Goal: Information Seeking & Learning: Learn about a topic

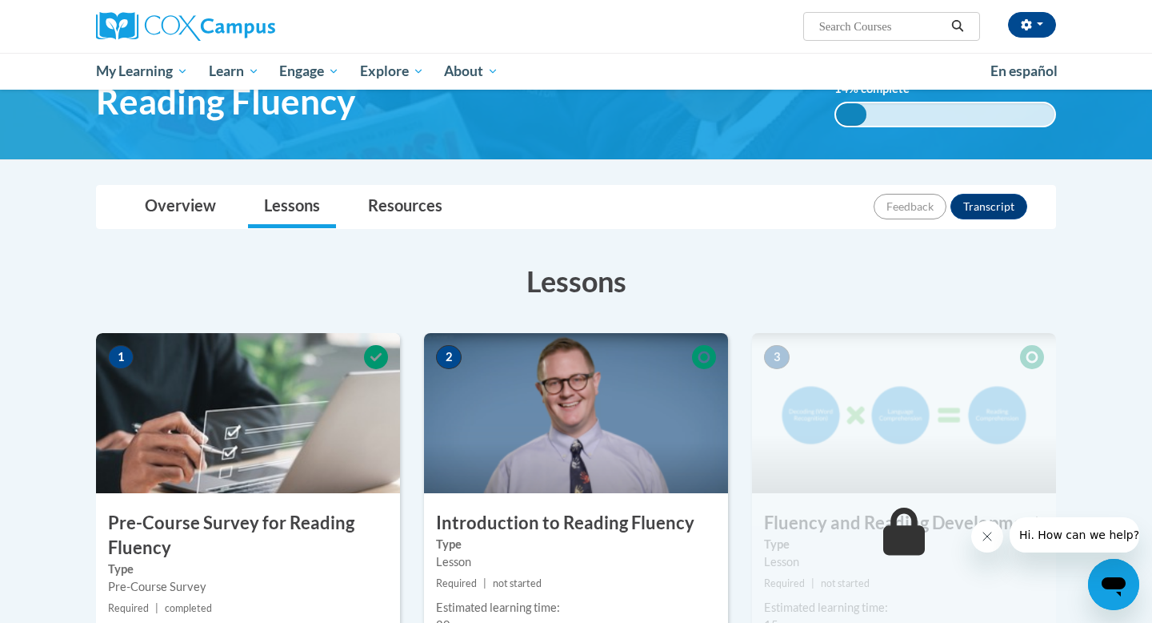
scroll to position [197, 0]
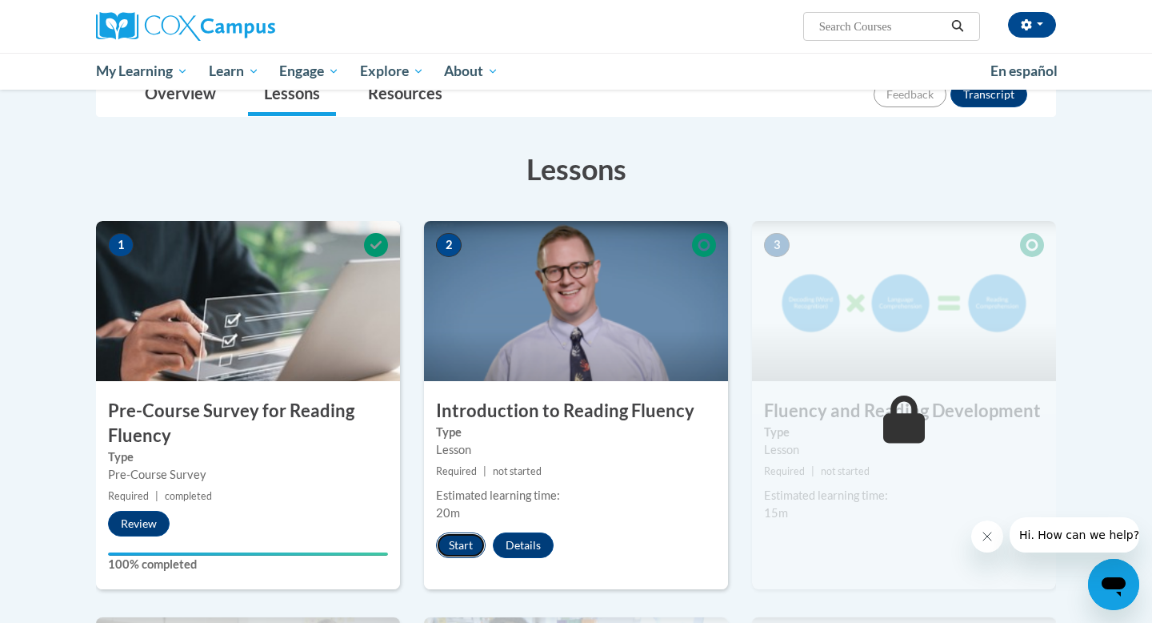
click at [463, 547] on button "Start" at bounding box center [461, 545] width 50 height 26
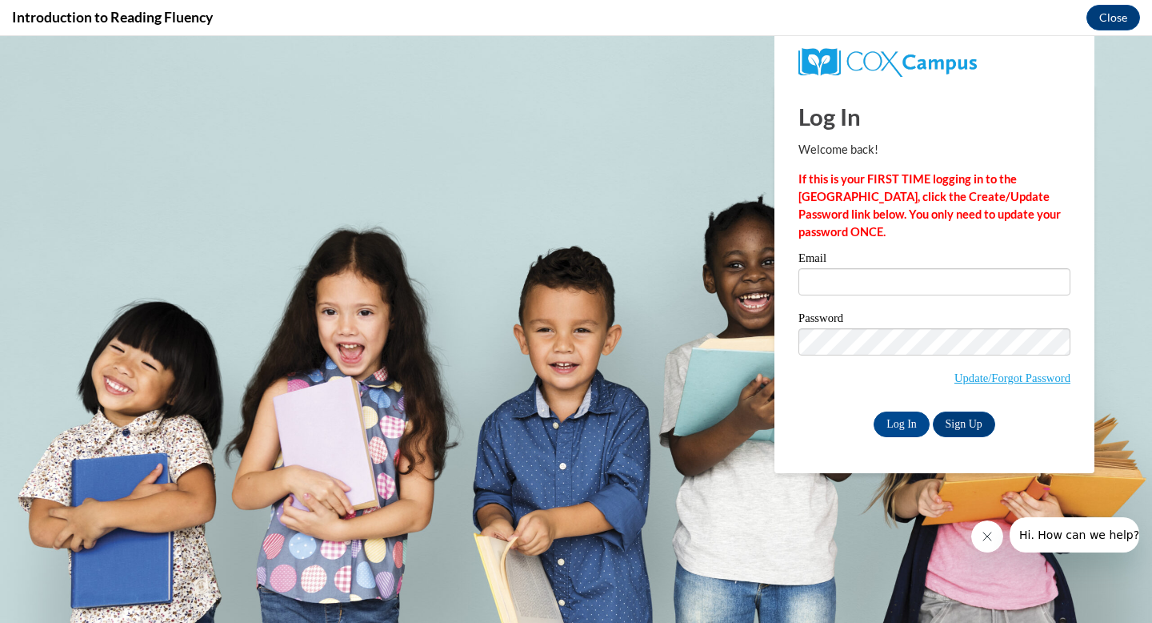
scroll to position [0, 0]
click at [883, 289] on input "Email" at bounding box center [935, 281] width 272 height 27
type input "kmestelle@shorewood.k12.wi.us"
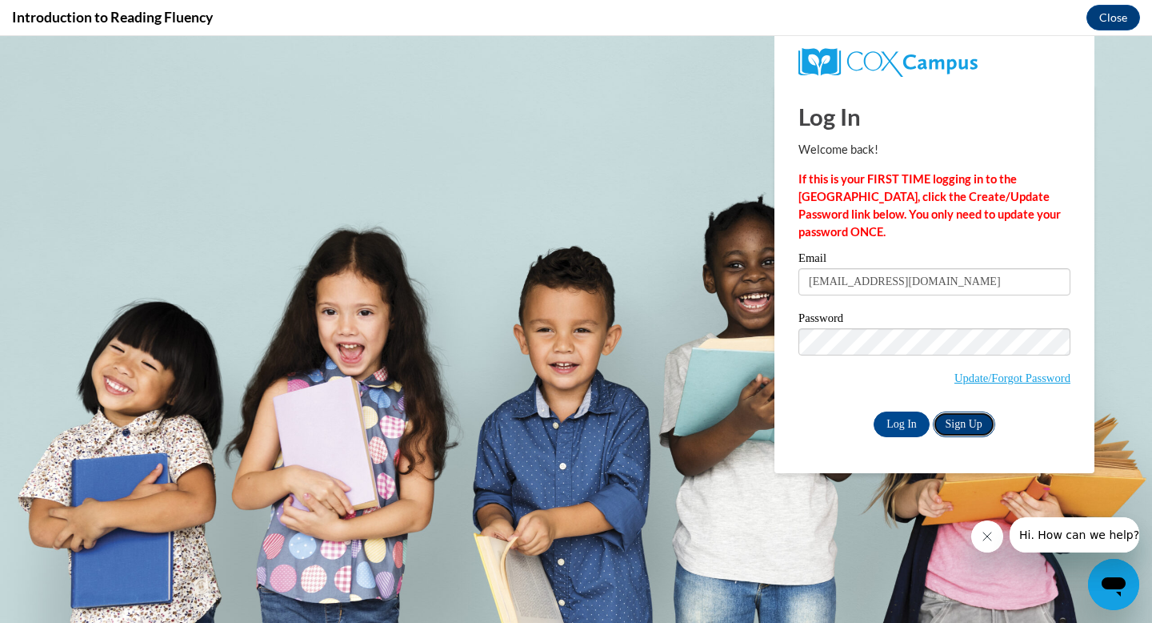
click at [959, 426] on link "Sign Up" at bounding box center [964, 424] width 62 height 26
click at [899, 431] on input "Log In" at bounding box center [902, 424] width 56 height 26
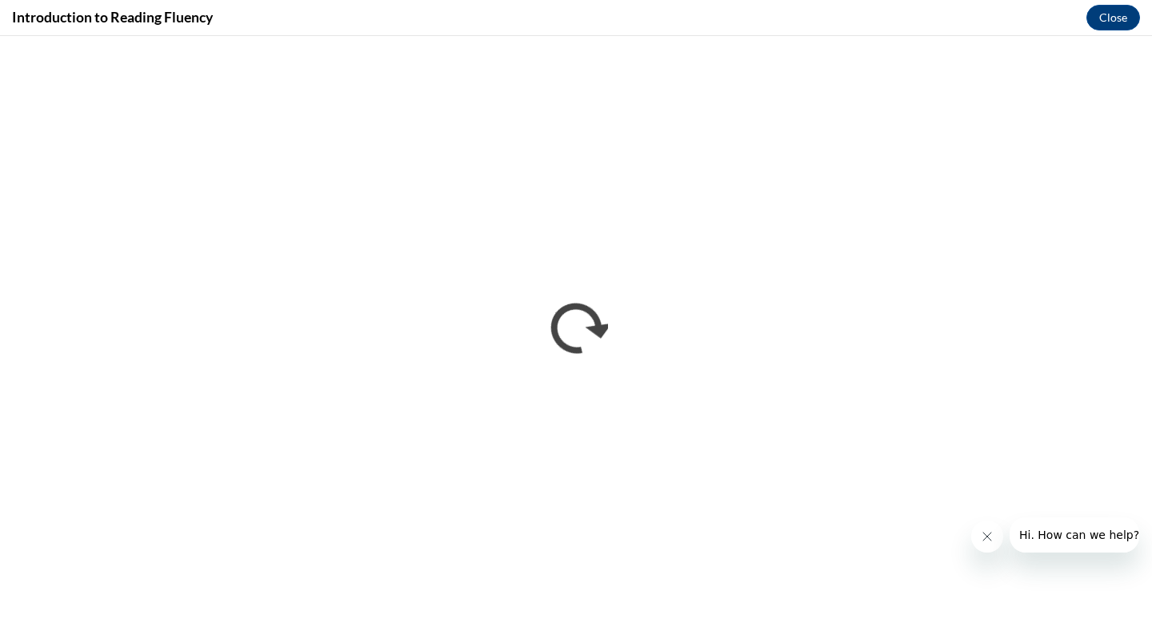
click at [997, 539] on button "Close message from company" at bounding box center [987, 536] width 32 height 32
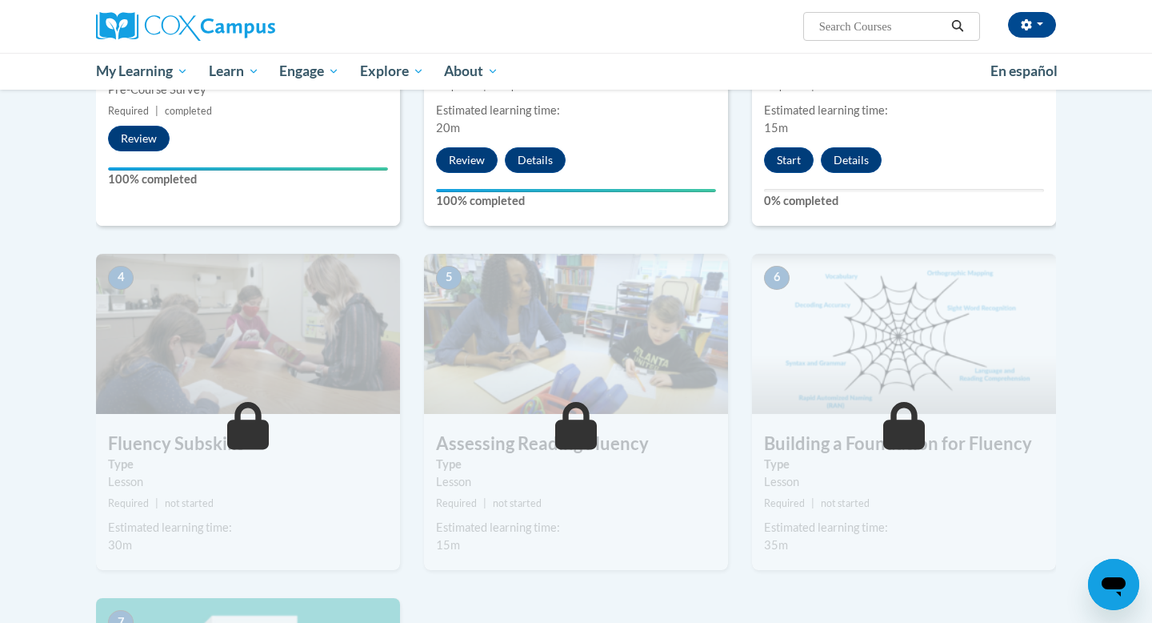
scroll to position [218, 0]
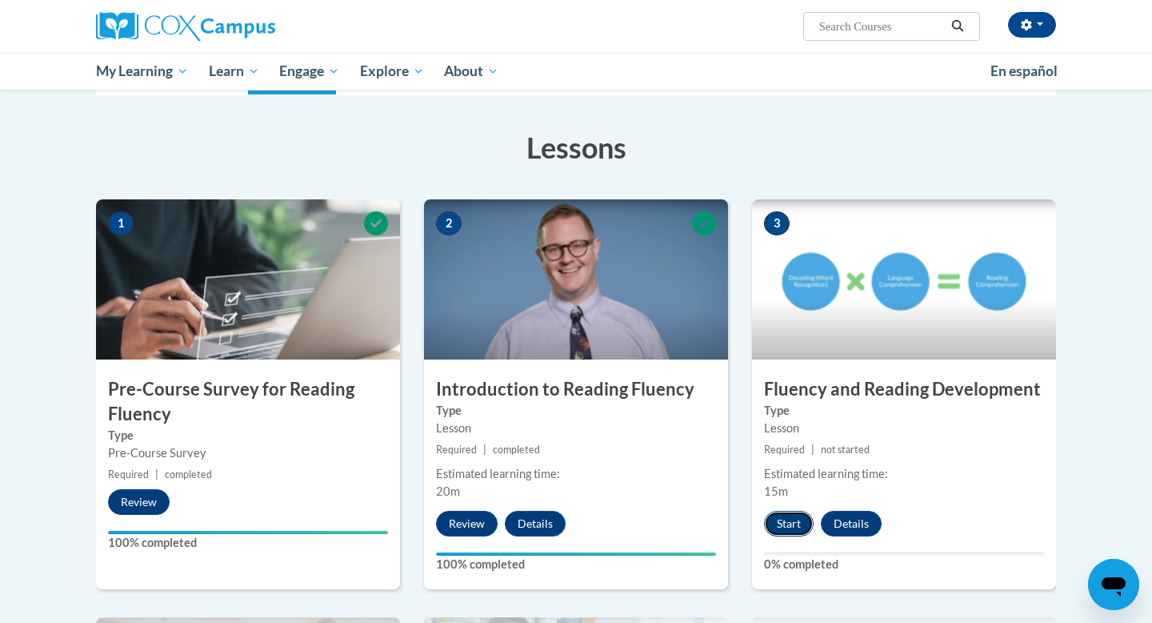
click at [784, 534] on button "Start" at bounding box center [789, 524] width 50 height 26
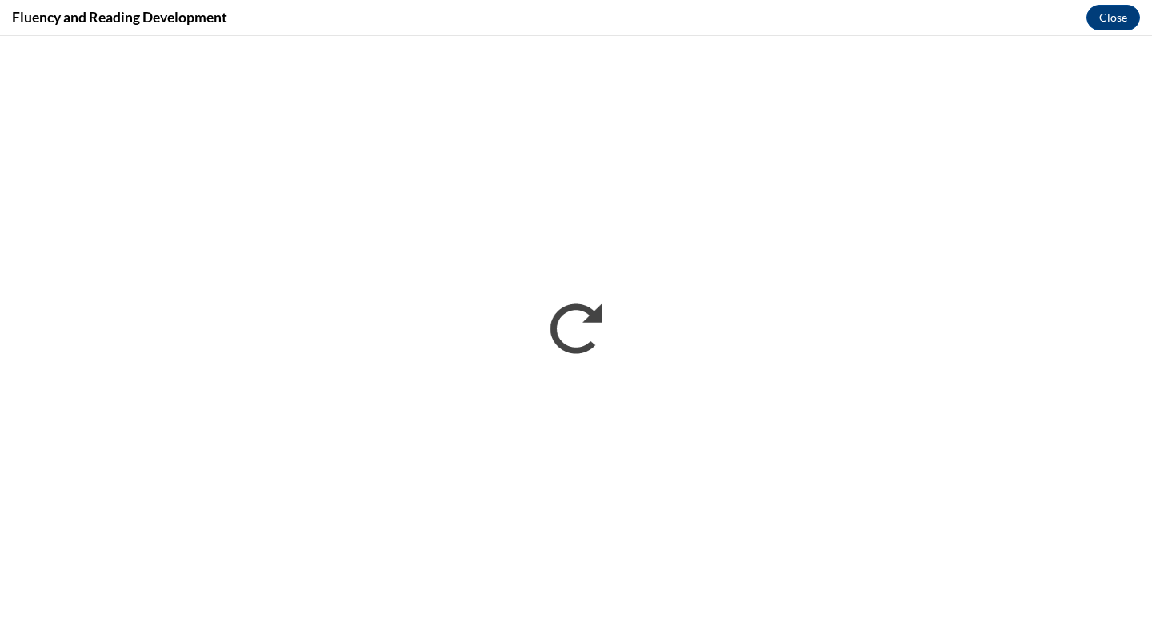
scroll to position [0, 0]
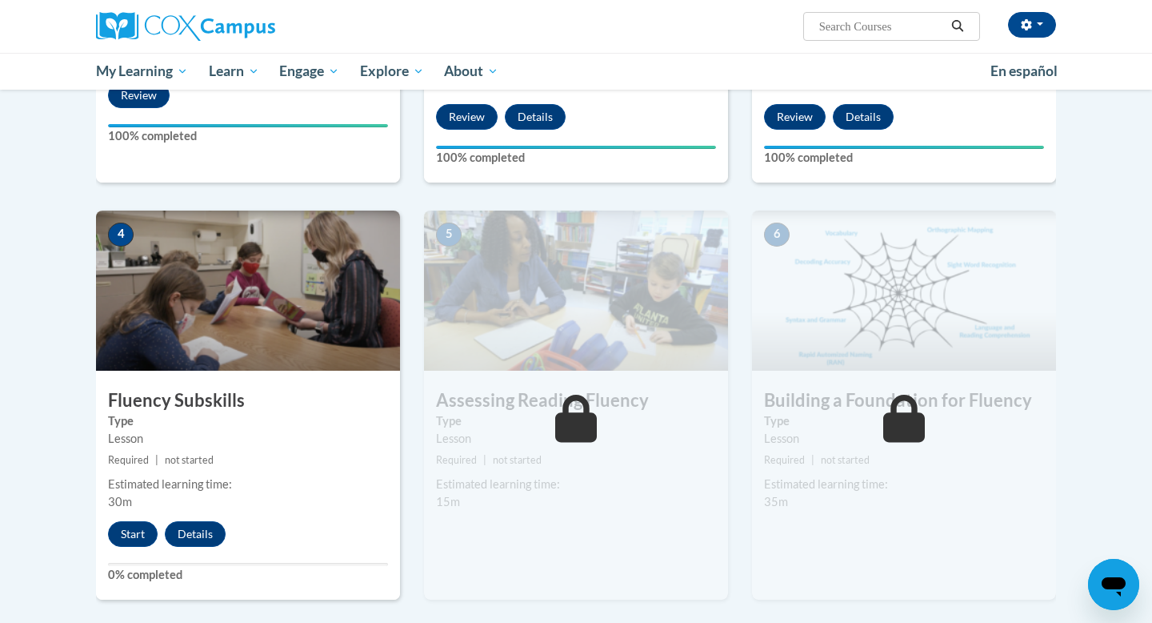
scroll to position [627, 0]
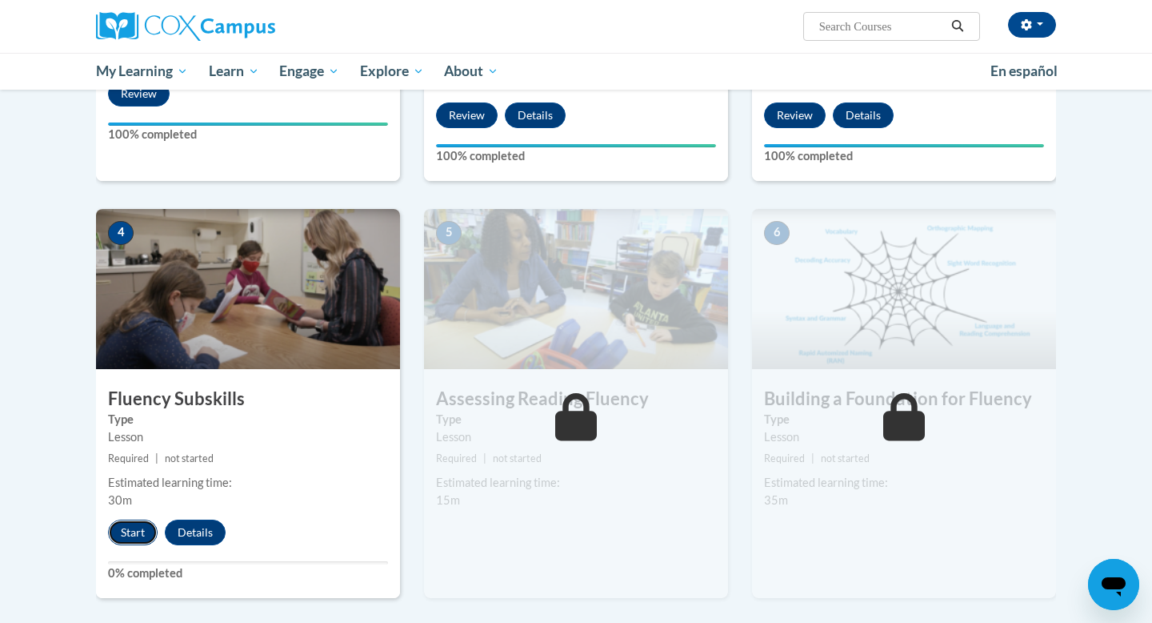
click at [127, 535] on button "Start" at bounding box center [133, 532] width 50 height 26
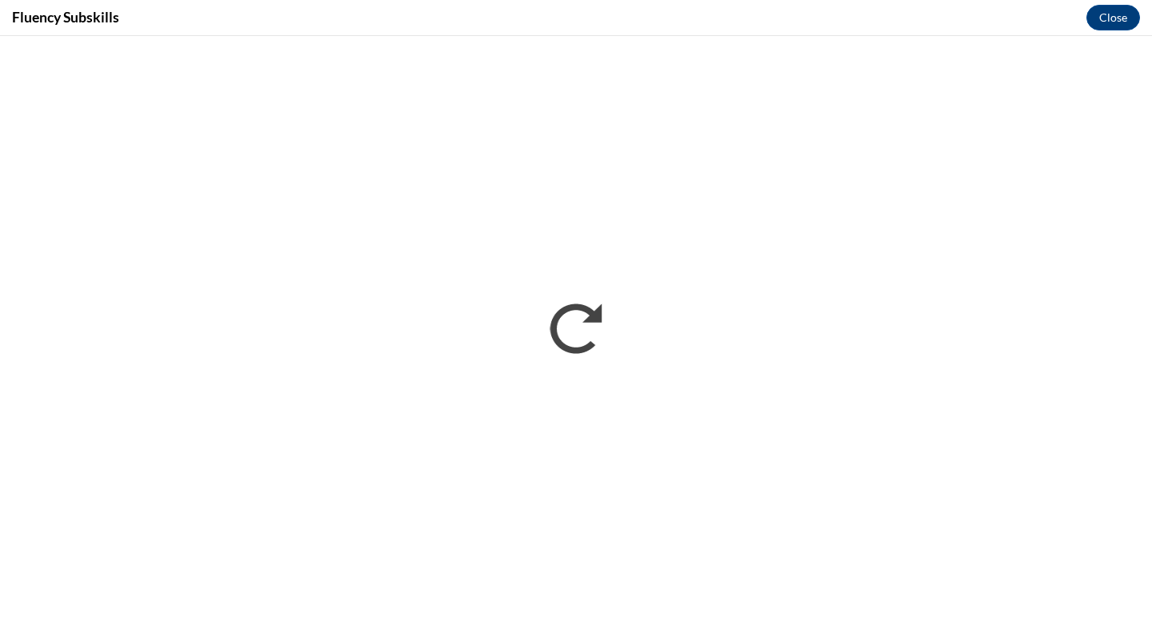
scroll to position [0, 0]
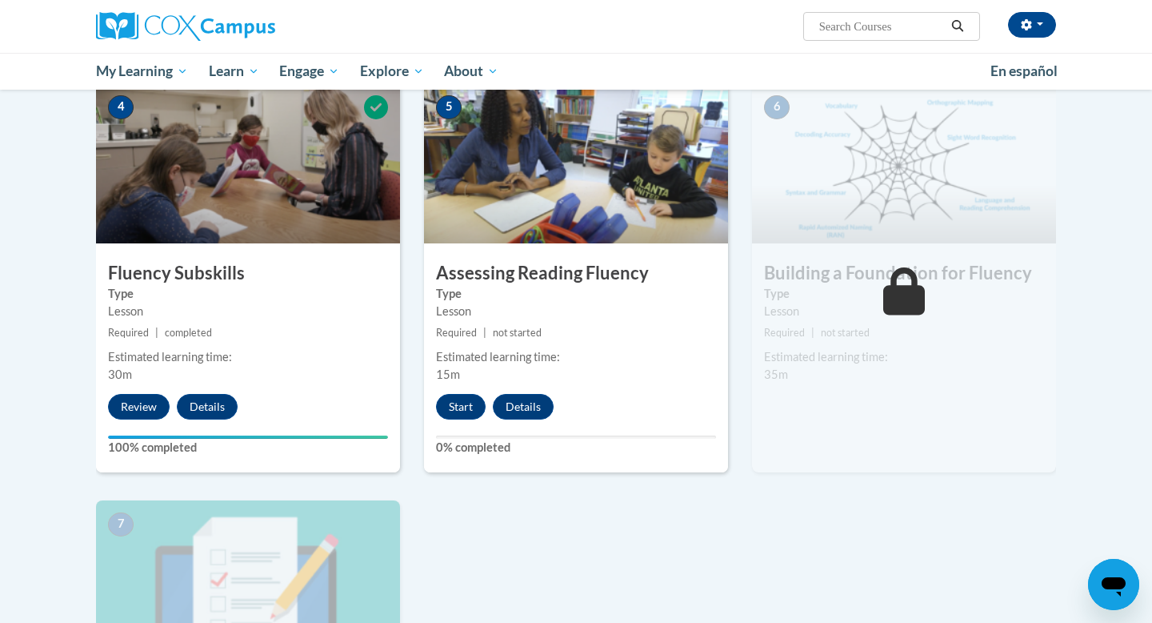
scroll to position [754, 0]
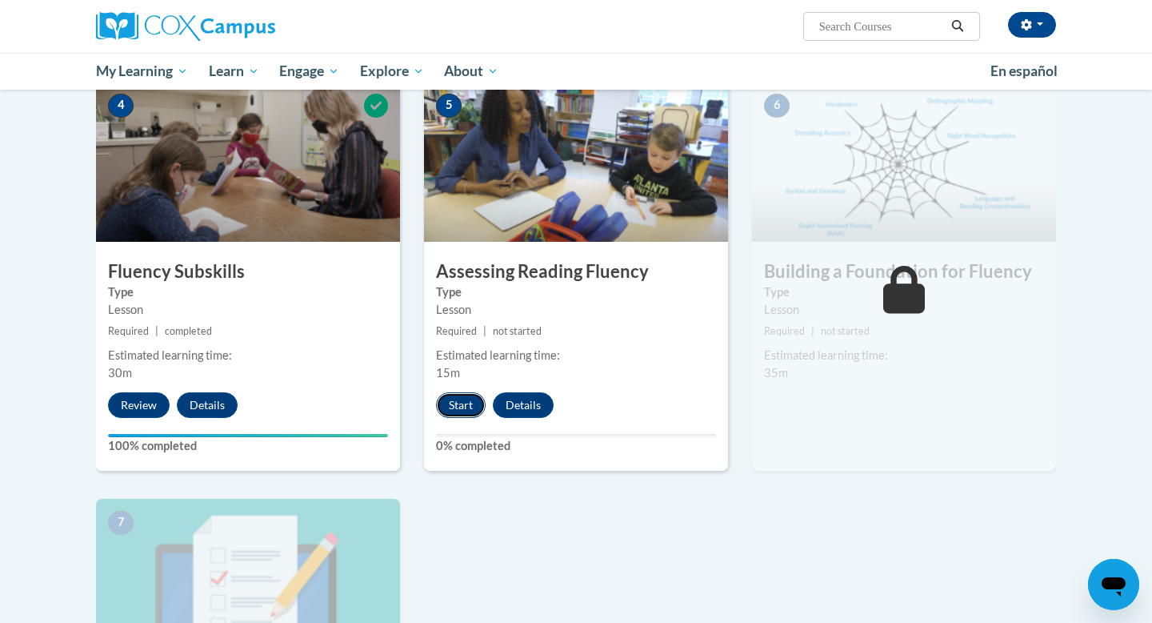
click at [467, 401] on button "Start" at bounding box center [461, 405] width 50 height 26
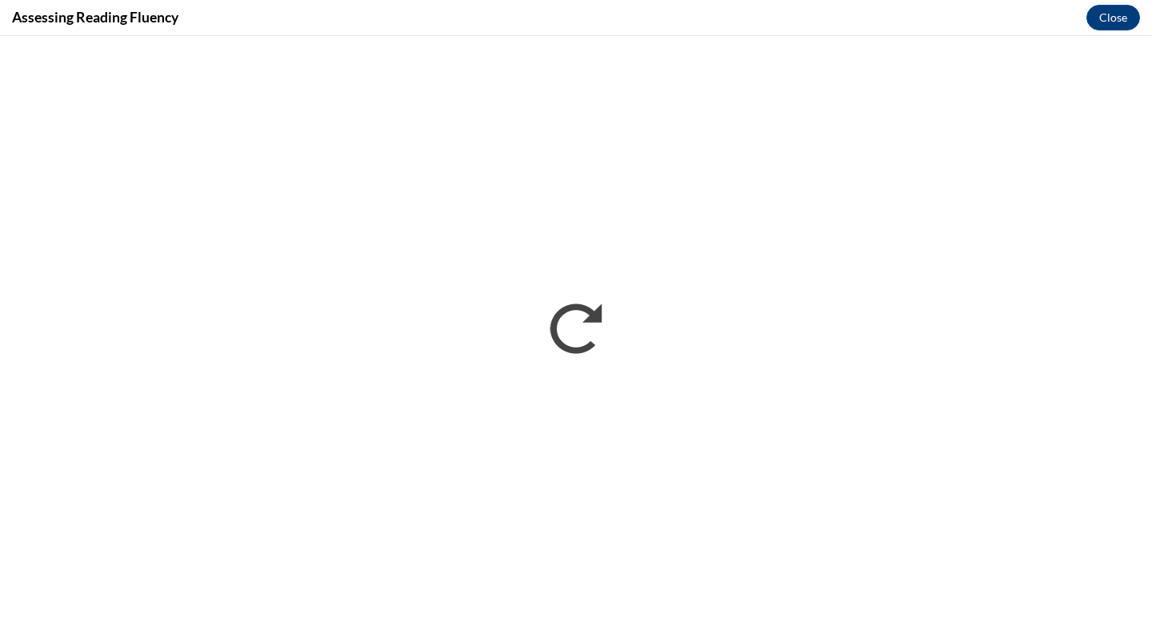
scroll to position [0, 0]
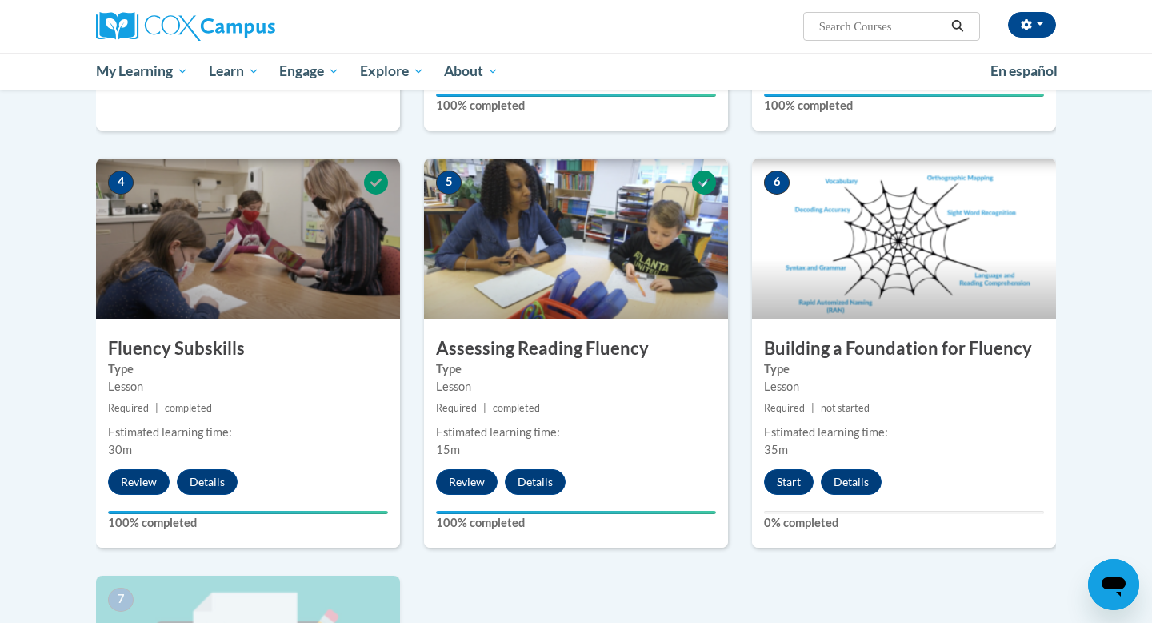
scroll to position [699, 0]
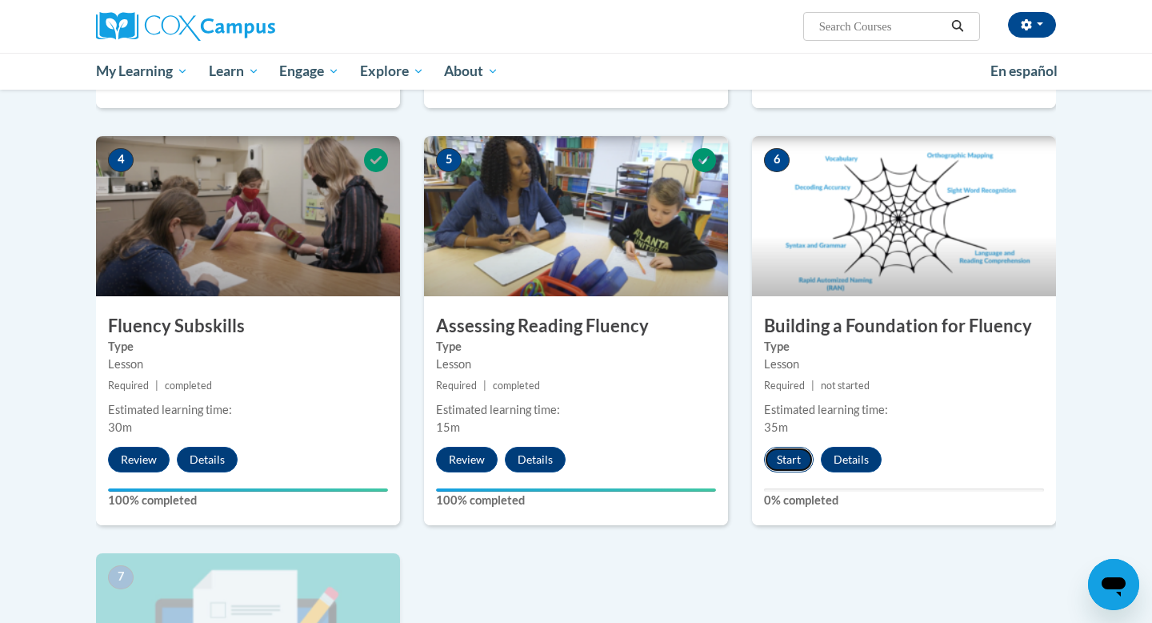
click at [783, 461] on button "Start" at bounding box center [789, 460] width 50 height 26
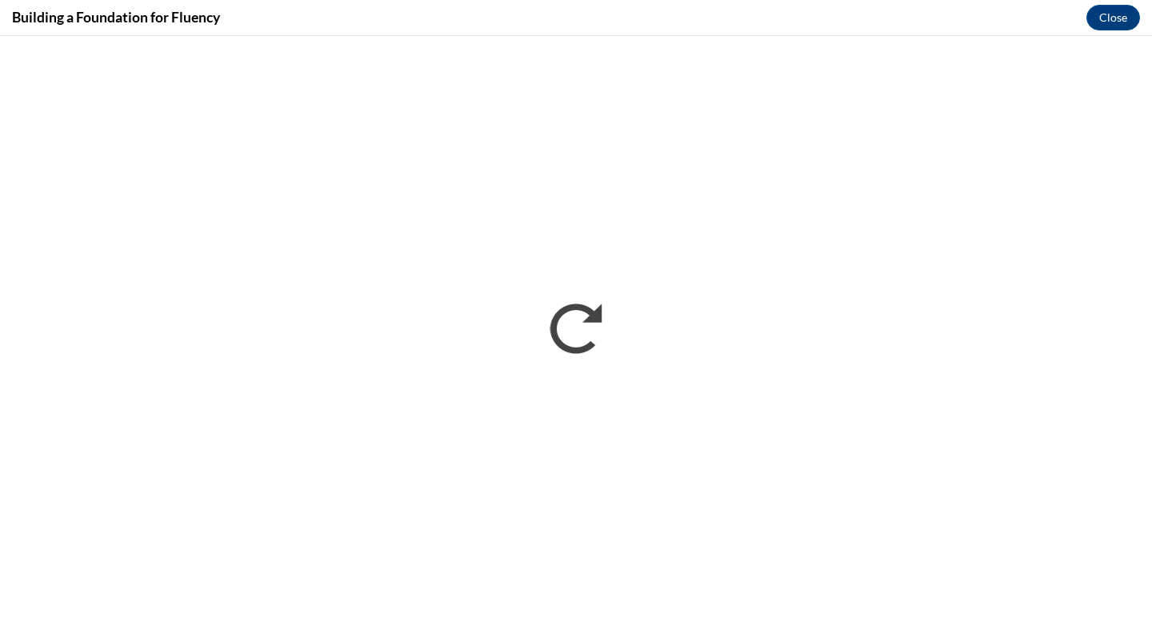
scroll to position [0, 0]
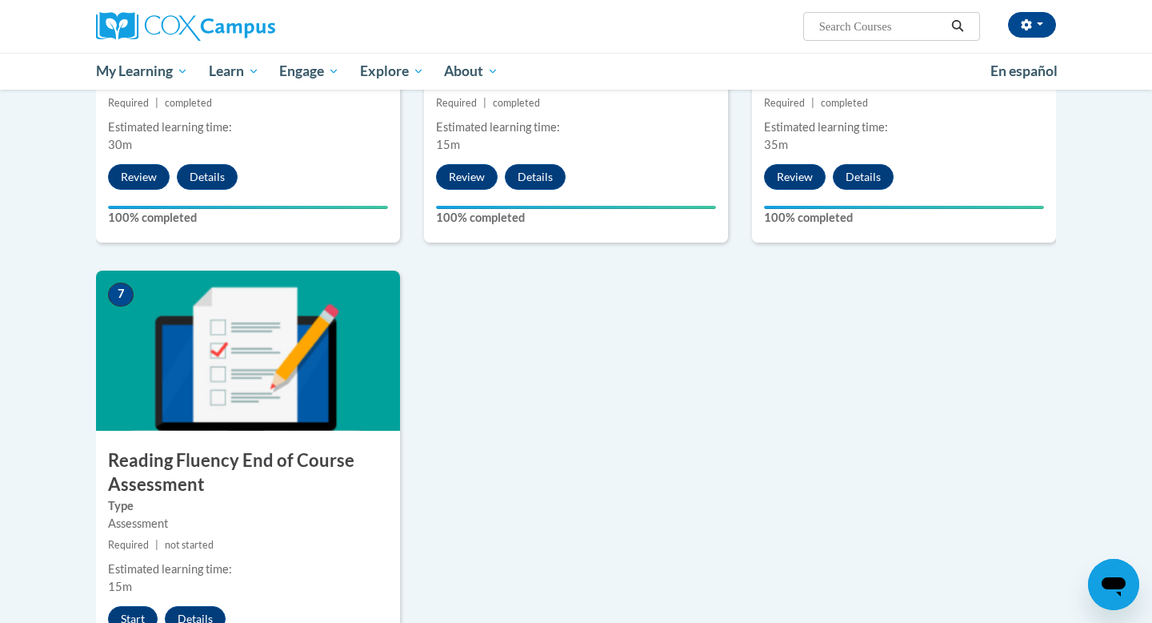
scroll to position [1079, 0]
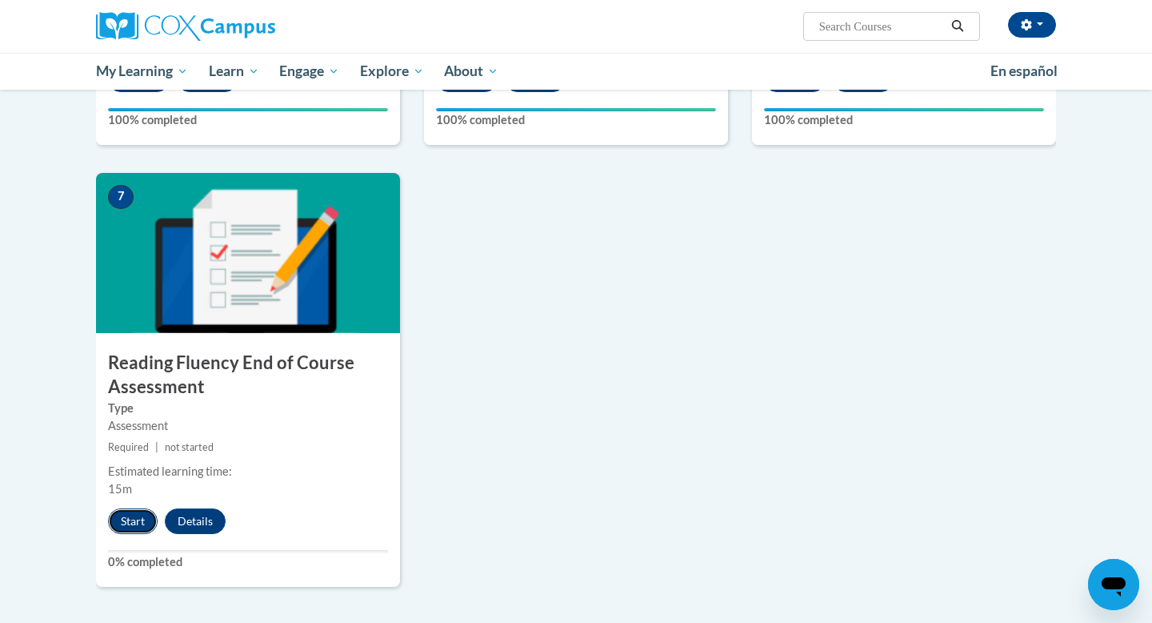
click at [133, 515] on button "Start" at bounding box center [133, 521] width 50 height 26
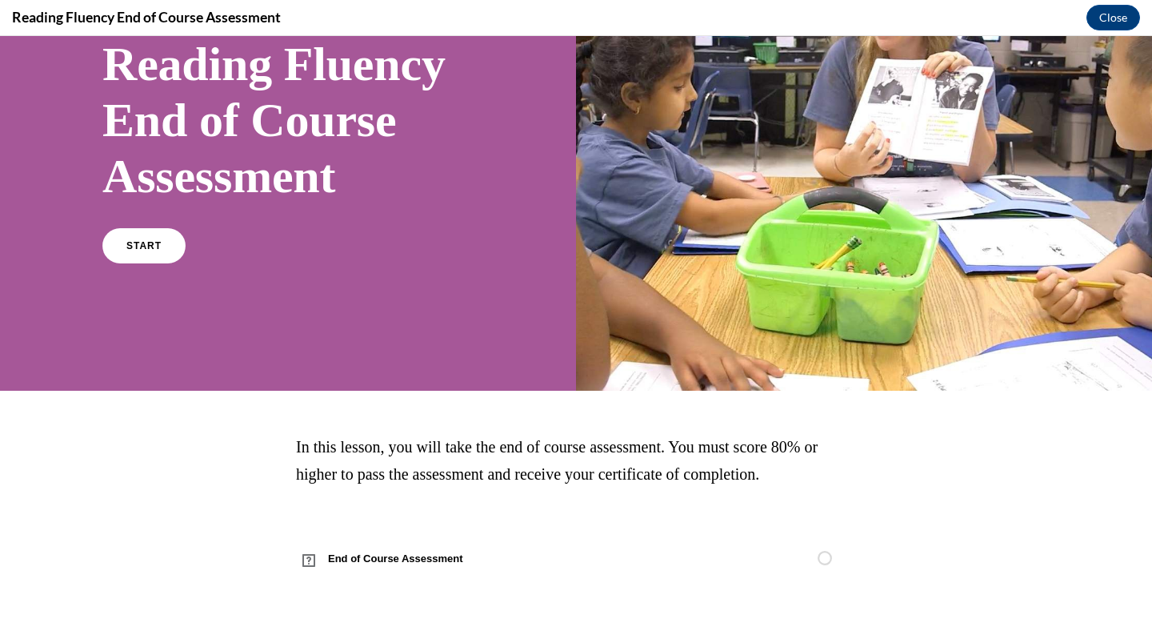
scroll to position [132, 0]
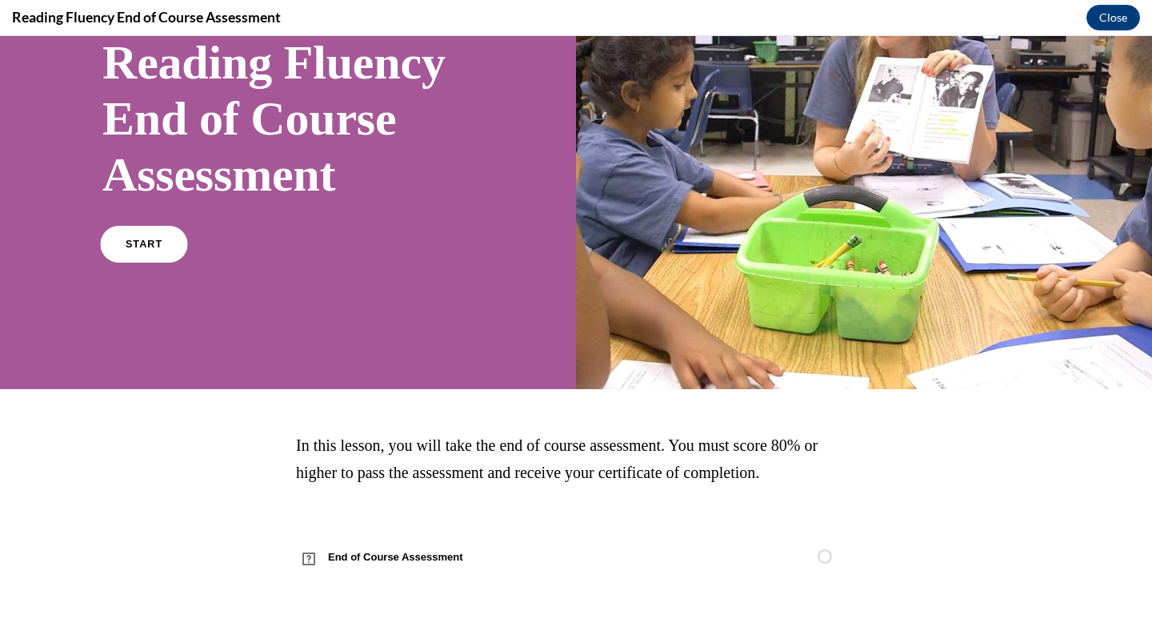
click at [138, 258] on link "START" at bounding box center [143, 244] width 87 height 37
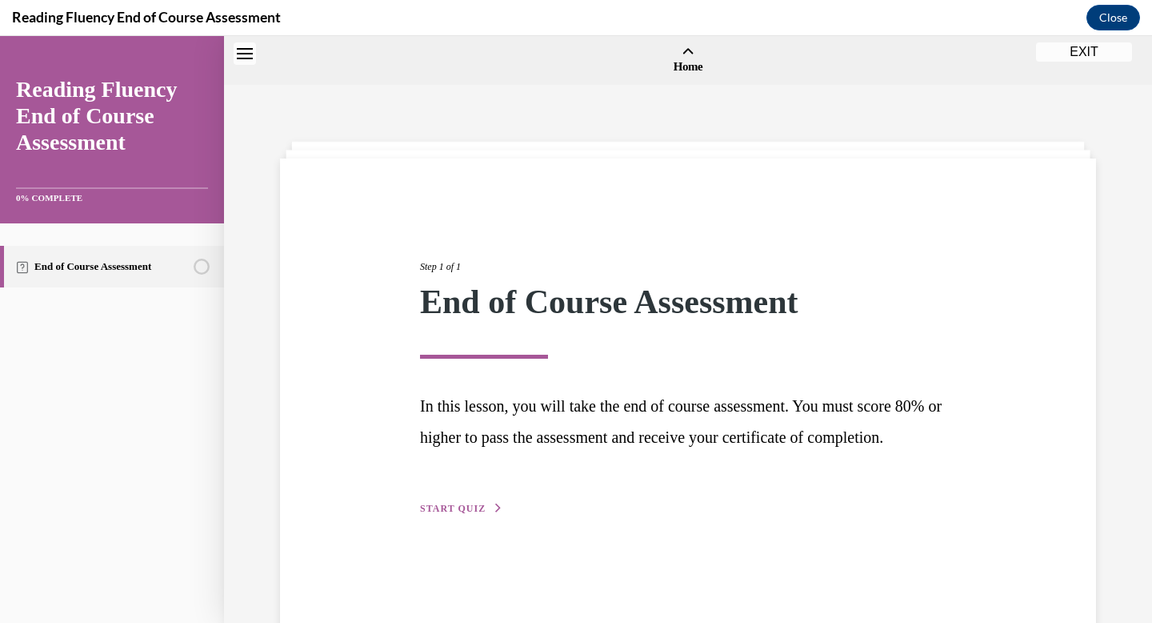
scroll to position [50, 0]
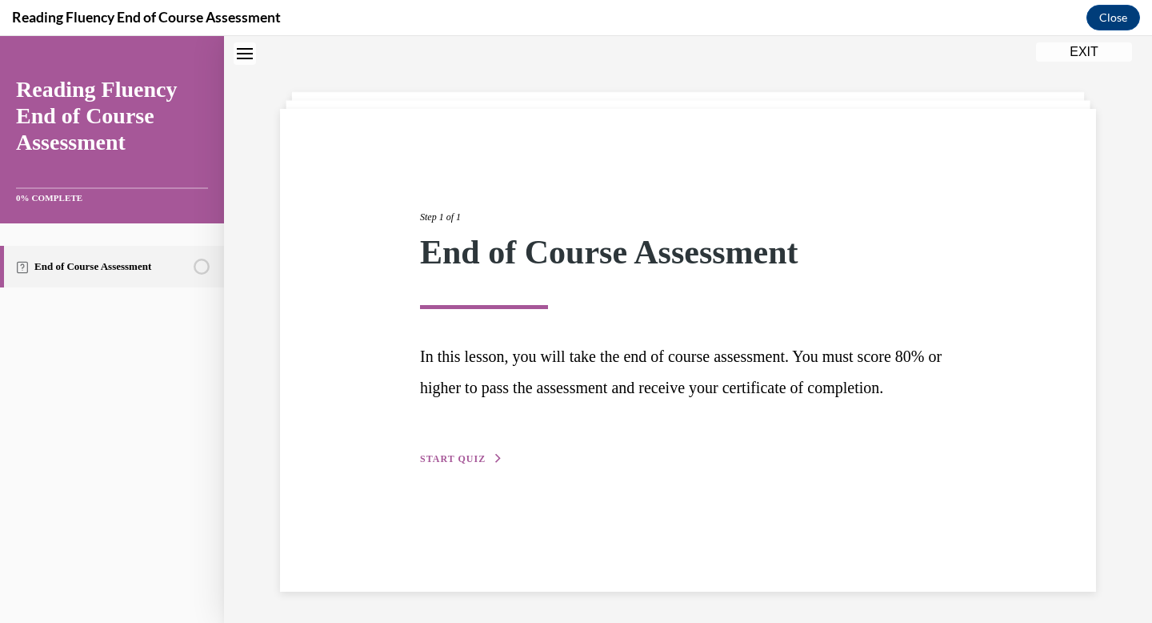
click at [451, 467] on div "Step 1 of 1 End of Course Assessment In this lesson, you will take the end of c…" at bounding box center [688, 320] width 560 height 294
click at [451, 464] on span "START QUIZ" at bounding box center [453, 458] width 66 height 11
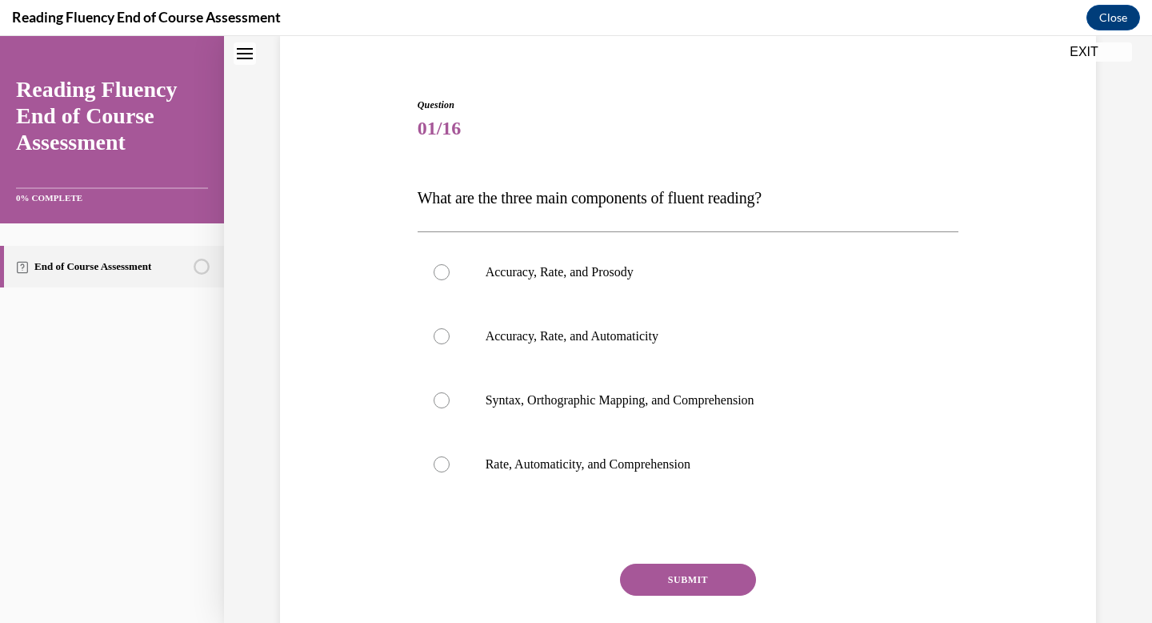
scroll to position [128, 0]
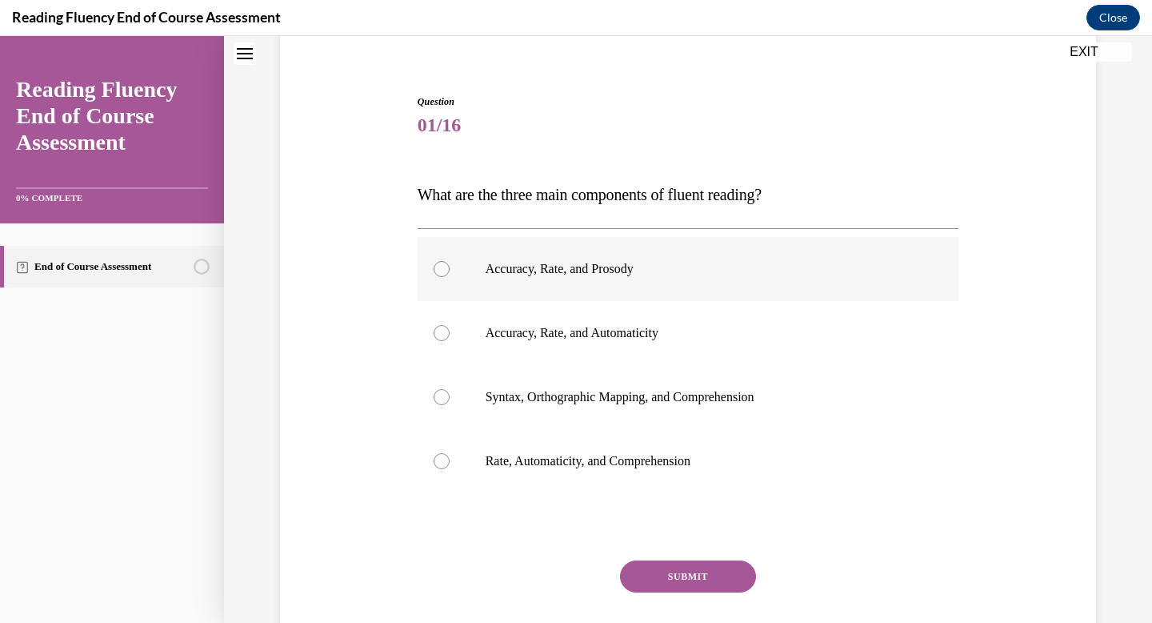
click at [564, 277] on label "Accuracy, Rate, and Prosody" at bounding box center [689, 269] width 542 height 64
click at [450, 277] on input "Accuracy, Rate, and Prosody" at bounding box center [442, 269] width 16 height 16
radio input "true"
click at [687, 567] on button "SUBMIT" at bounding box center [688, 576] width 136 height 32
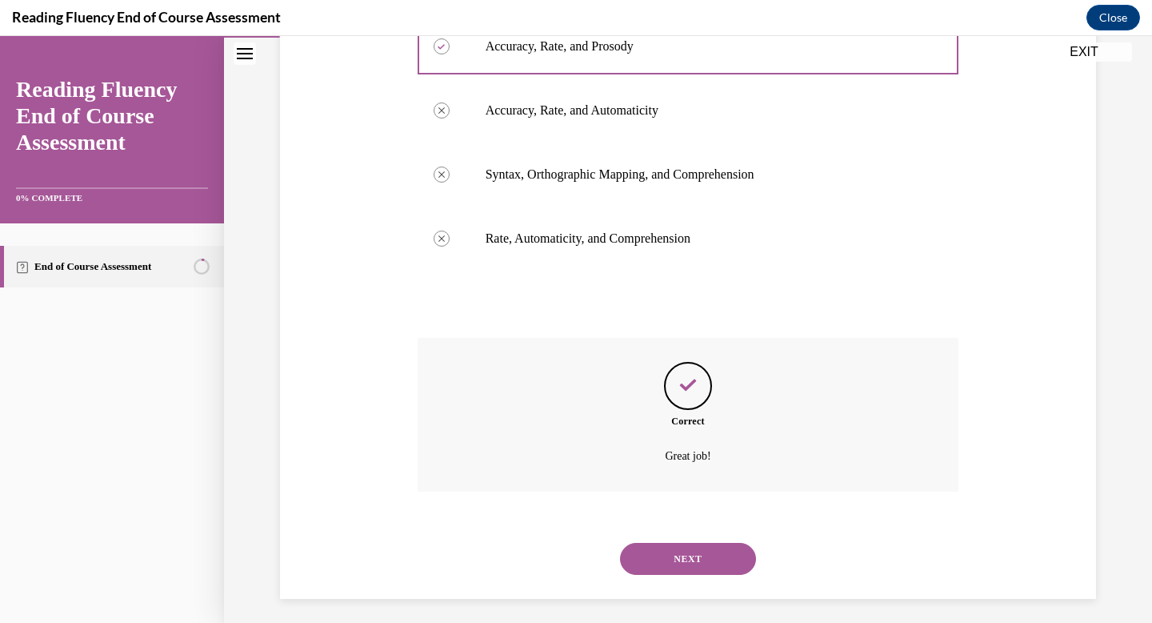
scroll to position [358, 0]
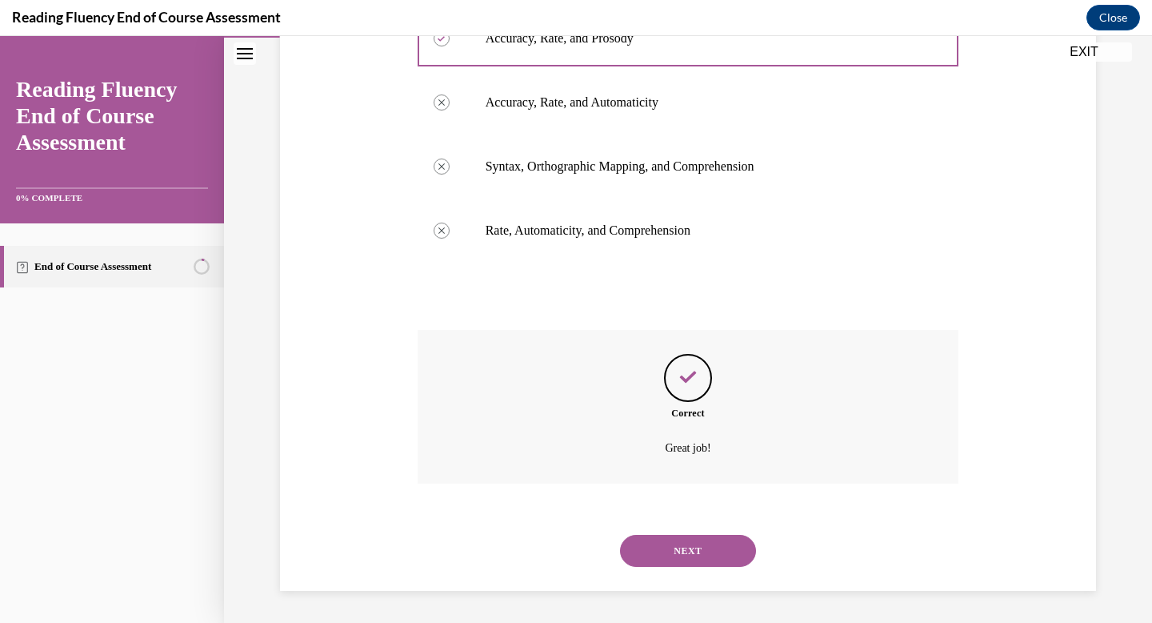
click at [689, 553] on button "NEXT" at bounding box center [688, 551] width 136 height 32
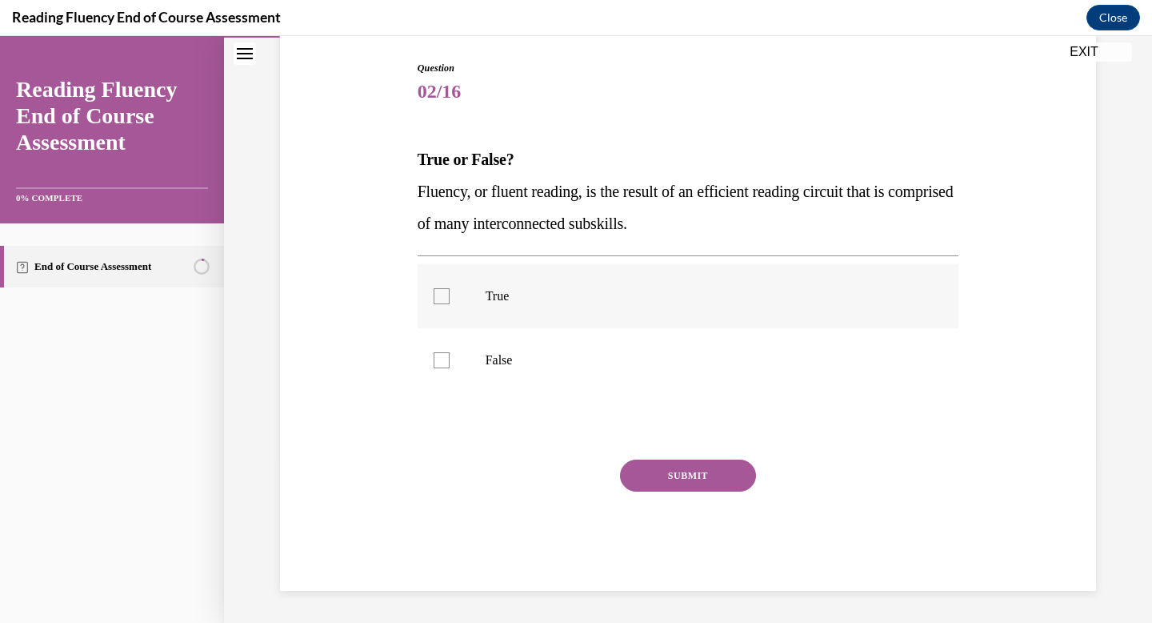
click at [514, 304] on label "True" at bounding box center [689, 296] width 542 height 64
click at [450, 304] on input "True" at bounding box center [442, 296] width 16 height 16
checkbox input "true"
click at [705, 493] on div "SUBMIT" at bounding box center [689, 499] width 542 height 80
click at [703, 475] on button "SUBMIT" at bounding box center [688, 475] width 136 height 32
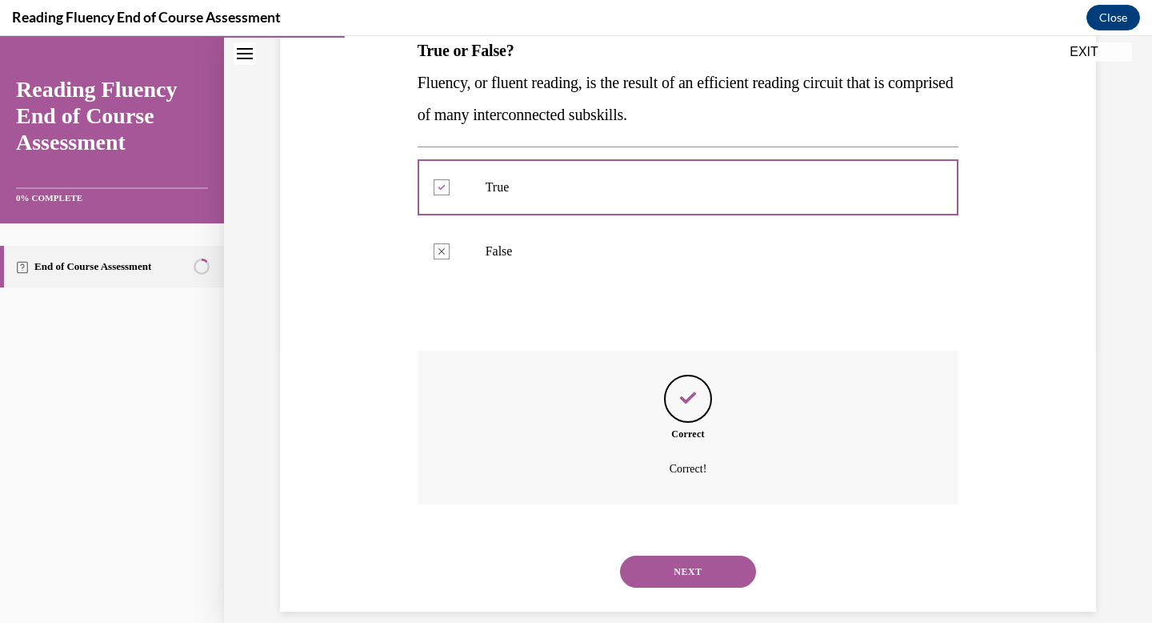
scroll to position [291, 0]
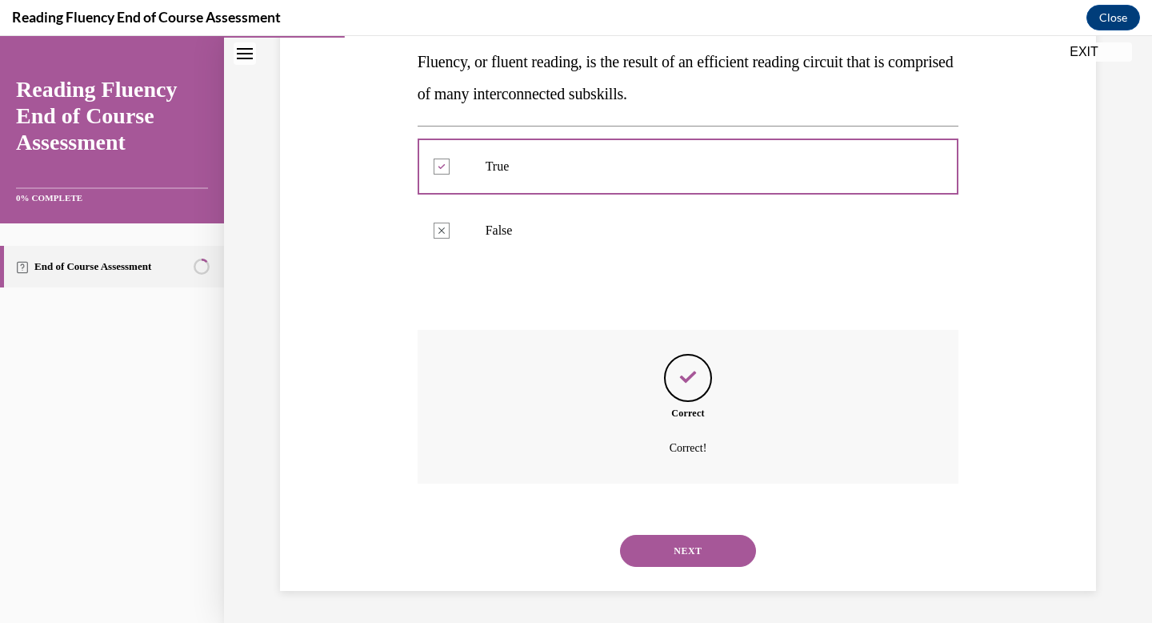
click at [697, 528] on div "NEXT" at bounding box center [689, 551] width 542 height 64
click at [697, 545] on button "NEXT" at bounding box center [688, 551] width 136 height 32
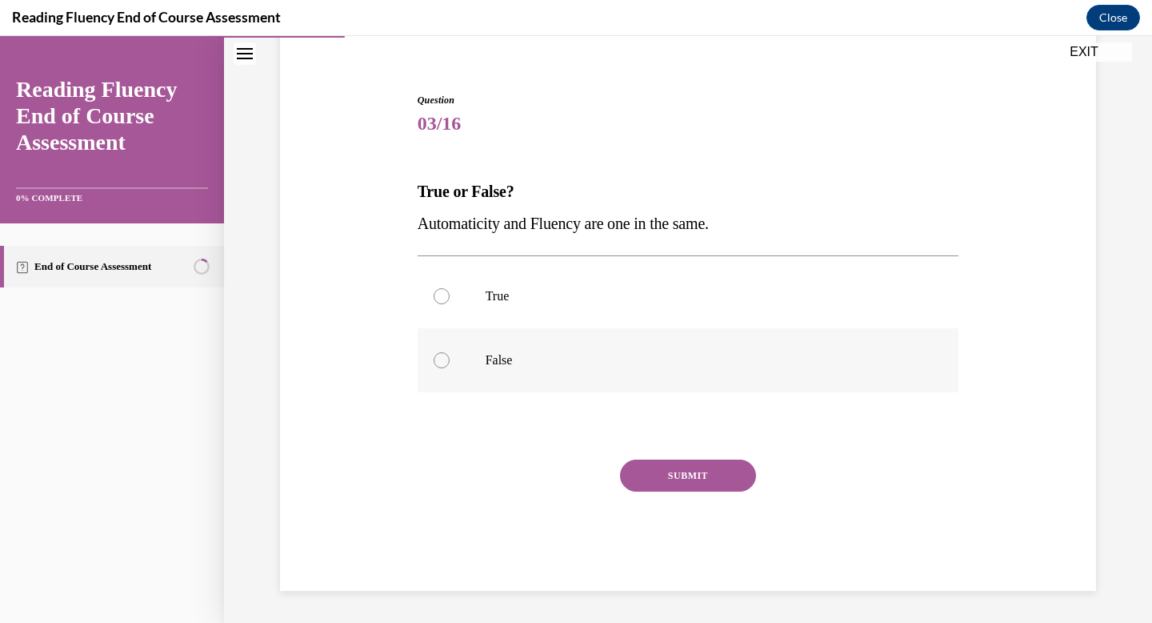
click at [629, 382] on label "False" at bounding box center [689, 360] width 542 height 64
click at [450, 368] on input "False" at bounding box center [442, 360] width 16 height 16
radio input "true"
click at [691, 476] on button "SUBMIT" at bounding box center [688, 475] width 136 height 32
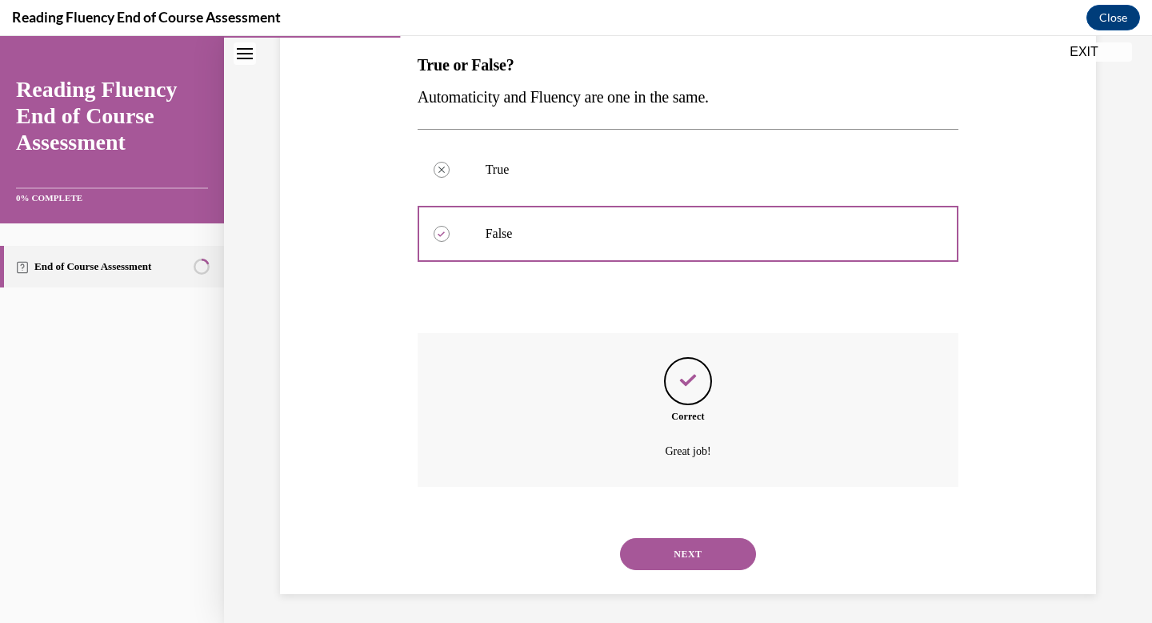
scroll to position [259, 0]
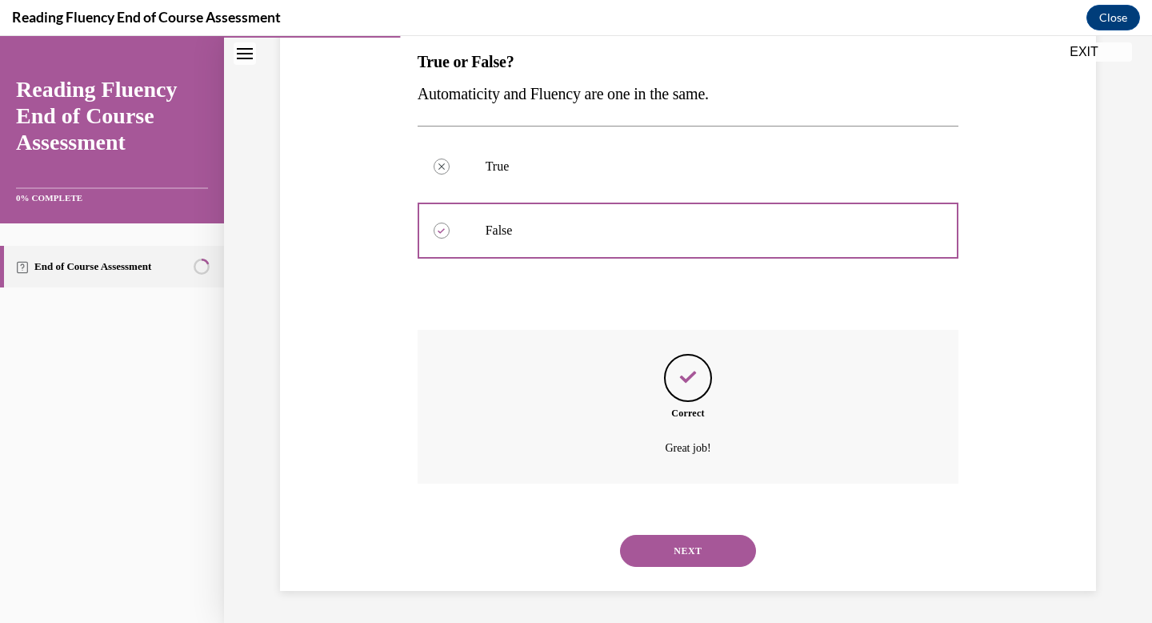
click at [685, 576] on div "NEXT" at bounding box center [689, 551] width 542 height 64
click at [685, 555] on button "NEXT" at bounding box center [688, 551] width 136 height 32
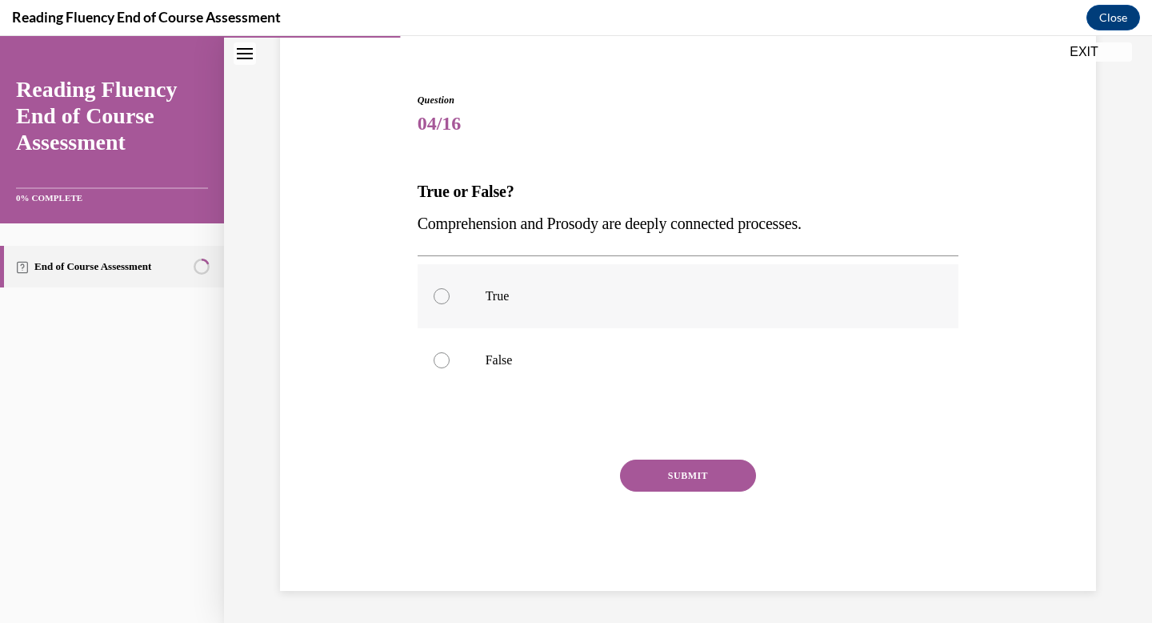
click at [735, 314] on label "True" at bounding box center [689, 296] width 542 height 64
click at [450, 304] on input "True" at bounding box center [442, 296] width 16 height 16
radio input "true"
click at [712, 469] on button "SUBMIT" at bounding box center [688, 475] width 136 height 32
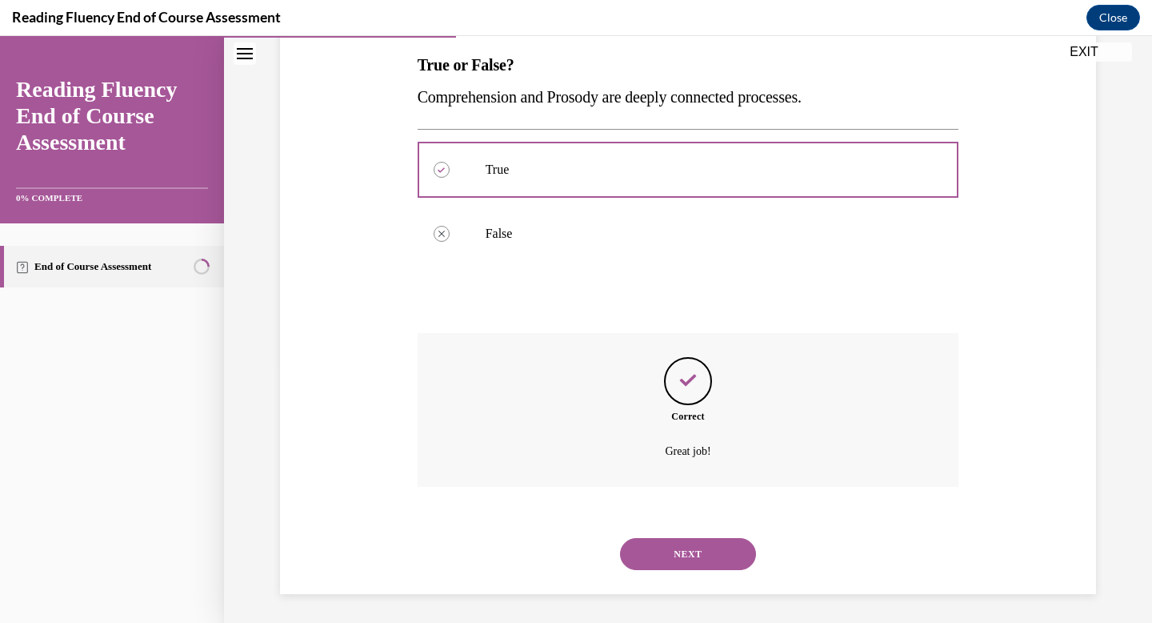
scroll to position [259, 0]
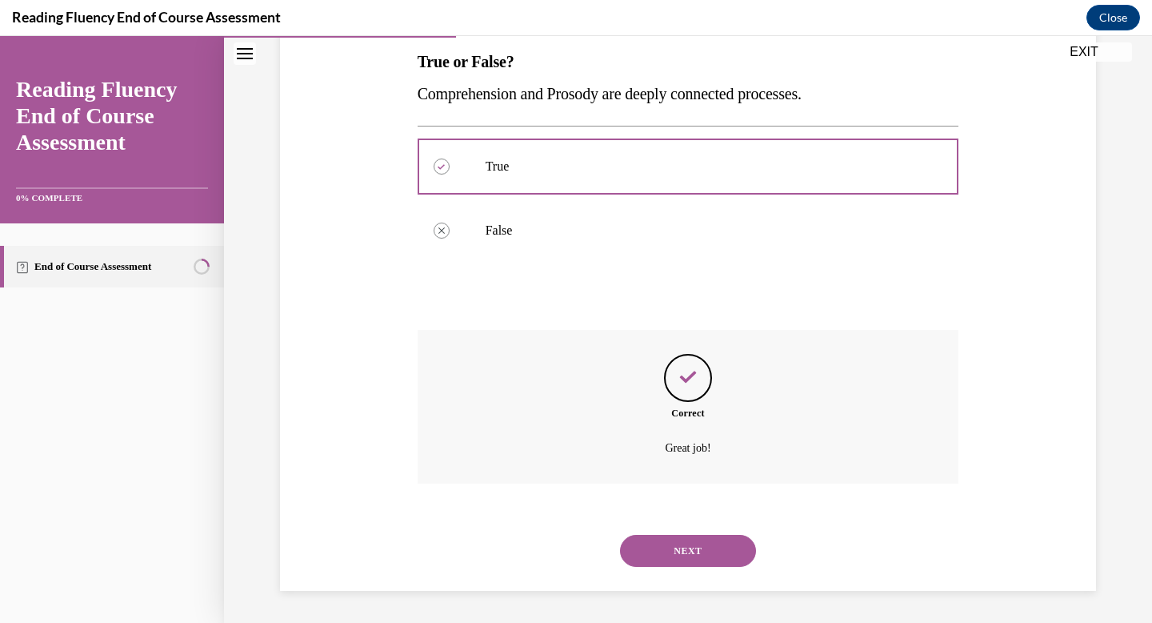
click at [700, 551] on button "NEXT" at bounding box center [688, 551] width 136 height 32
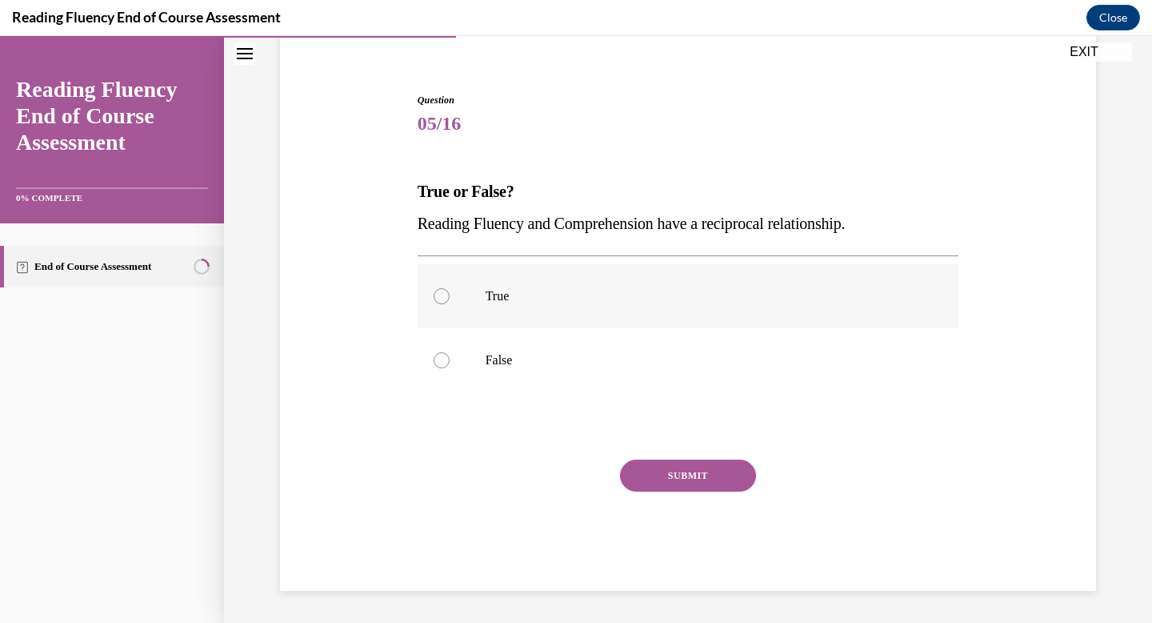
click at [697, 302] on p "True" at bounding box center [703, 296] width 434 height 16
click at [450, 302] on input "True" at bounding box center [442, 296] width 16 height 16
radio input "true"
click at [706, 463] on button "SUBMIT" at bounding box center [688, 475] width 136 height 32
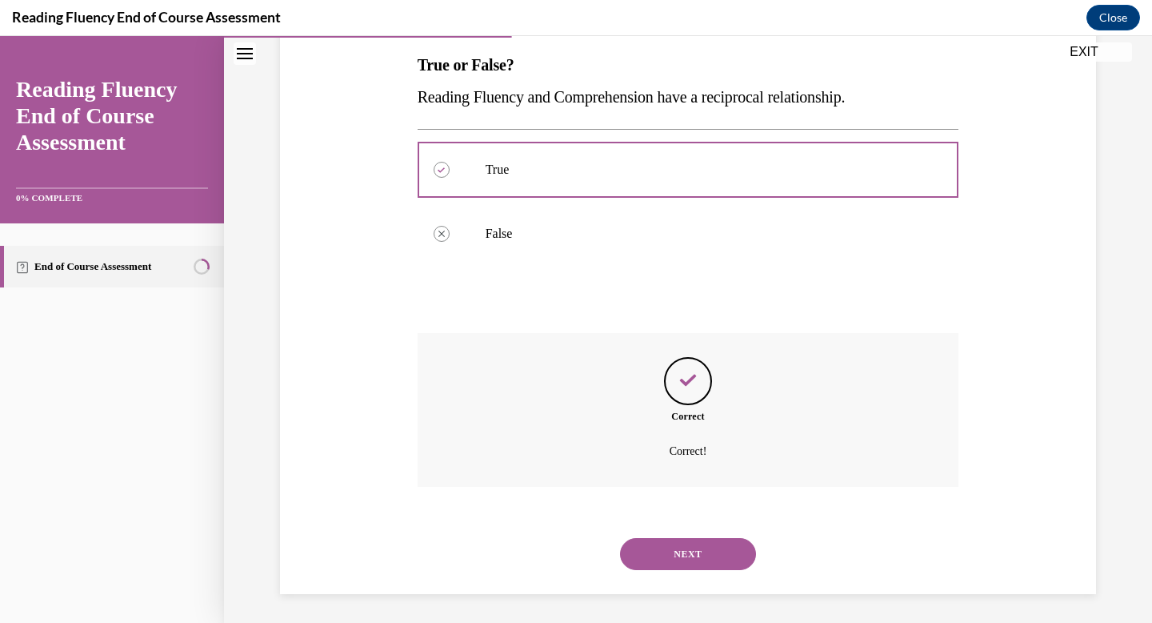
scroll to position [259, 0]
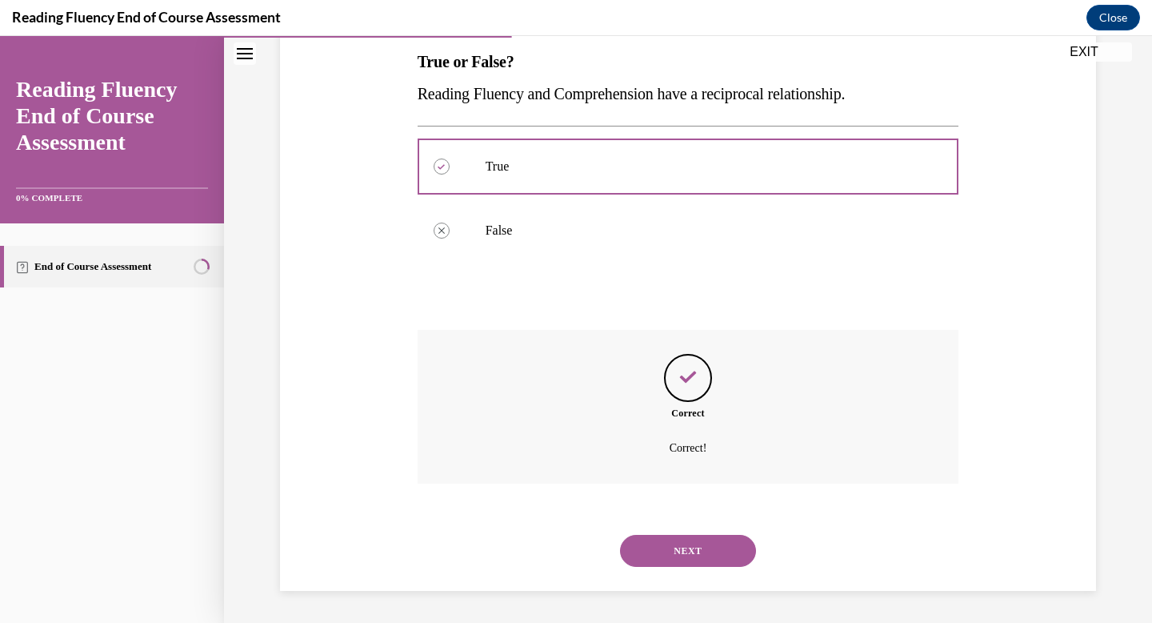
click at [703, 546] on button "NEXT" at bounding box center [688, 551] width 136 height 32
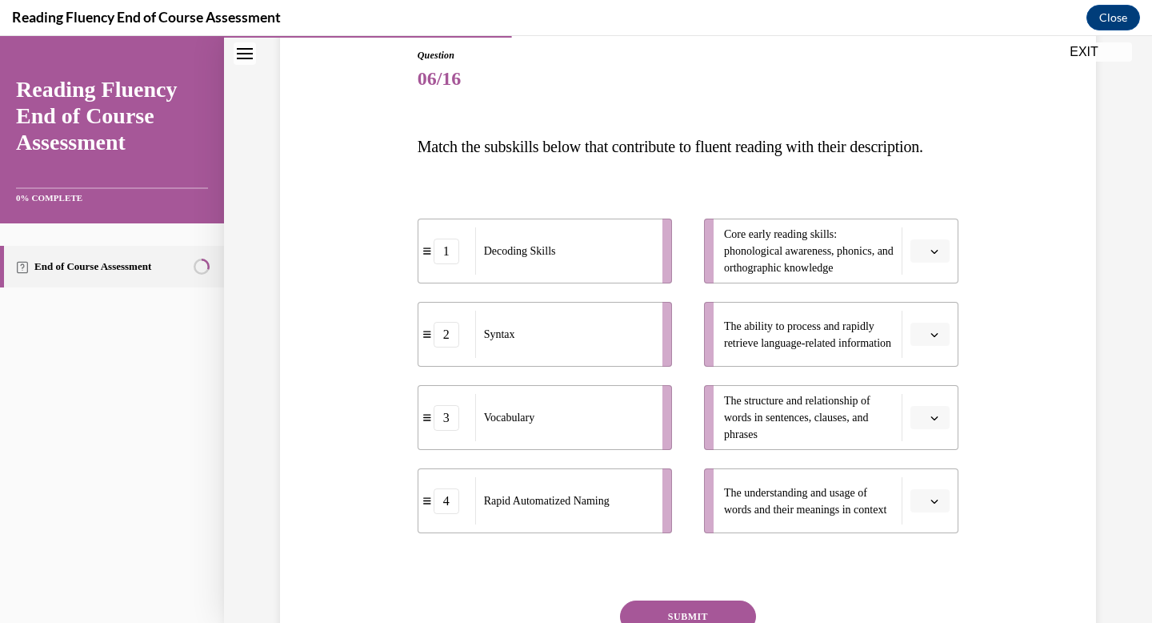
scroll to position [186, 0]
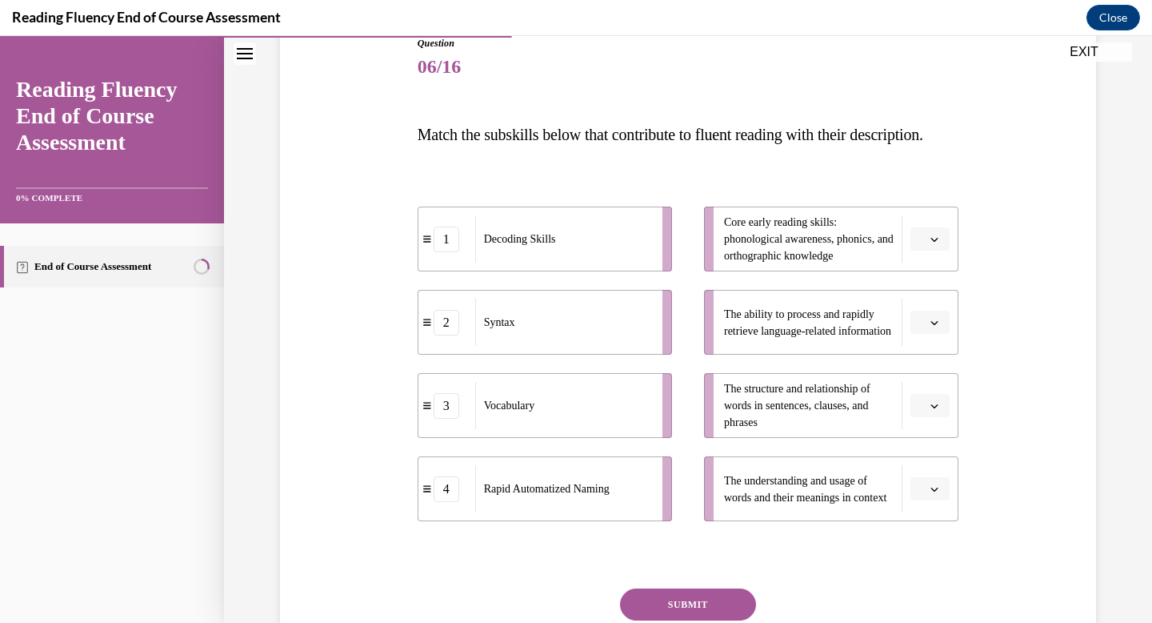
click at [925, 497] on span "Please select an option" at bounding box center [923, 489] width 6 height 16
click at [931, 452] on div "3" at bounding box center [928, 452] width 40 height 32
click at [931, 410] on icon "button" at bounding box center [935, 406] width 8 height 8
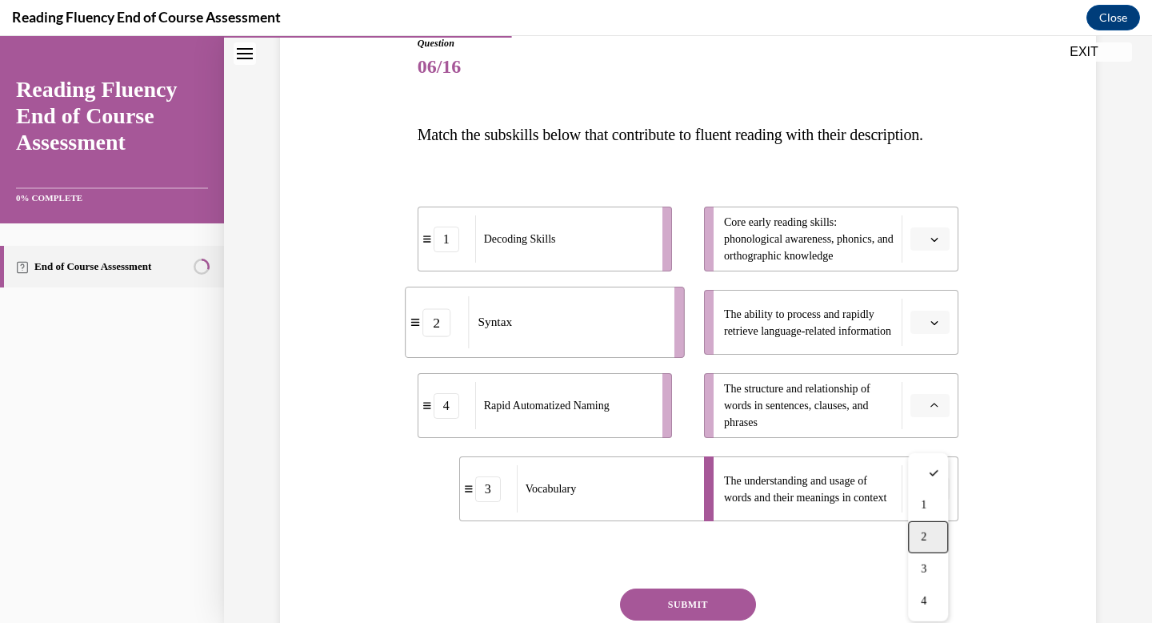
click at [924, 535] on span "2" at bounding box center [924, 537] width 6 height 13
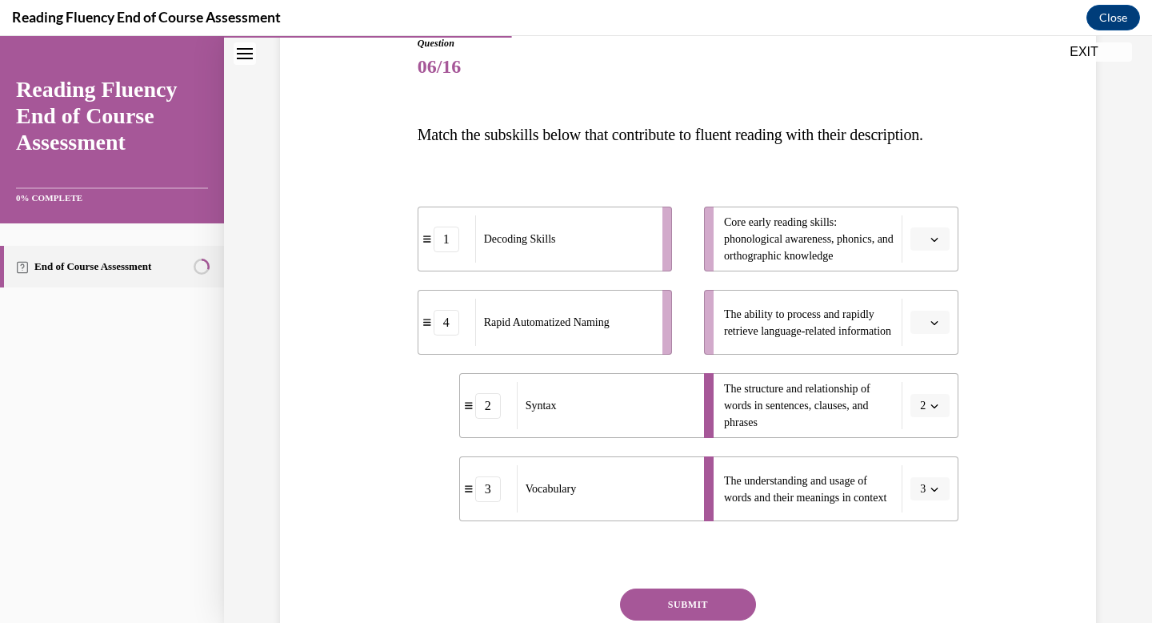
click at [930, 245] on span "button" at bounding box center [934, 239] width 11 height 11
click at [931, 335] on div "1" at bounding box center [928, 338] width 40 height 32
click at [923, 330] on span "Please select an option" at bounding box center [923, 322] width 6 height 16
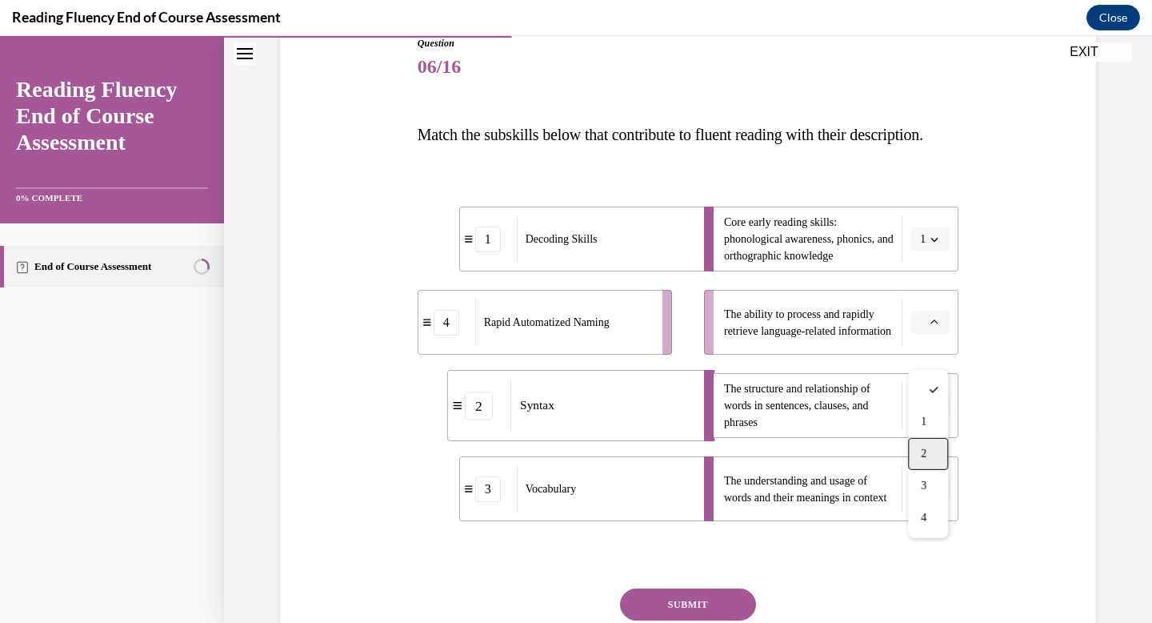
click at [925, 443] on div "2" at bounding box center [928, 454] width 40 height 32
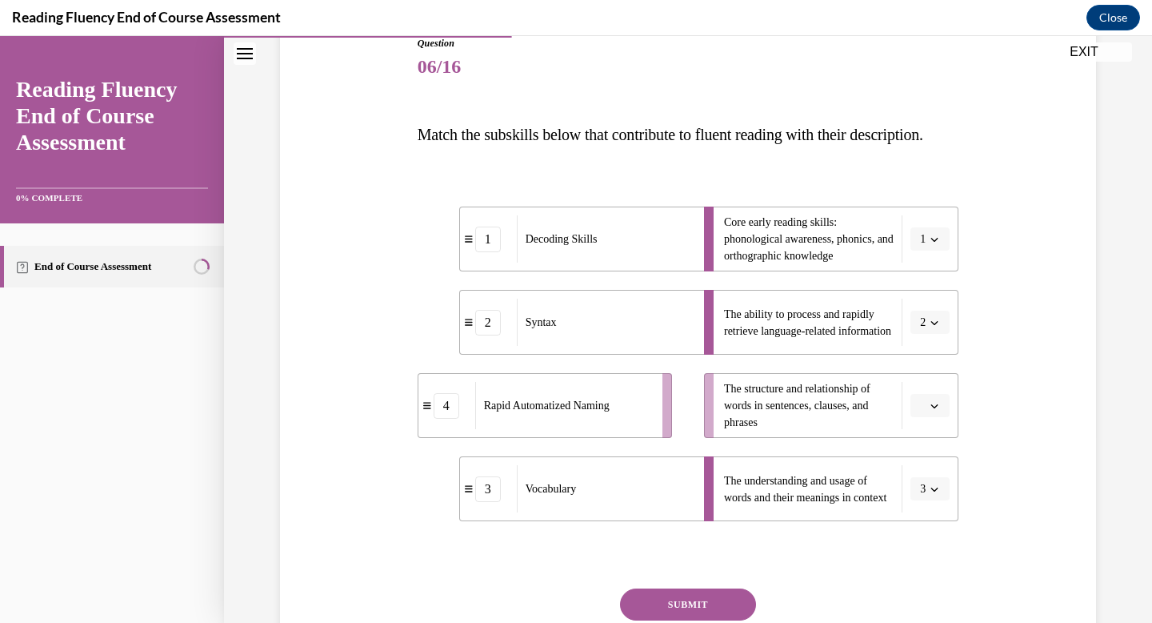
click at [924, 334] on button "2" at bounding box center [930, 322] width 39 height 24
click at [919, 492] on div "3" at bounding box center [925, 486] width 40 height 32
click at [924, 414] on span "Please select an option" at bounding box center [923, 406] width 6 height 16
click at [809, 529] on div "1 Decoding Skills 3 Vocabulary 4 Rapid Automatized Naming 2 Syntax Core early r…" at bounding box center [689, 347] width 542 height 362
click at [925, 497] on span "Please select an option" at bounding box center [923, 489] width 6 height 16
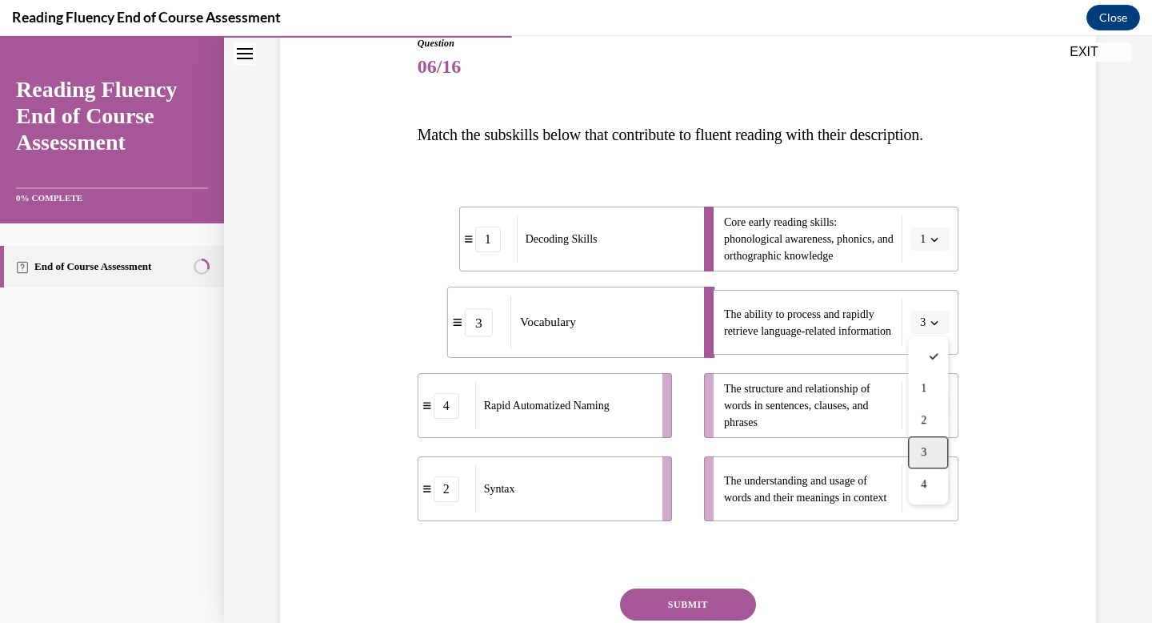
click at [934, 451] on div "3" at bounding box center [928, 452] width 40 height 32
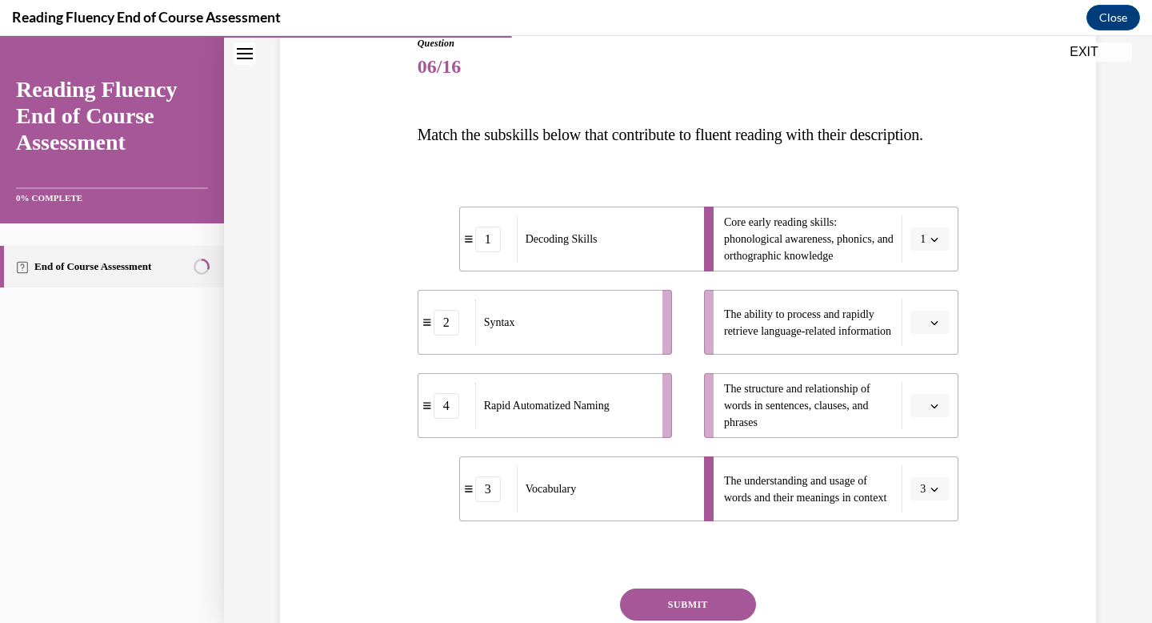
click at [935, 418] on button "button" at bounding box center [930, 406] width 39 height 24
click at [928, 531] on div "2" at bounding box center [928, 537] width 40 height 32
click at [931, 326] on icon "button" at bounding box center [935, 322] width 8 height 8
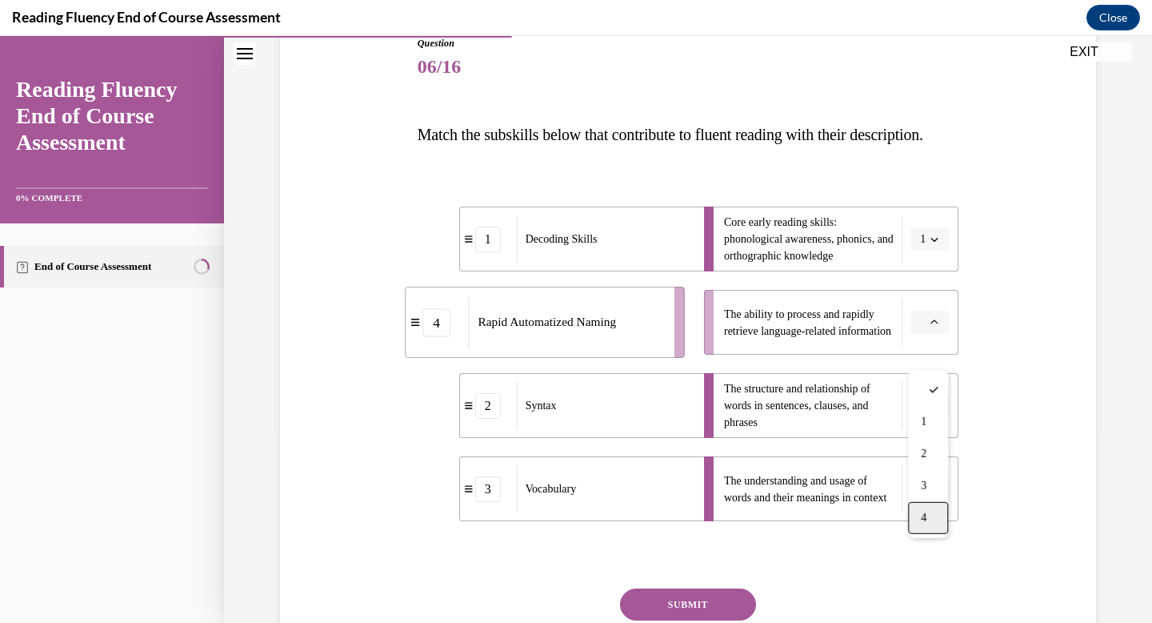
click at [912, 516] on div "4" at bounding box center [928, 518] width 40 height 32
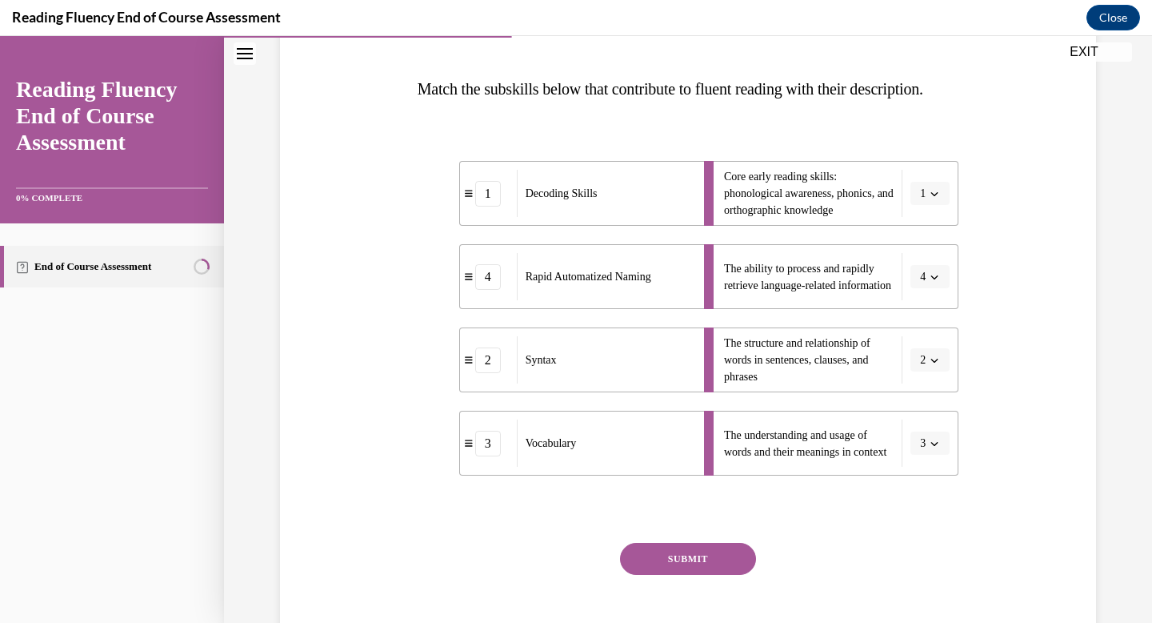
scroll to position [234, 0]
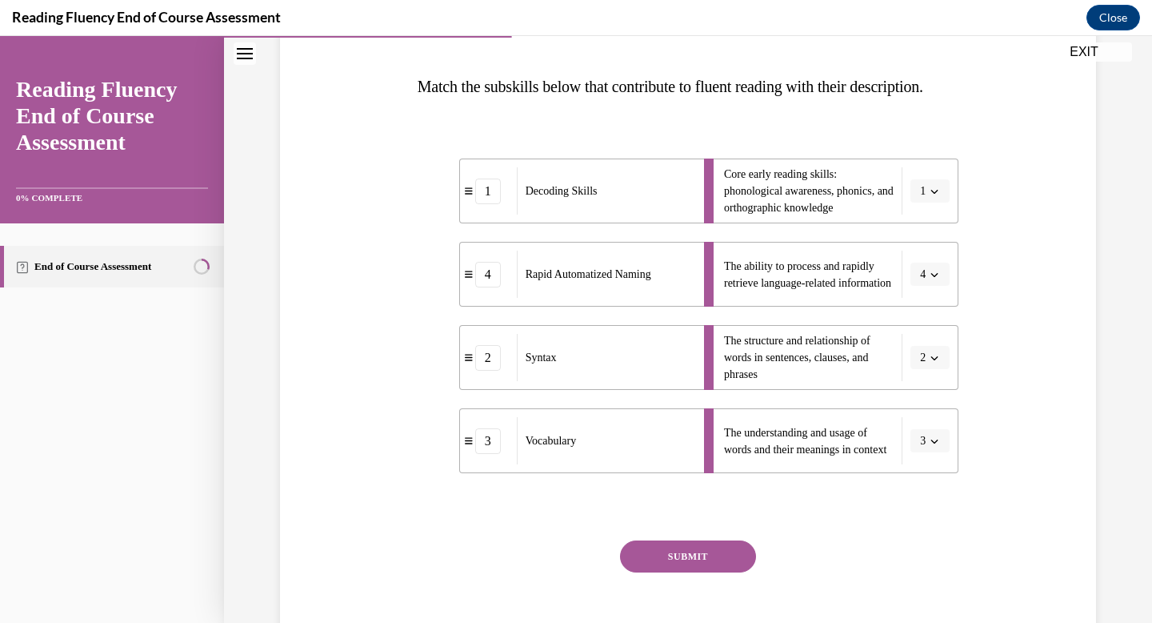
click at [698, 572] on button "SUBMIT" at bounding box center [688, 556] width 136 height 32
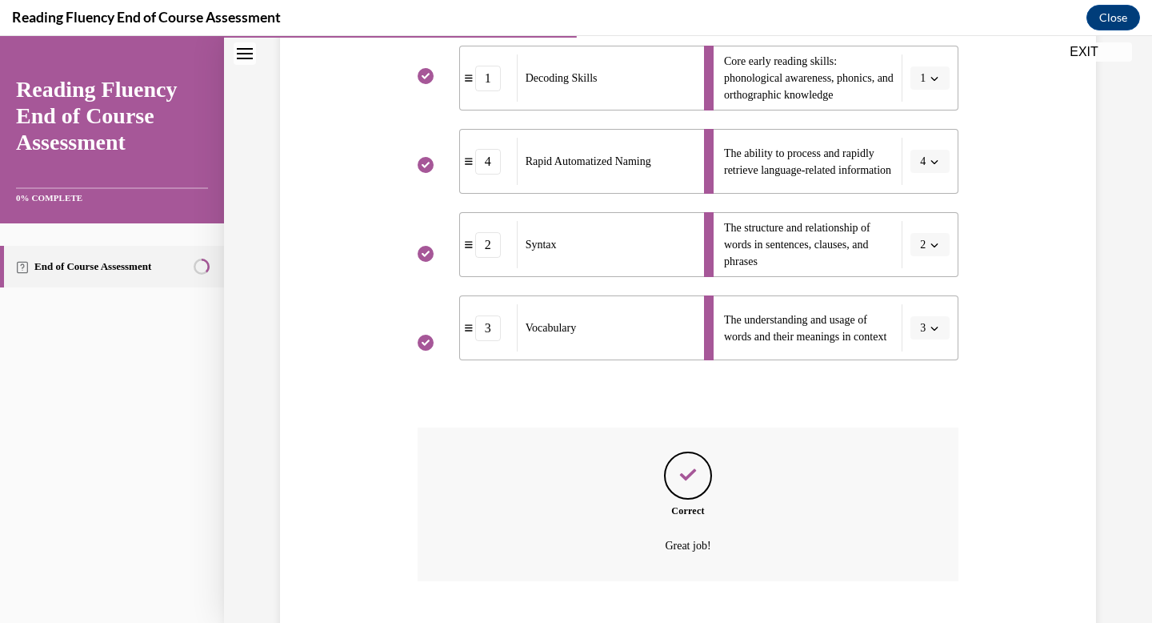
scroll to position [477, 0]
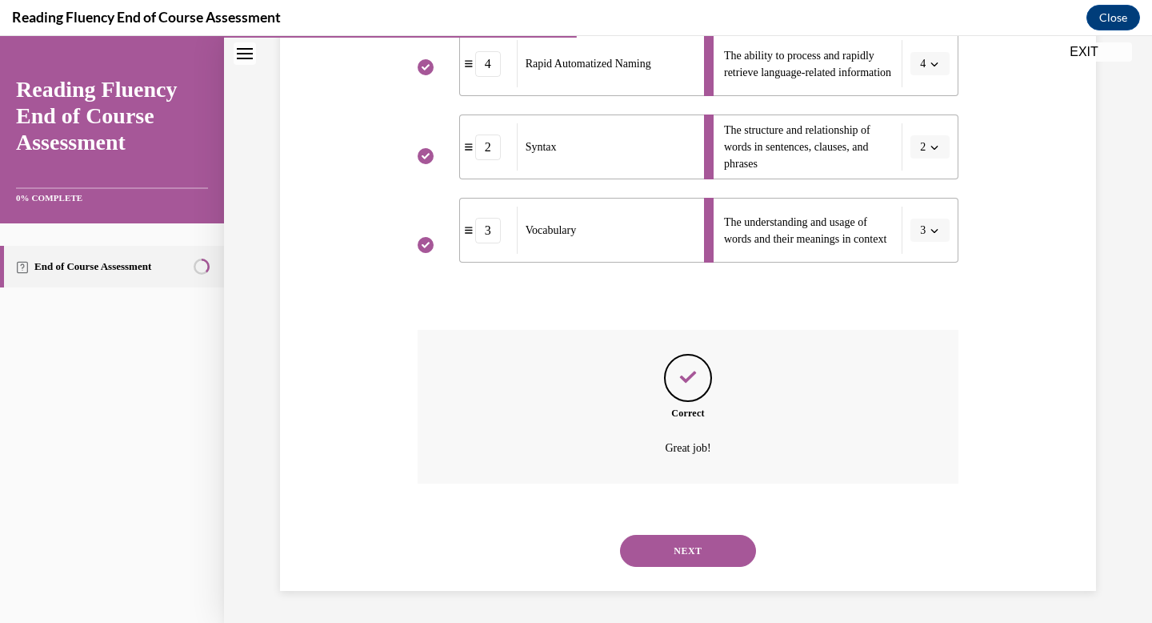
click at [693, 547] on button "NEXT" at bounding box center [688, 551] width 136 height 32
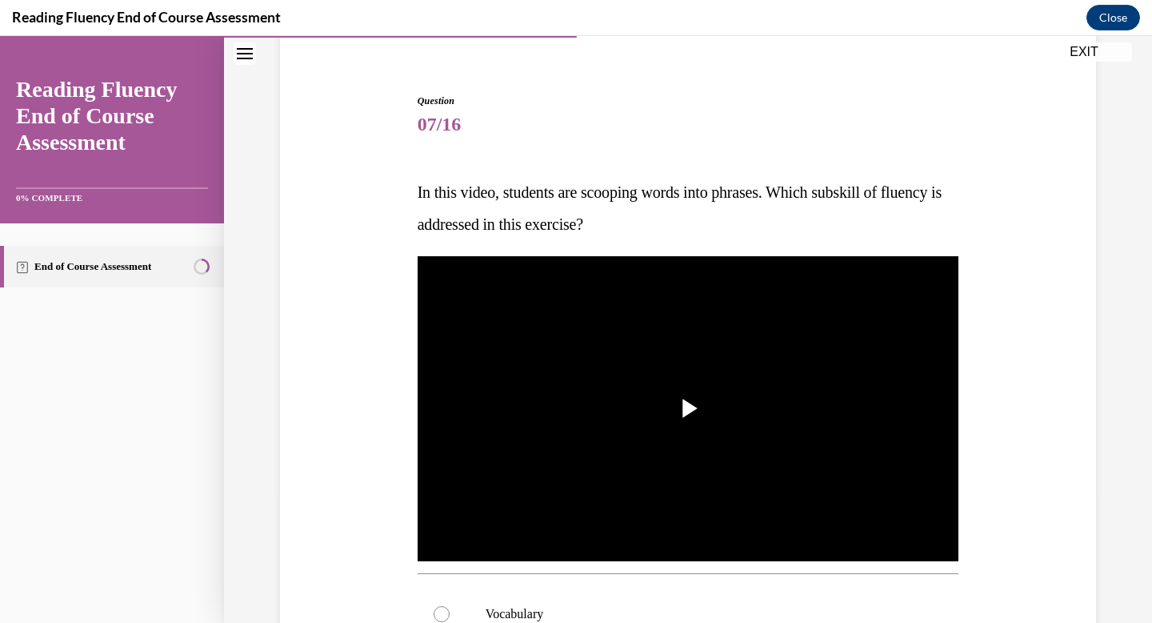
scroll to position [127, 0]
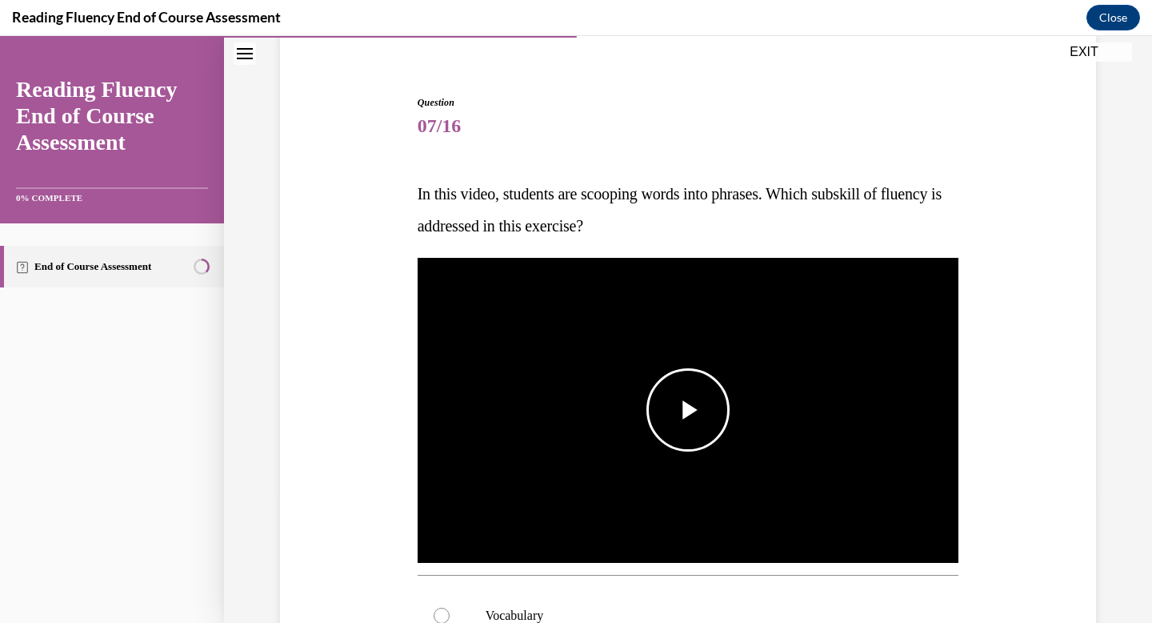
click at [688, 410] on span "Video player" at bounding box center [688, 410] width 0 height 0
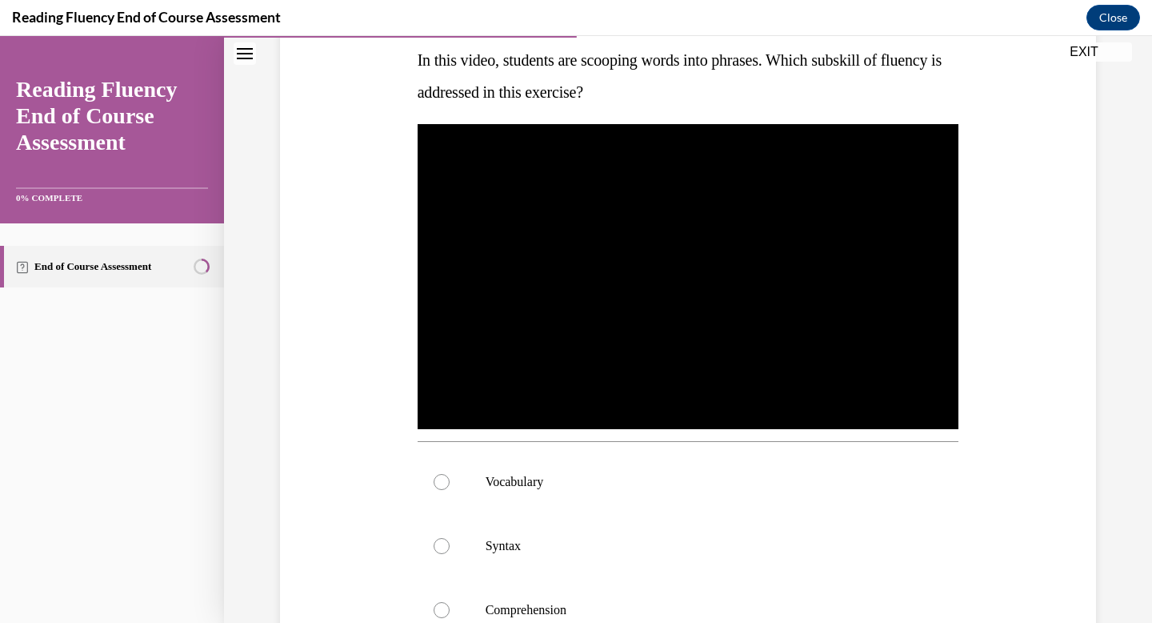
scroll to position [303, 0]
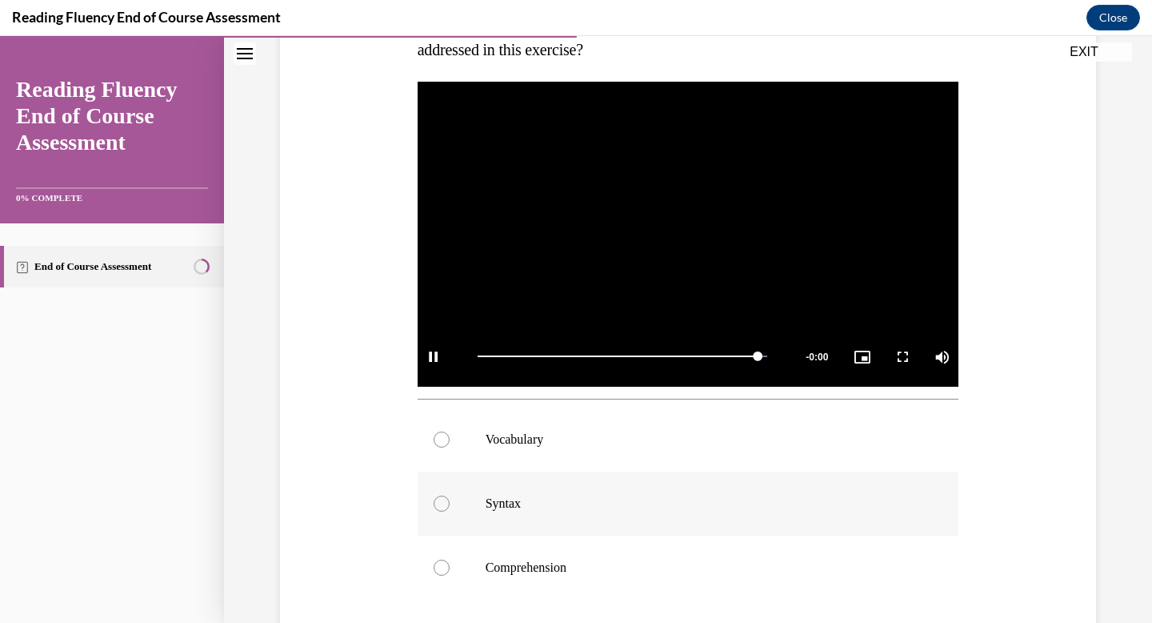
click at [480, 502] on label "Syntax" at bounding box center [689, 503] width 542 height 64
click at [450, 502] on input "Syntax" at bounding box center [442, 503] width 16 height 16
radio input "true"
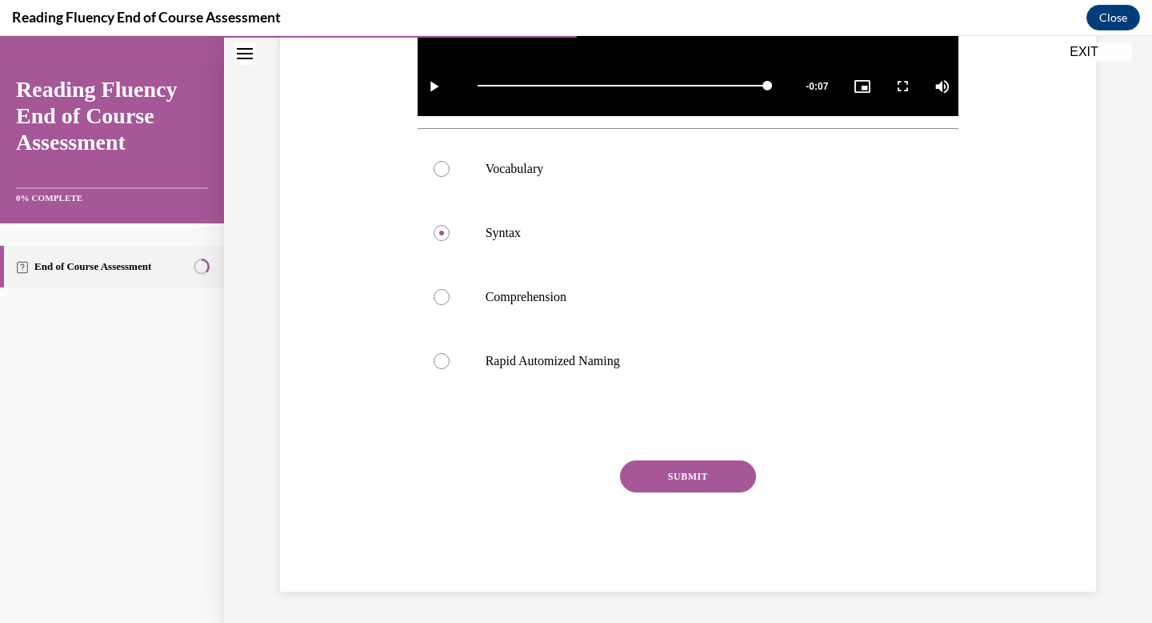
click at [677, 480] on button "SUBMIT" at bounding box center [688, 476] width 136 height 32
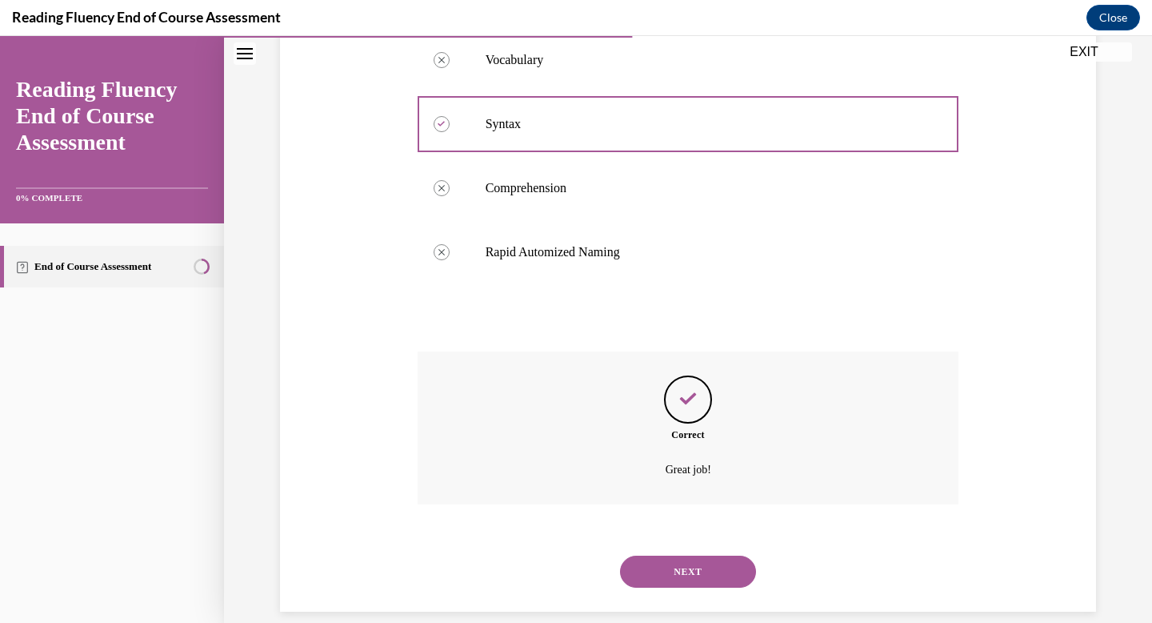
scroll to position [703, 0]
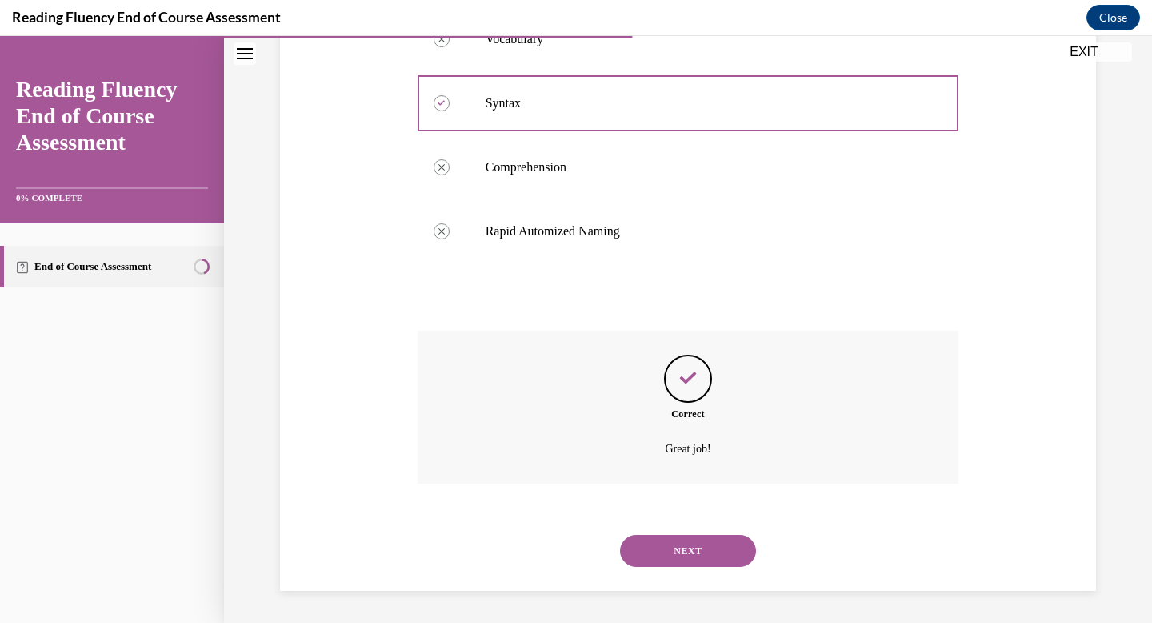
click at [686, 554] on button "NEXT" at bounding box center [688, 551] width 136 height 32
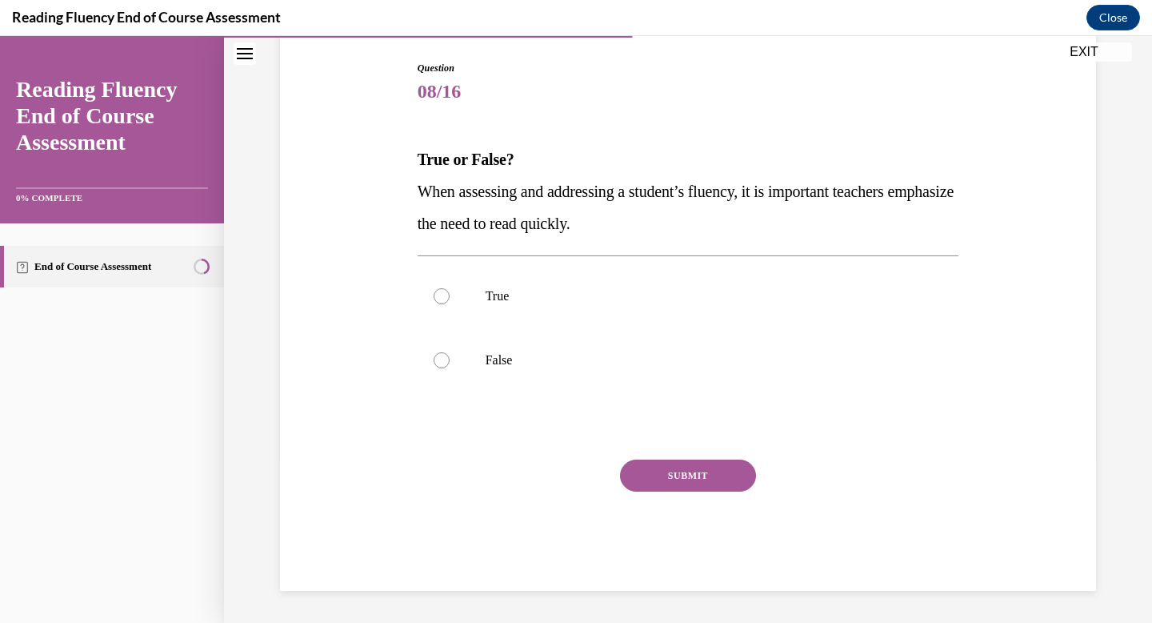
scroll to position [162, 0]
click at [546, 384] on label "False" at bounding box center [689, 360] width 542 height 64
click at [450, 368] on input "False" at bounding box center [442, 360] width 16 height 16
radio input "true"
click at [648, 453] on div "Question 08/16 True or False? When assessing and addressing a student’s fluency…" at bounding box center [689, 326] width 542 height 530
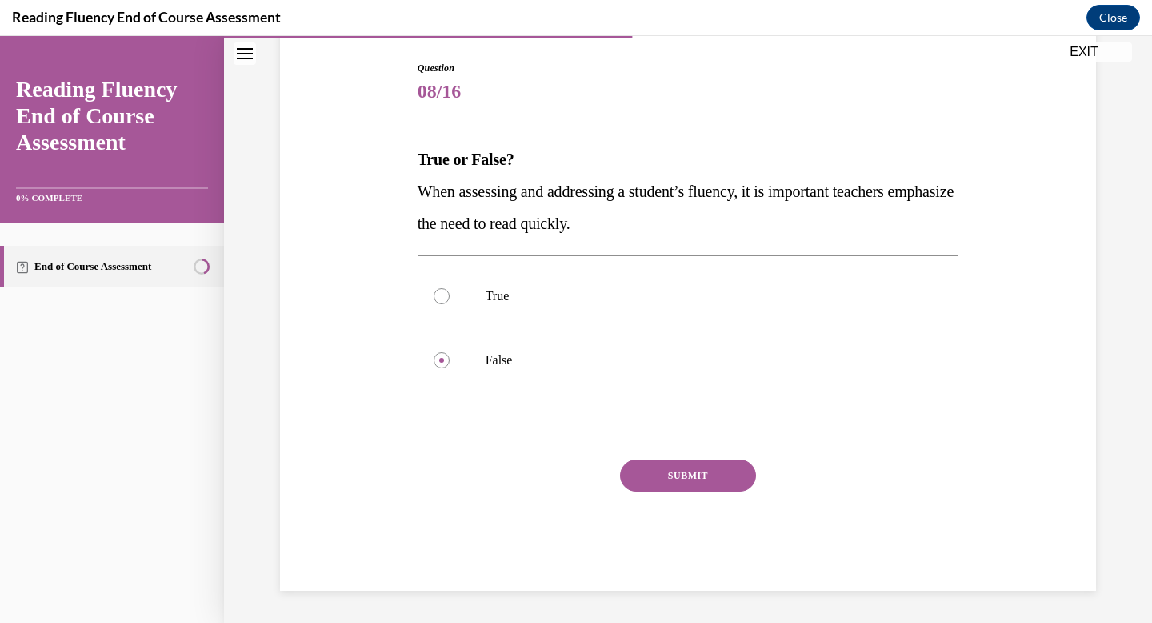
click at [656, 475] on button "SUBMIT" at bounding box center [688, 475] width 136 height 32
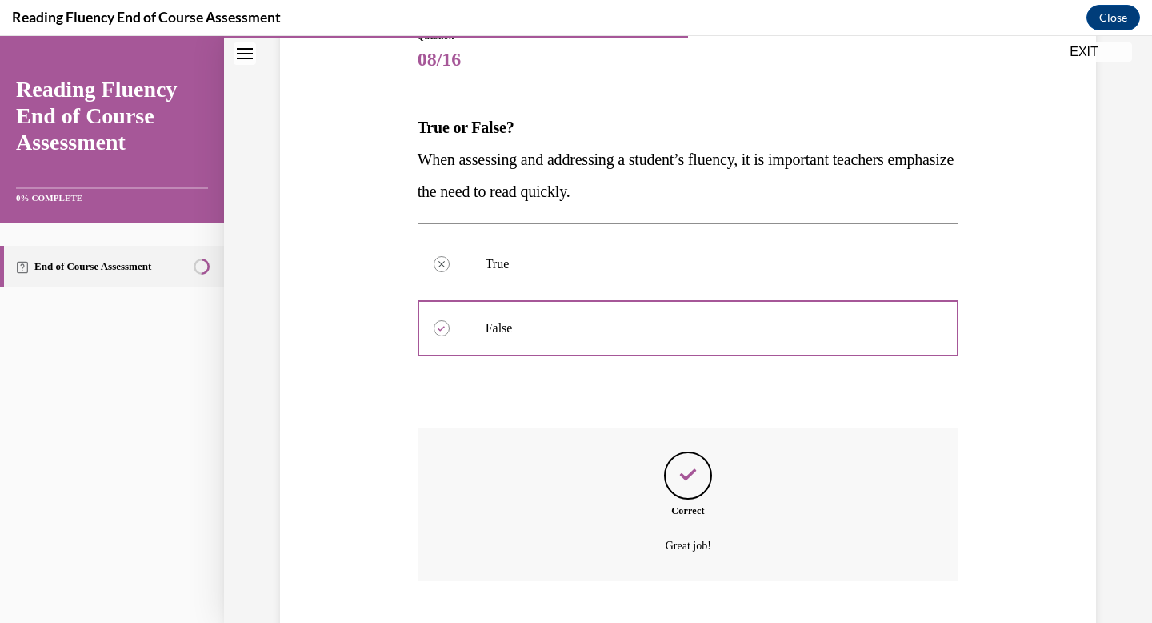
scroll to position [291, 0]
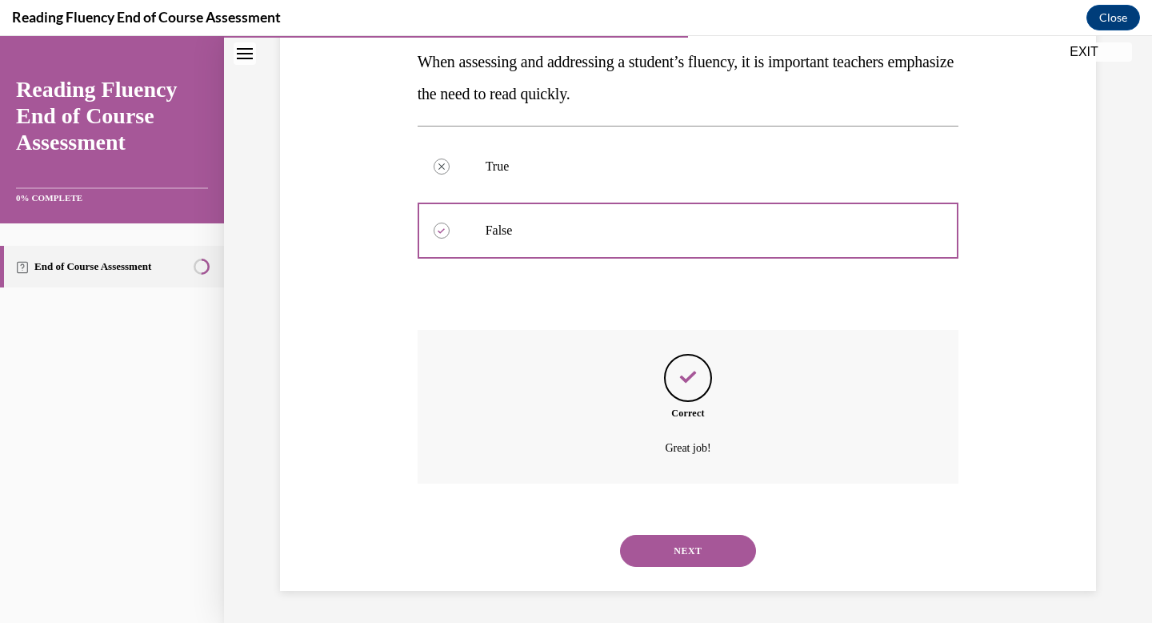
click at [679, 542] on button "NEXT" at bounding box center [688, 551] width 136 height 32
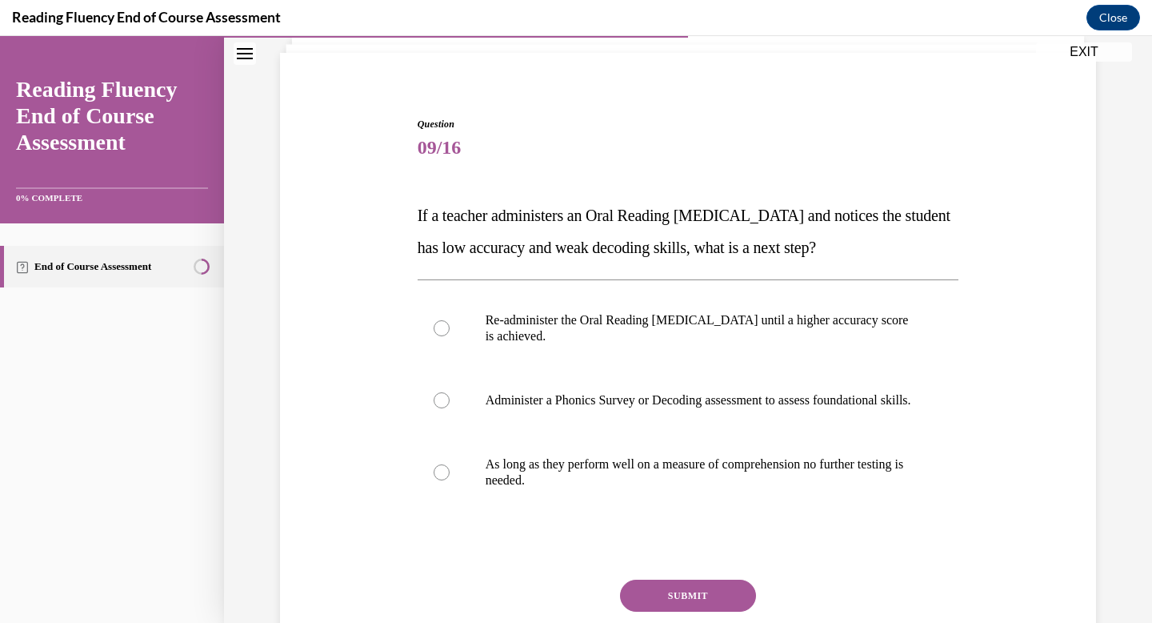
scroll to position [177, 0]
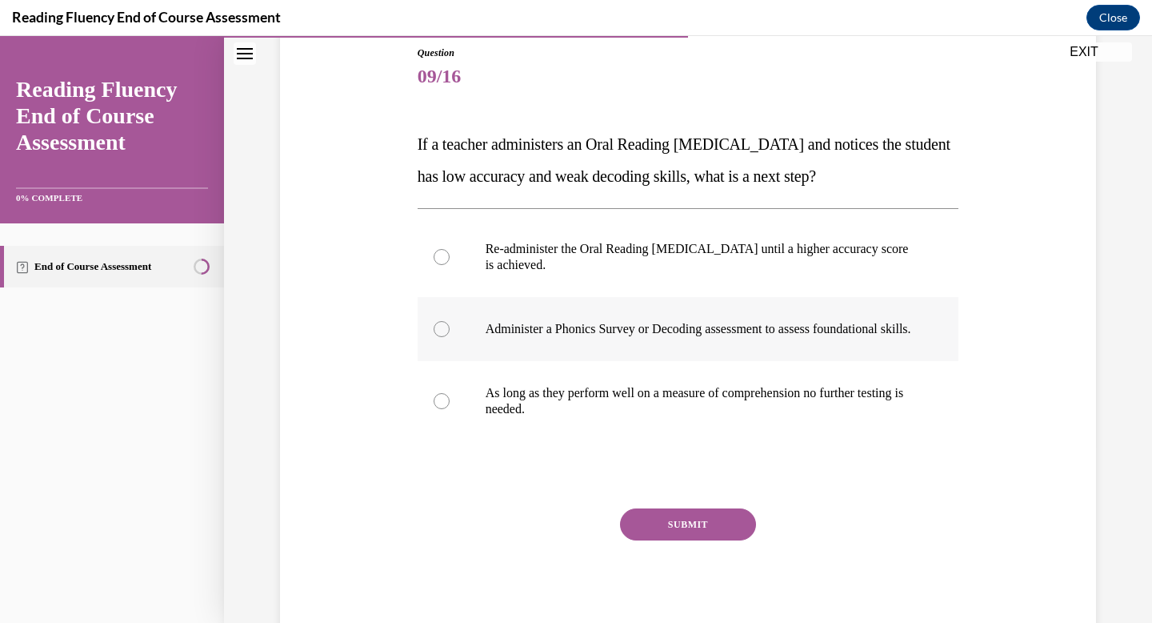
click at [815, 337] on p "Administer a Phonics Survey or Decoding assessment to assess foundational skill…" at bounding box center [703, 329] width 434 height 16
click at [450, 337] on input "Administer a Phonics Survey or Decoding assessment to assess foundational skill…" at bounding box center [442, 329] width 16 height 16
radio input "true"
click at [703, 534] on button "SUBMIT" at bounding box center [688, 524] width 136 height 32
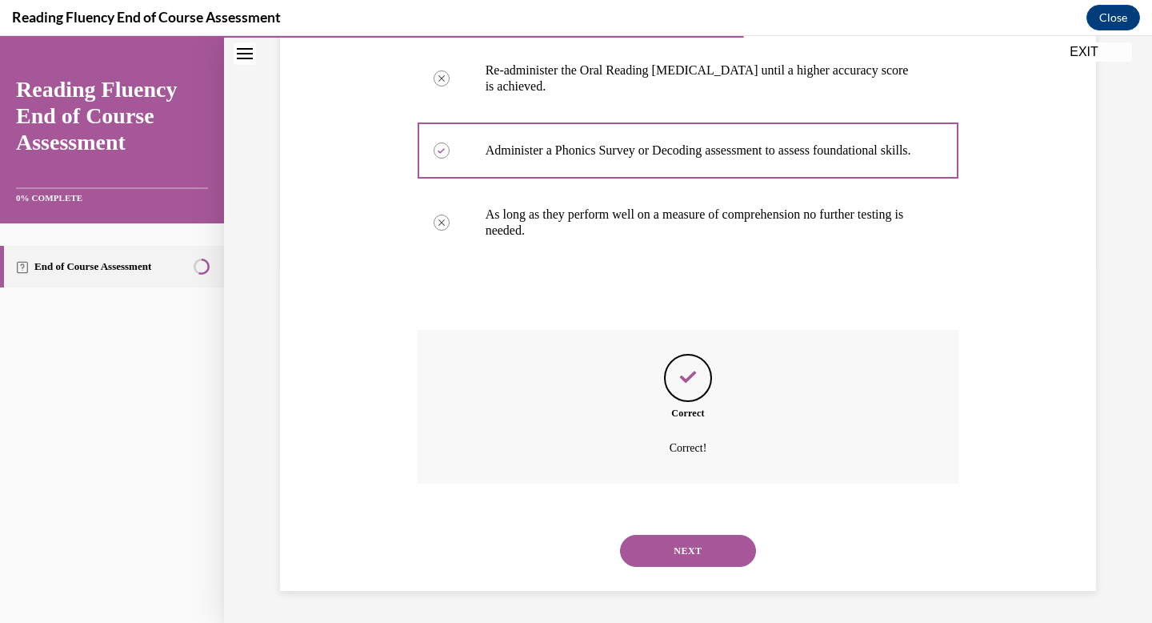
click at [703, 550] on button "NEXT" at bounding box center [688, 551] width 136 height 32
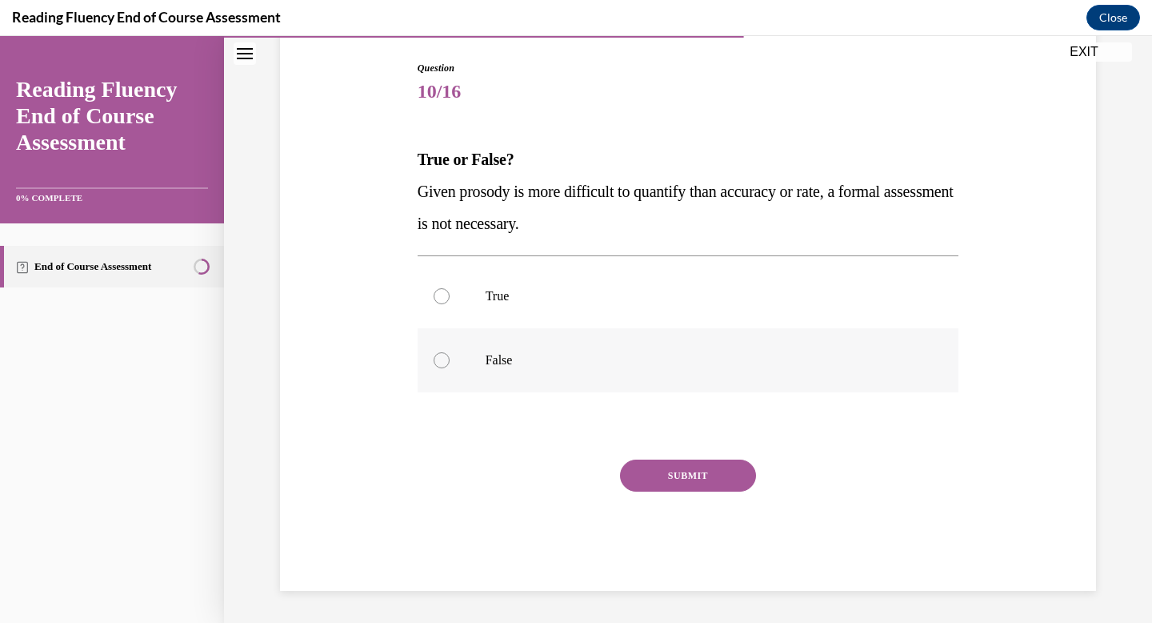
click at [538, 365] on p "False" at bounding box center [703, 360] width 434 height 16
click at [450, 365] on input "False" at bounding box center [442, 360] width 16 height 16
radio input "true"
click at [699, 483] on button "SUBMIT" at bounding box center [688, 475] width 136 height 32
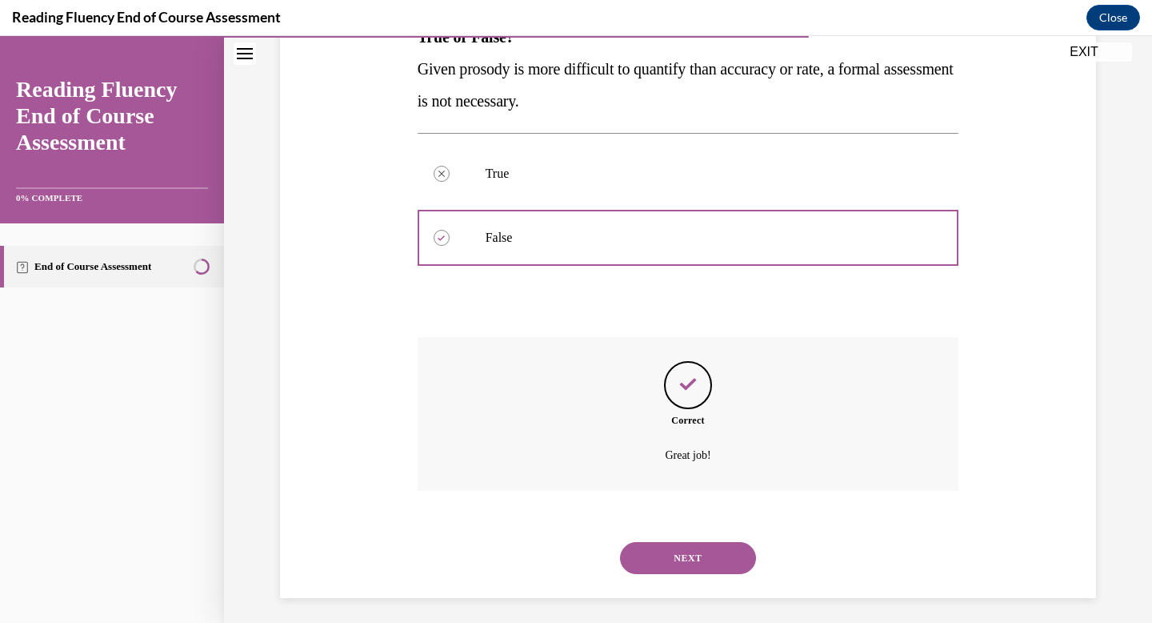
scroll to position [291, 0]
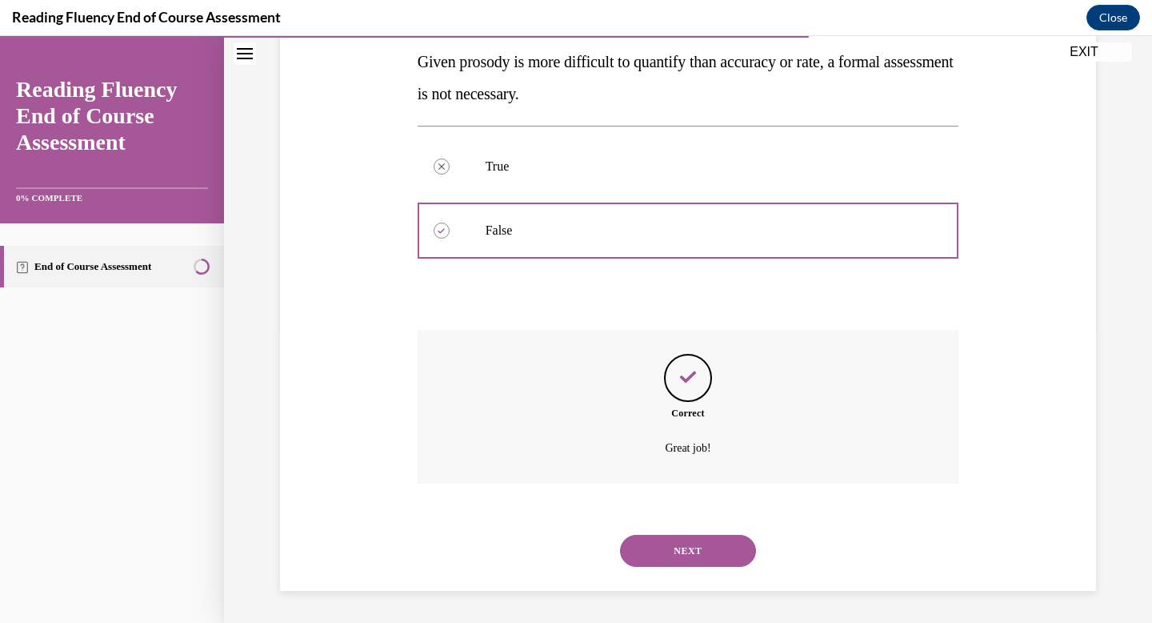
click at [702, 557] on button "NEXT" at bounding box center [688, 551] width 136 height 32
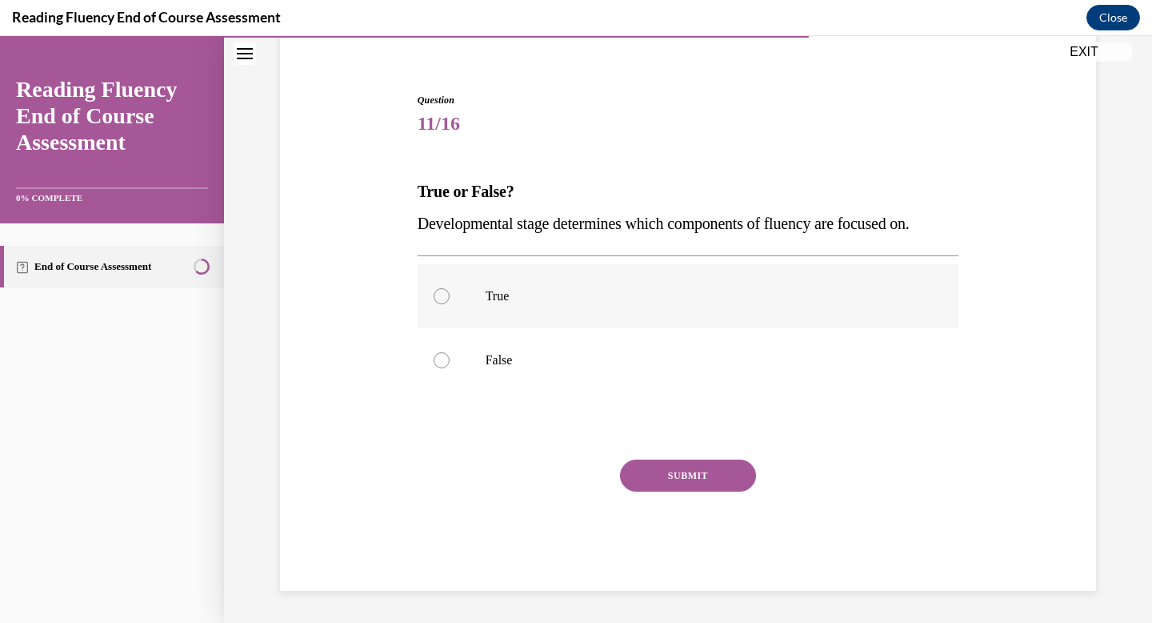
click at [503, 310] on label "True" at bounding box center [689, 296] width 542 height 64
click at [450, 304] on input "True" at bounding box center [442, 296] width 16 height 16
radio input "true"
click at [657, 378] on label "False" at bounding box center [689, 360] width 542 height 64
click at [450, 368] on input "False" at bounding box center [442, 360] width 16 height 16
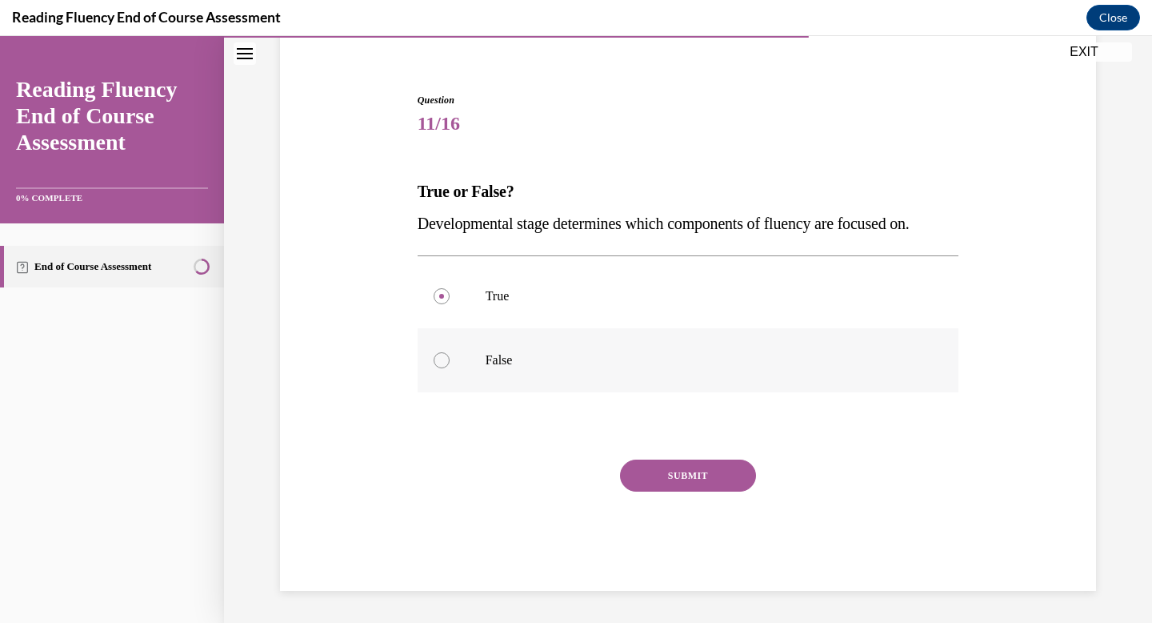
radio input "true"
click at [695, 483] on button "SUBMIT" at bounding box center [688, 475] width 136 height 32
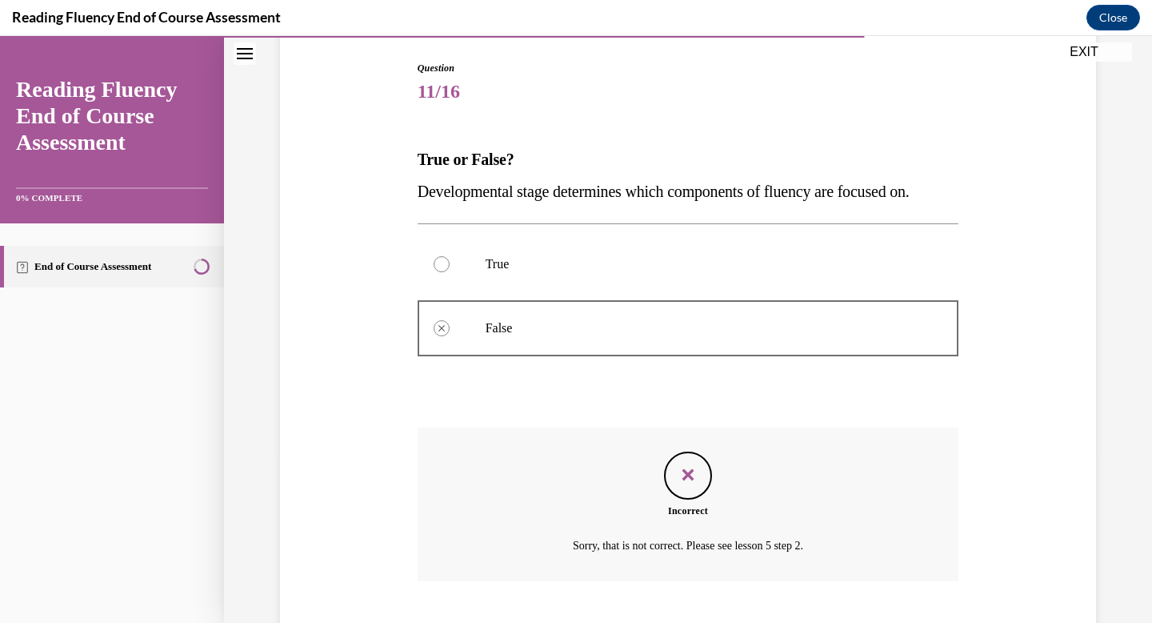
scroll to position [259, 0]
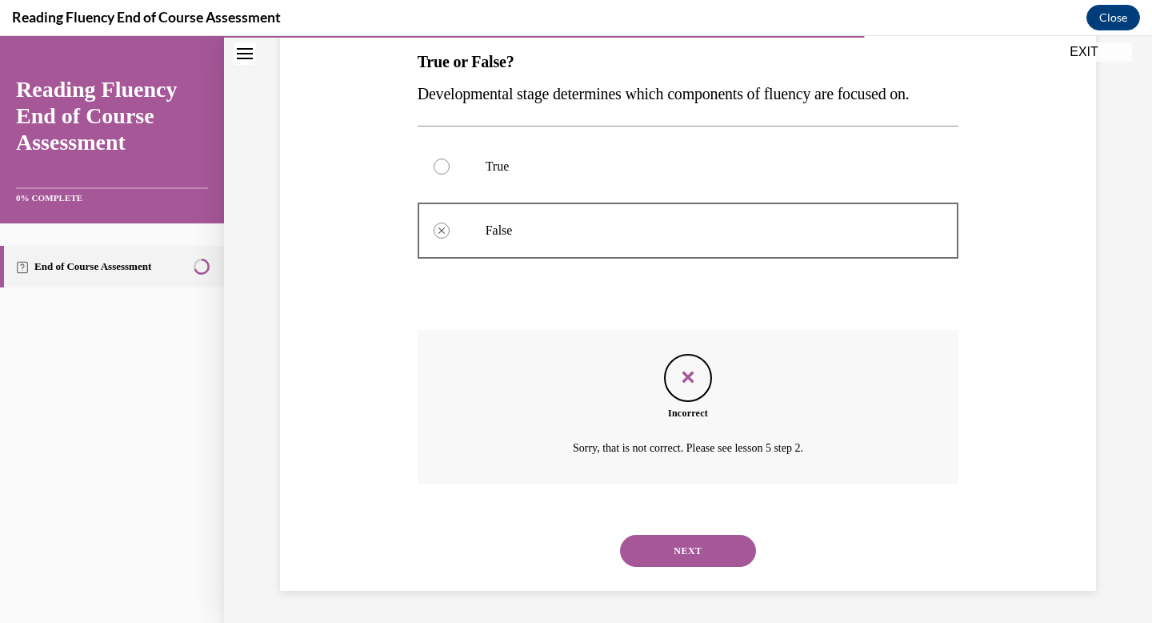
click at [694, 553] on button "NEXT" at bounding box center [688, 551] width 136 height 32
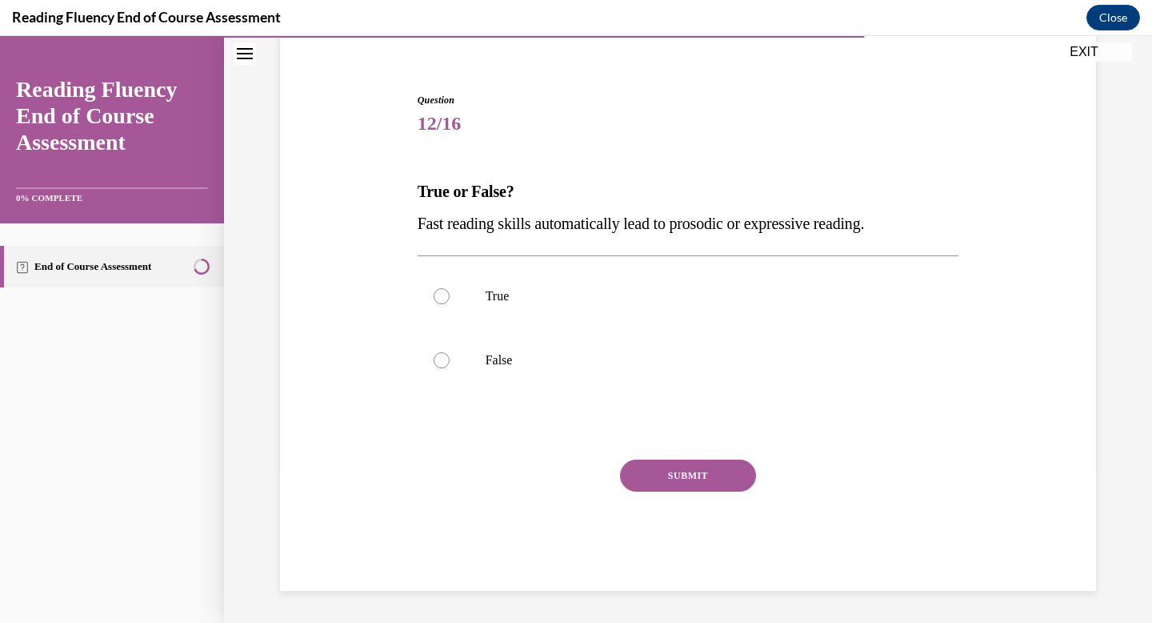
scroll to position [130, 0]
click at [700, 348] on label "False" at bounding box center [689, 360] width 542 height 64
click at [450, 352] on input "False" at bounding box center [442, 360] width 16 height 16
radio input "true"
click at [699, 466] on button "SUBMIT" at bounding box center [688, 475] width 136 height 32
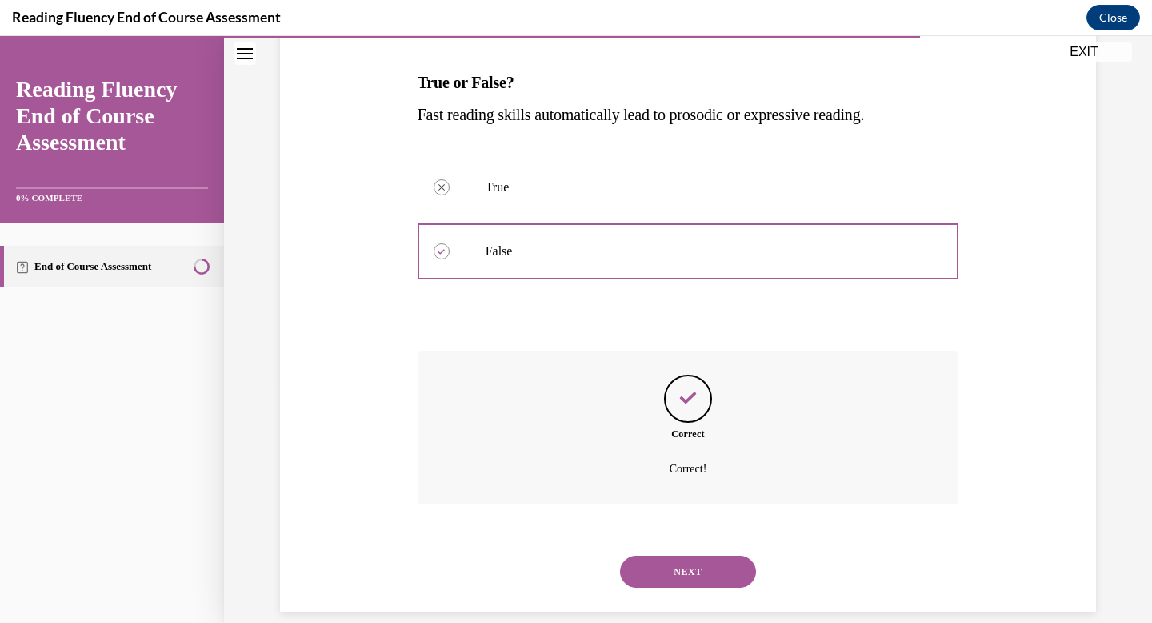
scroll to position [259, 0]
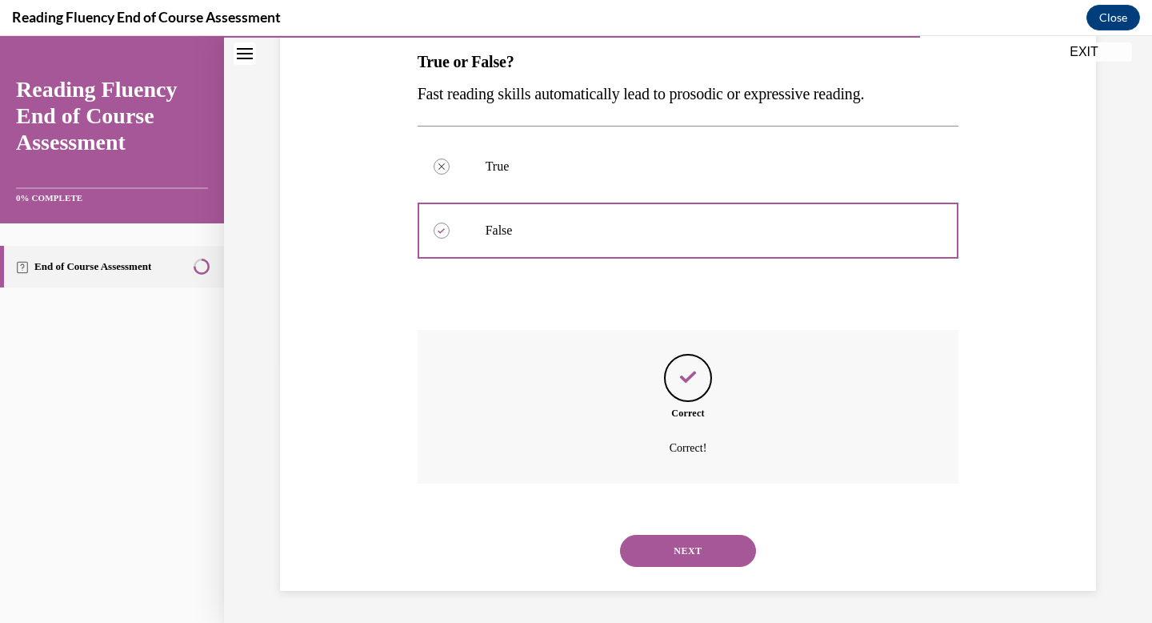
click at [705, 545] on button "NEXT" at bounding box center [688, 551] width 136 height 32
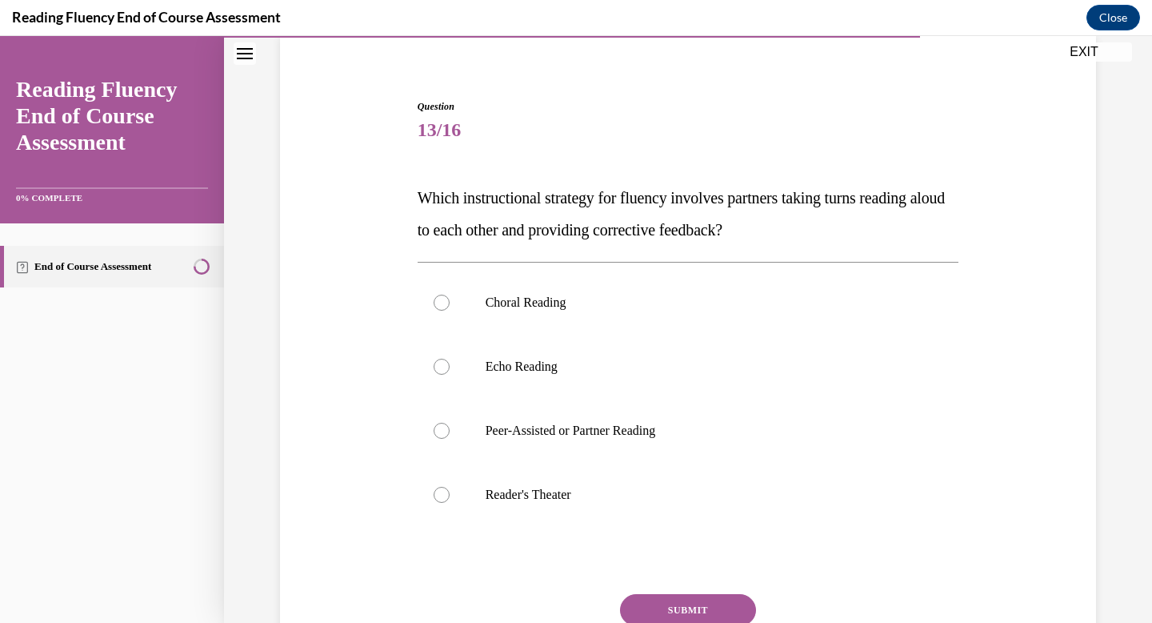
scroll to position [124, 0]
click at [696, 453] on label "Peer-Assisted or Partner Reading" at bounding box center [689, 430] width 542 height 64
click at [450, 438] on input "Peer-Assisted or Partner Reading" at bounding box center [442, 430] width 16 height 16
radio input "true"
click at [706, 608] on button "SUBMIT" at bounding box center [688, 609] width 136 height 32
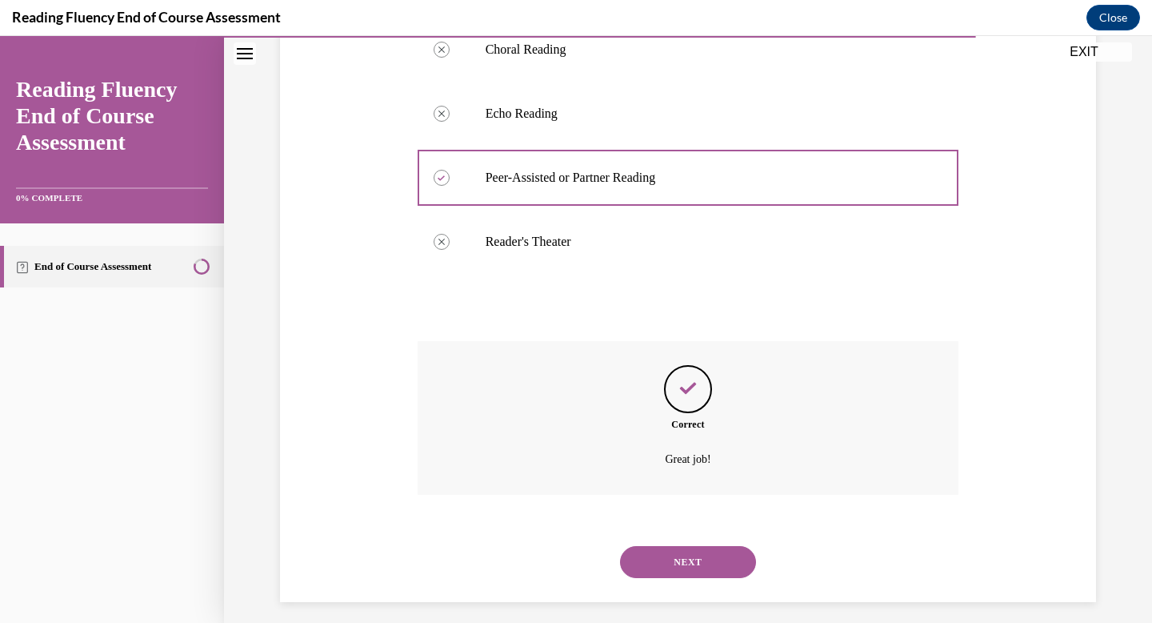
scroll to position [387, 0]
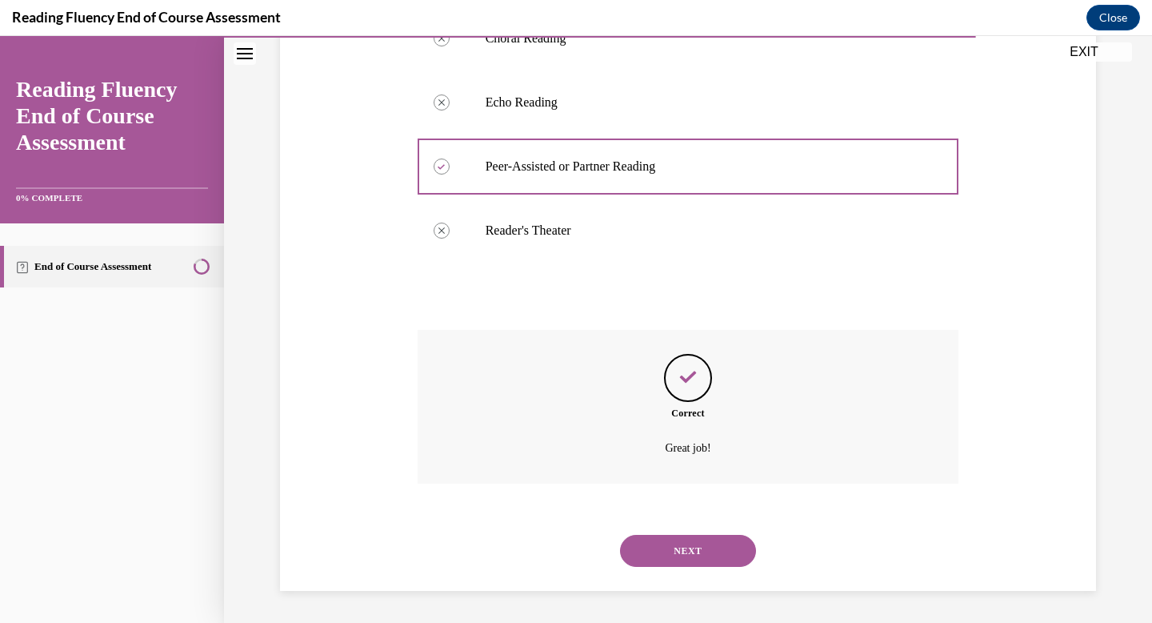
click at [697, 573] on div "NEXT" at bounding box center [689, 551] width 542 height 64
click at [697, 558] on button "NEXT" at bounding box center [688, 551] width 136 height 32
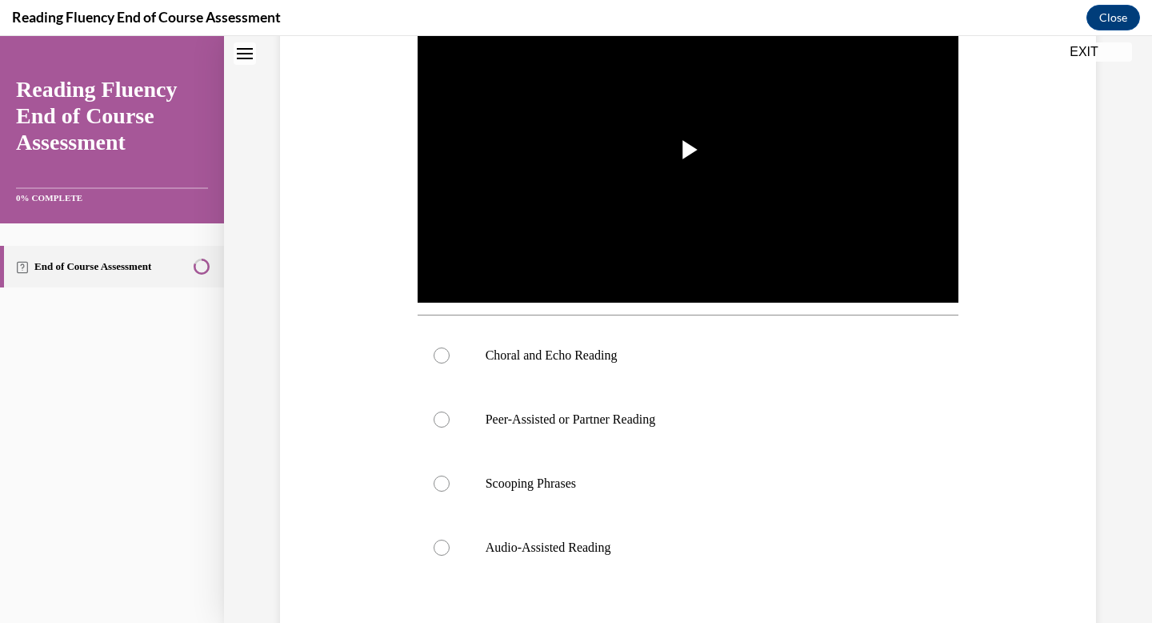
scroll to position [0, 0]
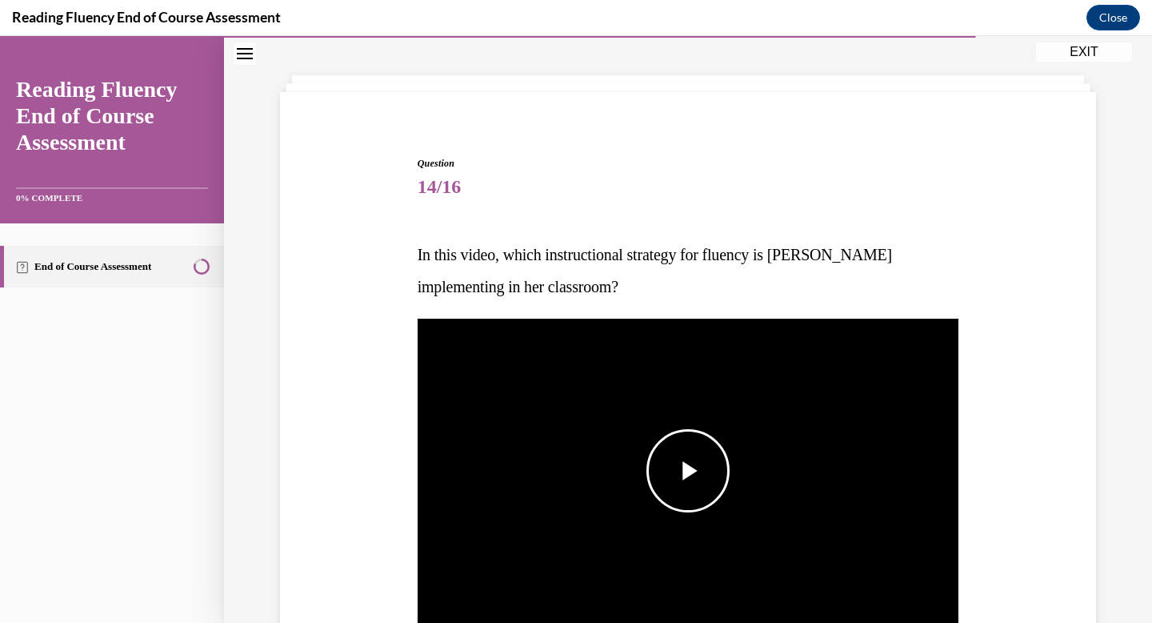
click at [688, 471] on span "Video player" at bounding box center [688, 471] width 0 height 0
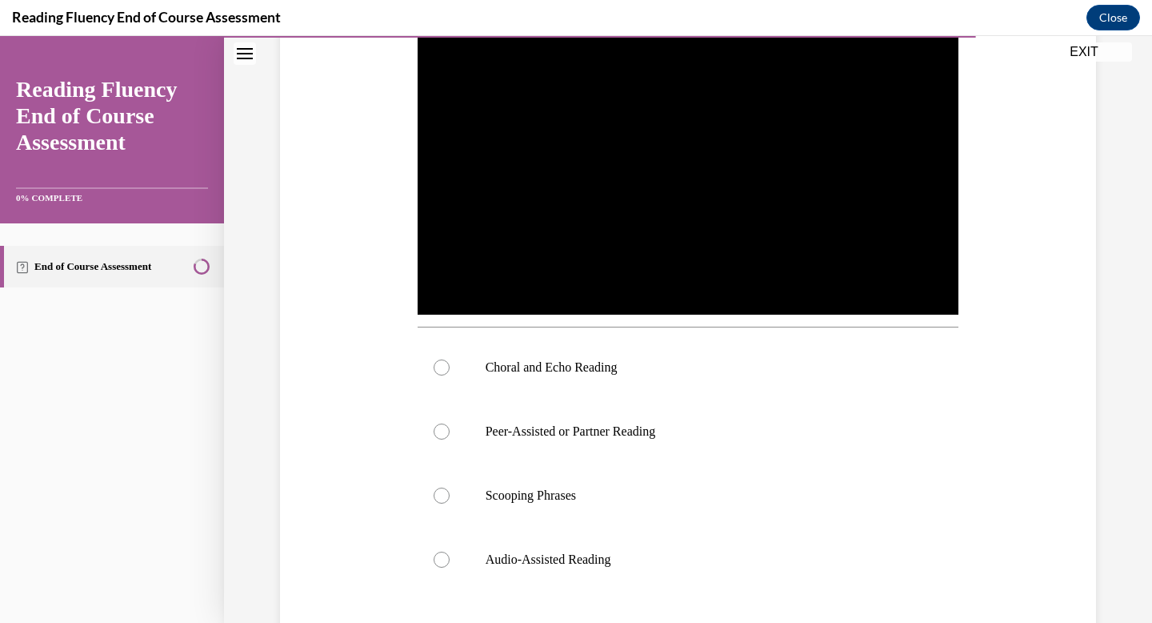
scroll to position [377, 0]
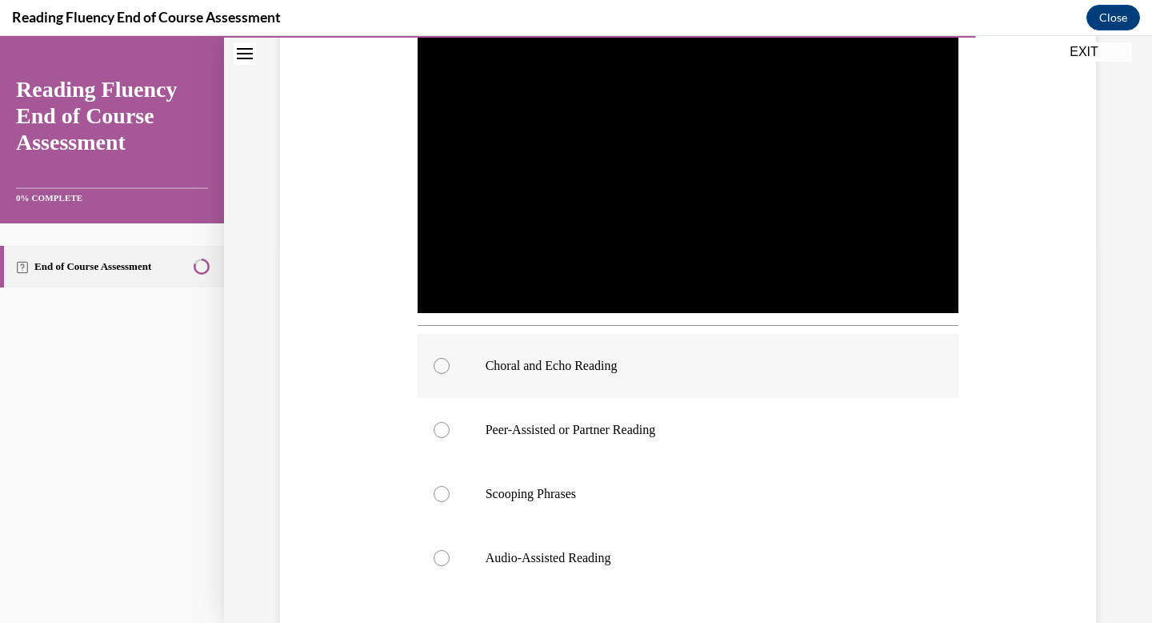
click at [659, 378] on label "Choral and Echo Reading" at bounding box center [689, 366] width 542 height 64
click at [450, 374] on input "Choral and Echo Reading" at bounding box center [442, 366] width 16 height 16
radio input "true"
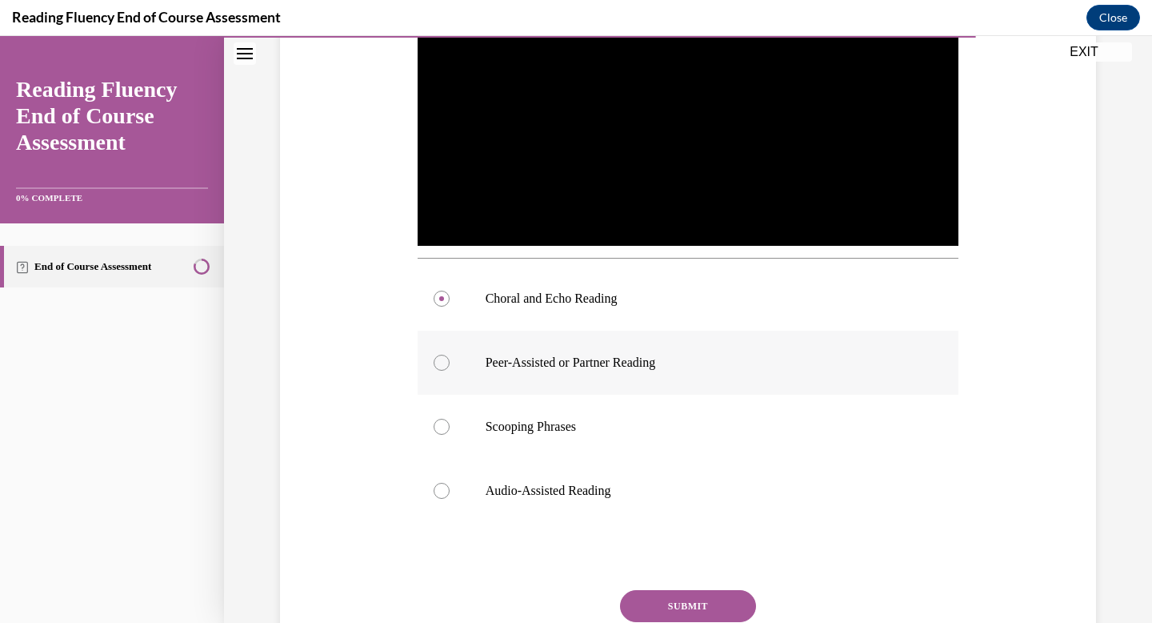
scroll to position [507, 0]
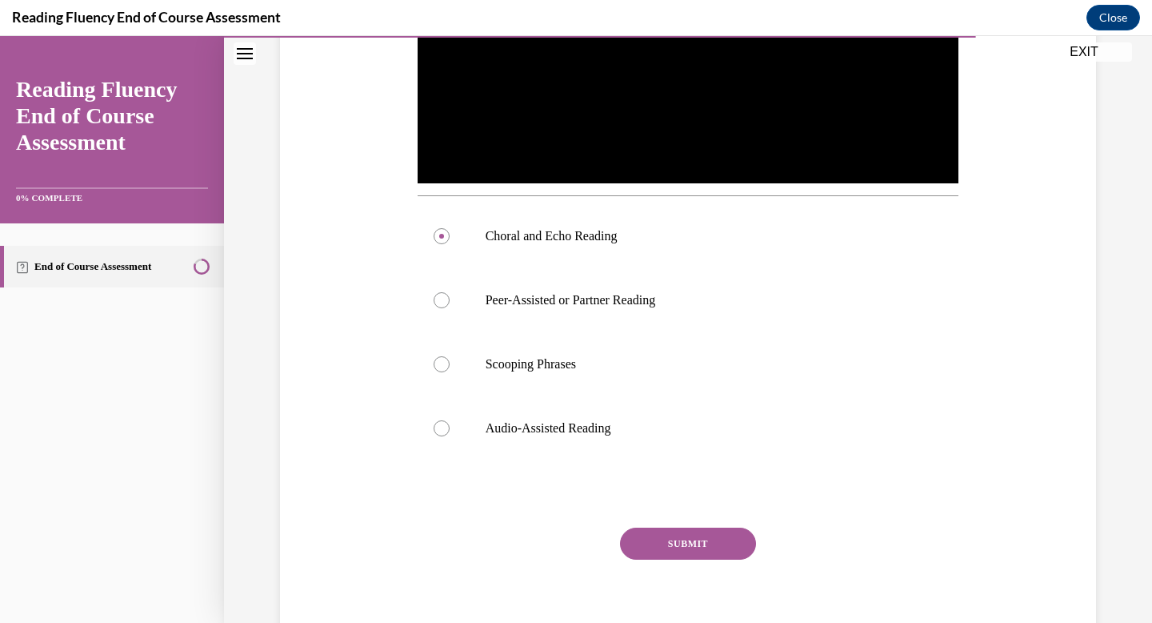
click at [730, 541] on button "SUBMIT" at bounding box center [688, 543] width 136 height 32
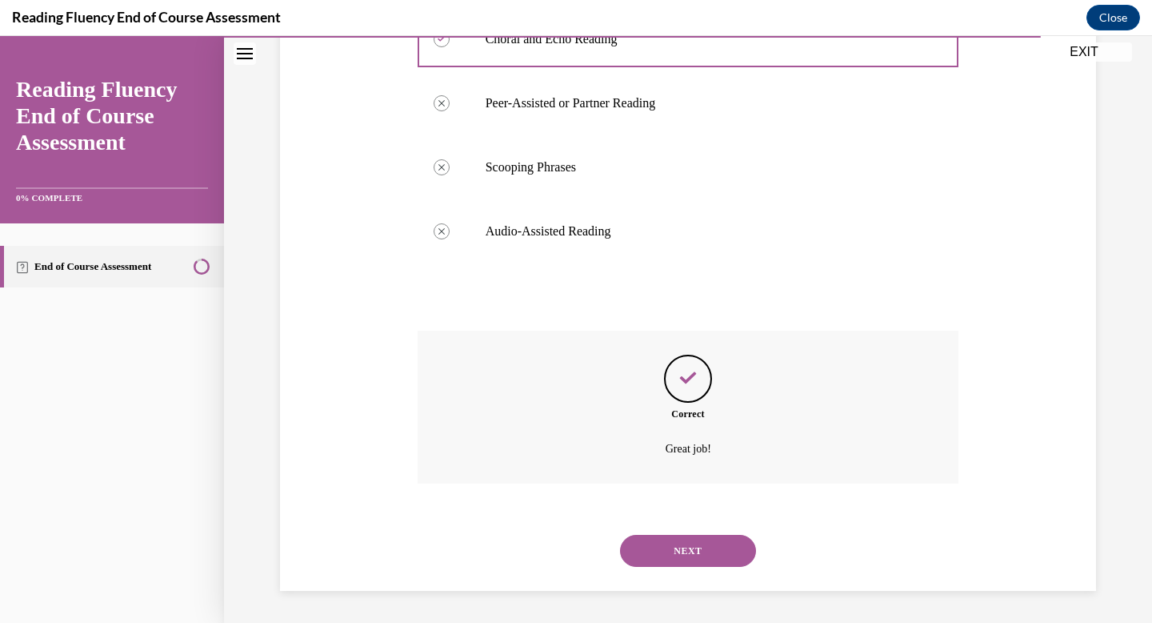
click at [721, 547] on button "NEXT" at bounding box center [688, 551] width 136 height 32
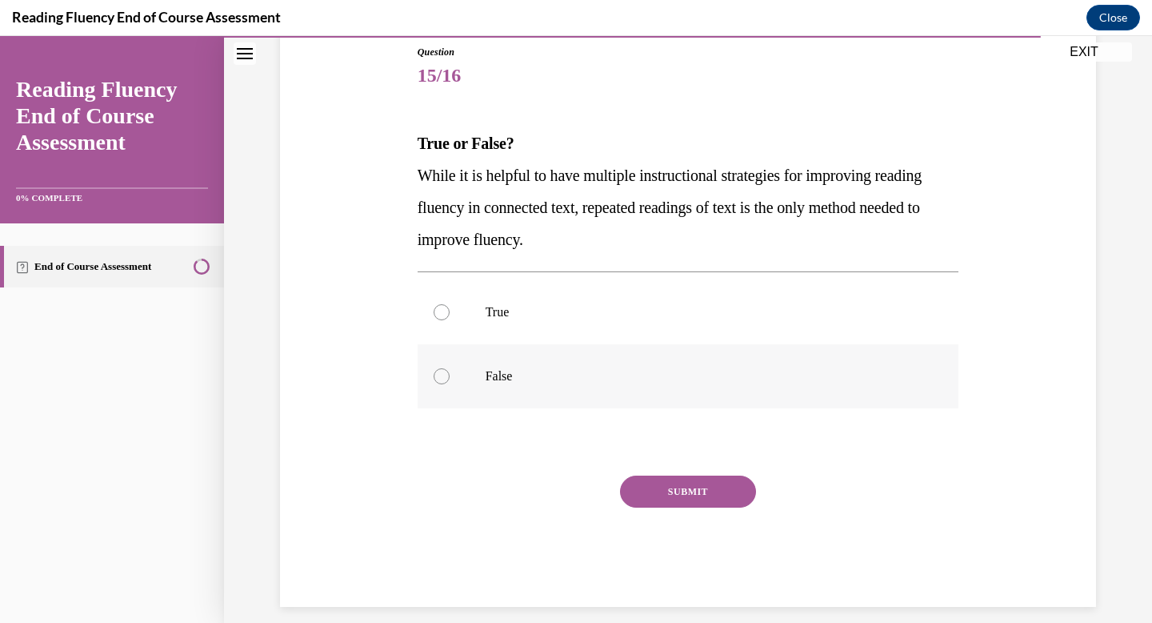
click at [515, 387] on label "False" at bounding box center [689, 376] width 542 height 64
click at [450, 384] on input "False" at bounding box center [442, 376] width 16 height 16
radio input "true"
click at [674, 495] on button "SUBMIT" at bounding box center [688, 491] width 136 height 32
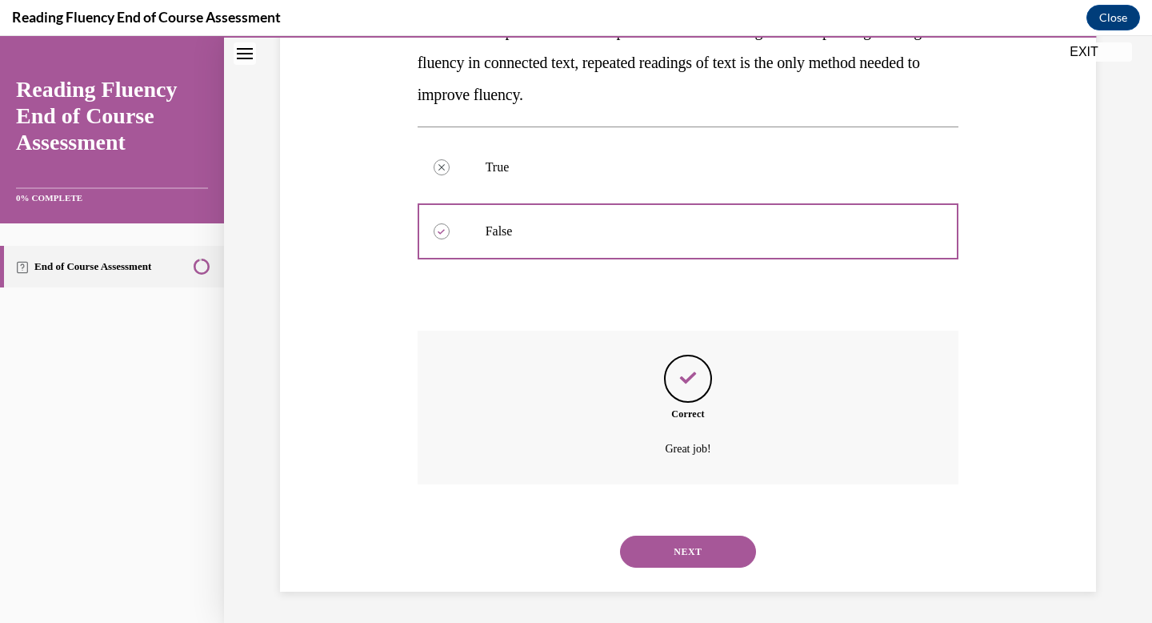
scroll to position [323, 0]
click at [685, 555] on button "NEXT" at bounding box center [688, 551] width 136 height 32
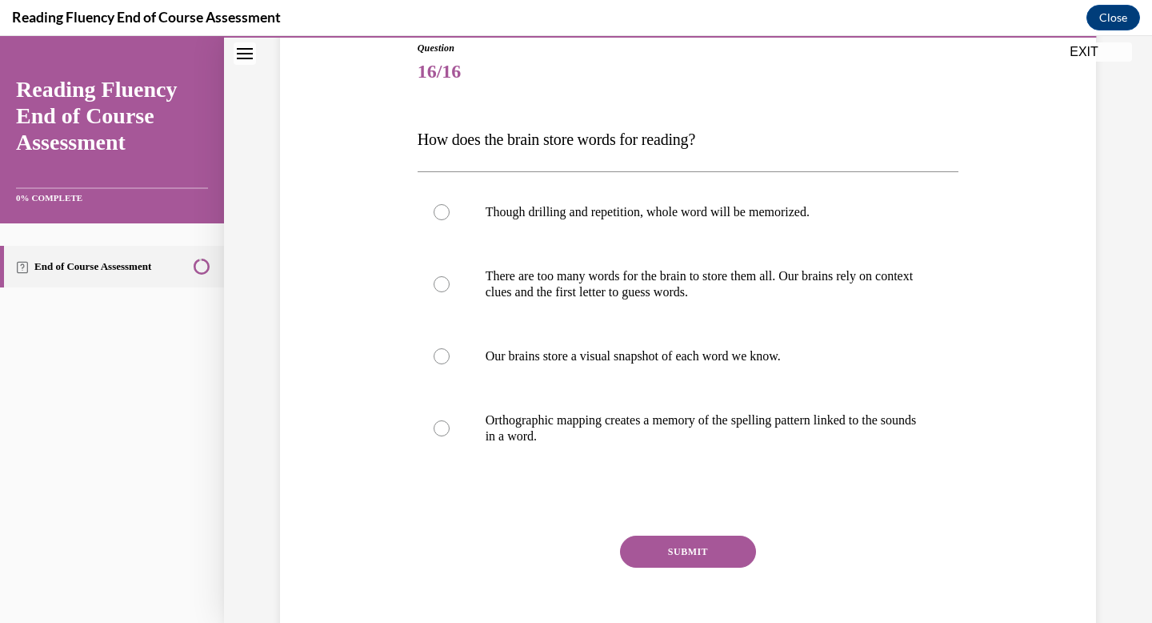
scroll to position [182, 0]
click at [862, 418] on p "Orthographic mapping creates a memory of the spelling pattern linked to the sou…" at bounding box center [703, 427] width 434 height 32
click at [450, 419] on input "Orthographic mapping creates a memory of the spelling pattern linked to the sou…" at bounding box center [442, 427] width 16 height 16
radio input "true"
click at [711, 547] on button "SUBMIT" at bounding box center [688, 551] width 136 height 32
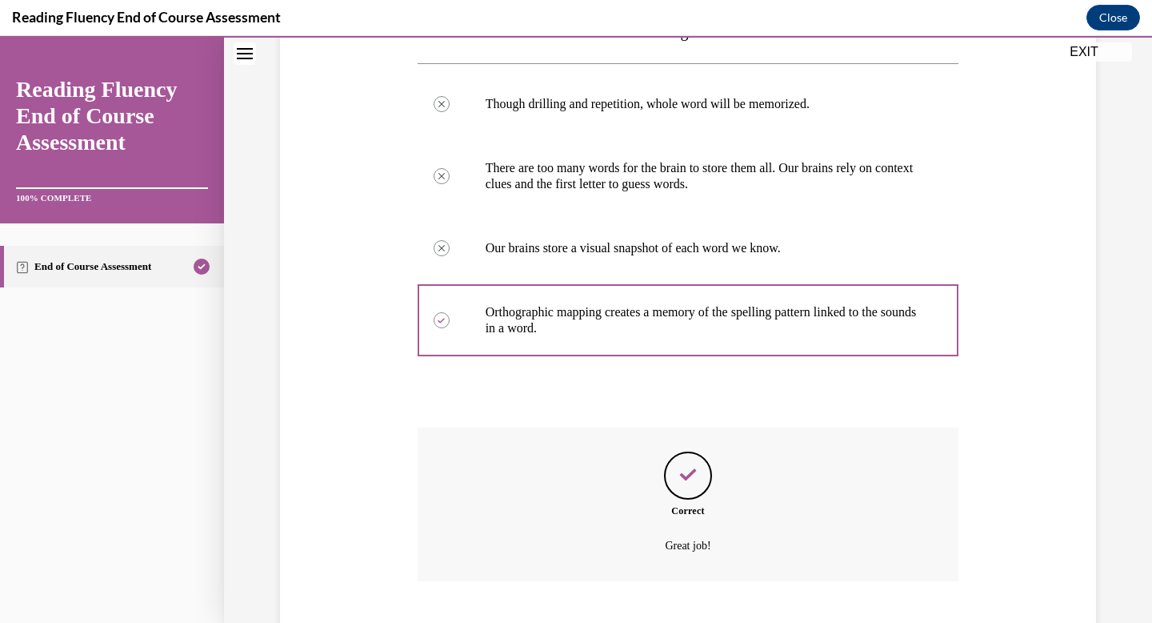
scroll to position [387, 0]
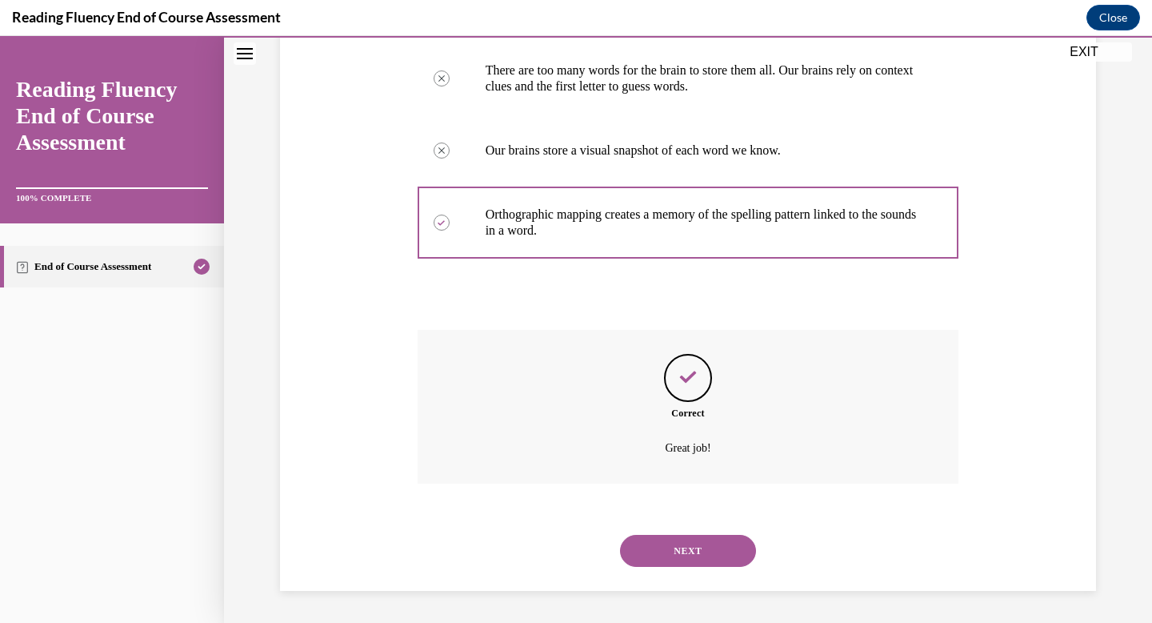
click at [711, 547] on button "NEXT" at bounding box center [688, 551] width 136 height 32
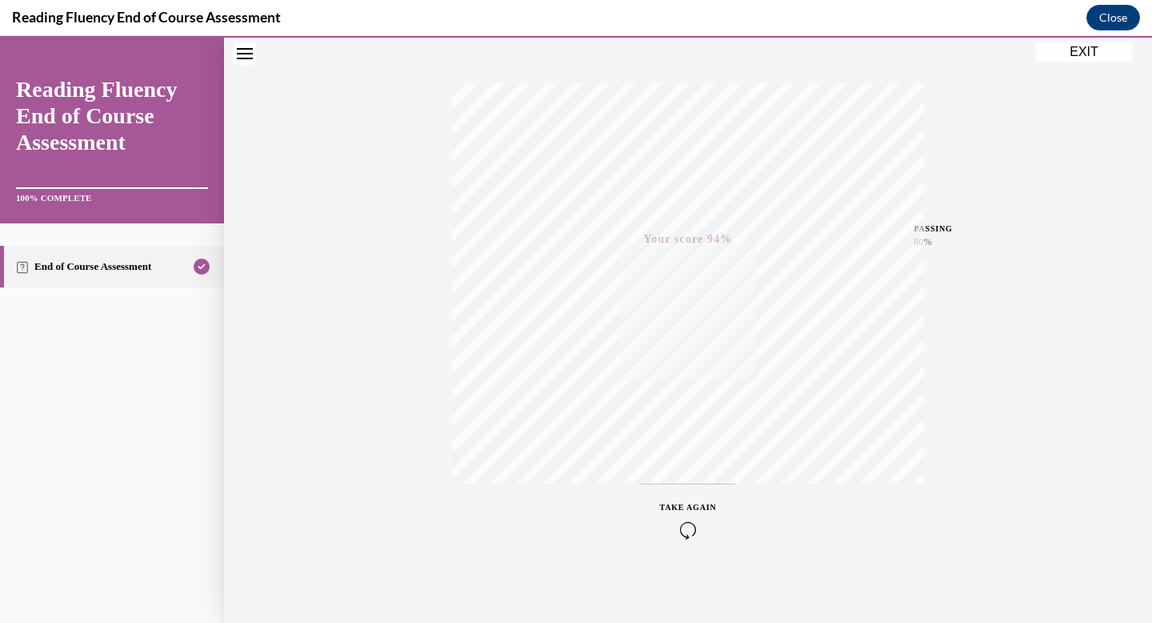
scroll to position [234, 0]
click at [1096, 53] on button "EXIT" at bounding box center [1084, 51] width 96 height 19
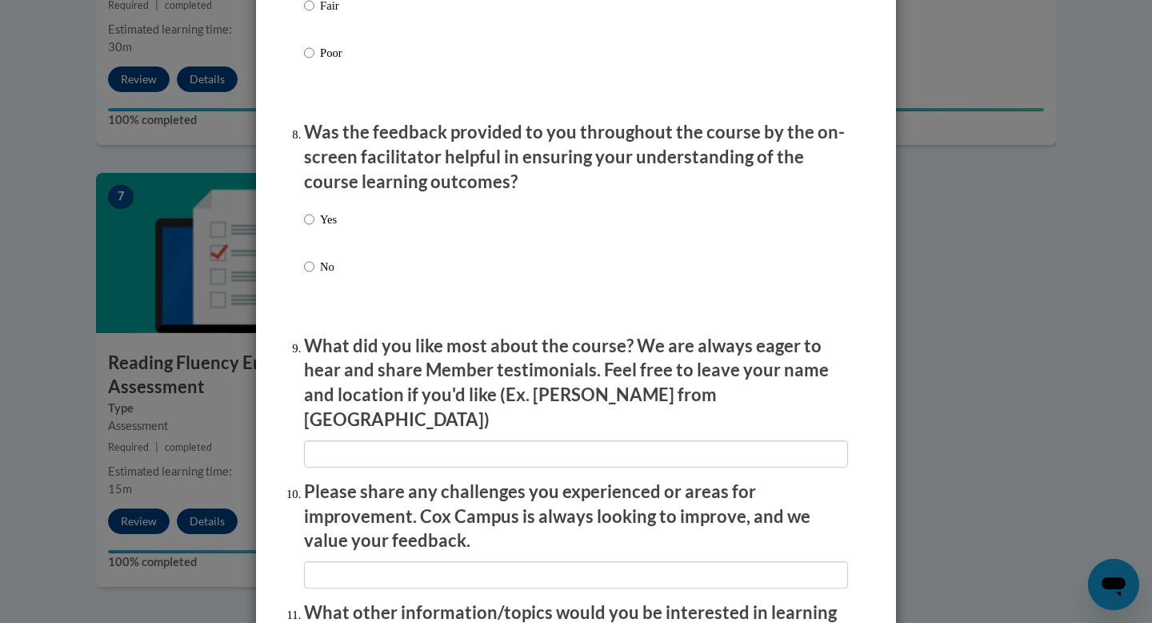
scroll to position [2706, 0]
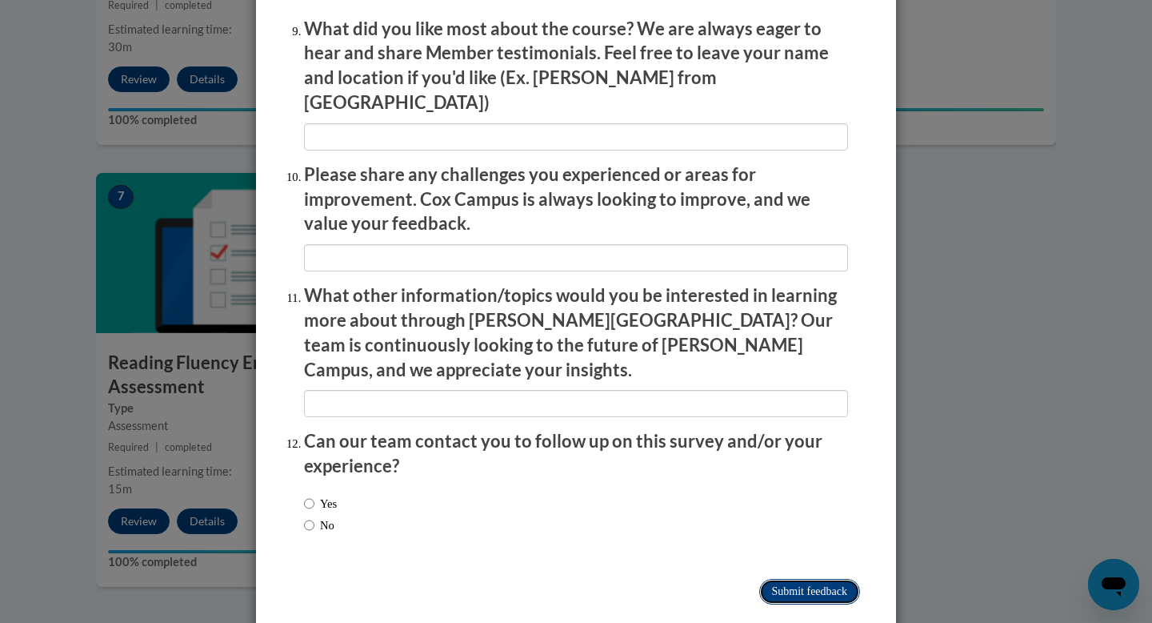
click at [770, 579] on input "Submit feedback" at bounding box center [809, 592] width 101 height 26
